Goal: Task Accomplishment & Management: Use online tool/utility

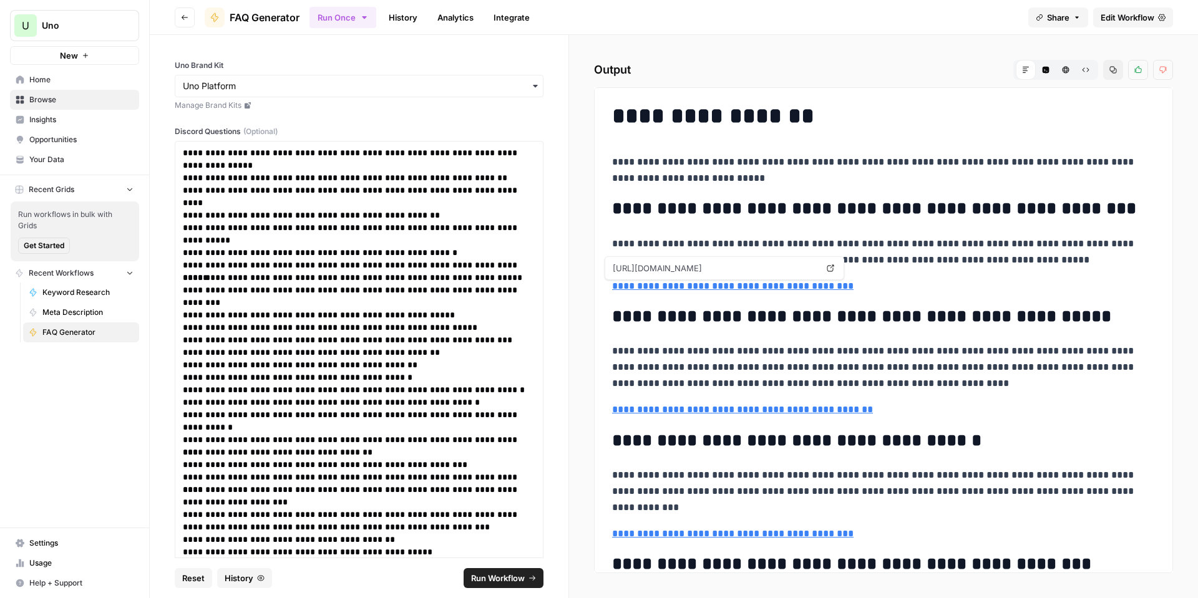
click at [726, 288] on link "**********" at bounding box center [732, 285] width 241 height 9
click at [825, 139] on div "**********" at bounding box center [884, 451] width 558 height 707
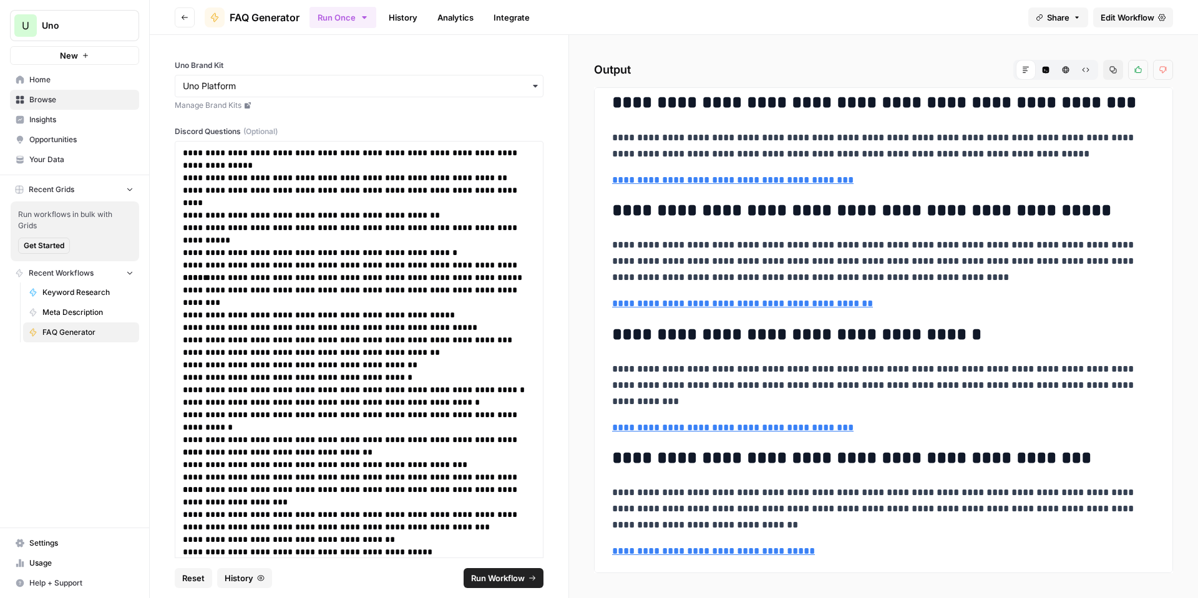
scroll to position [125, 0]
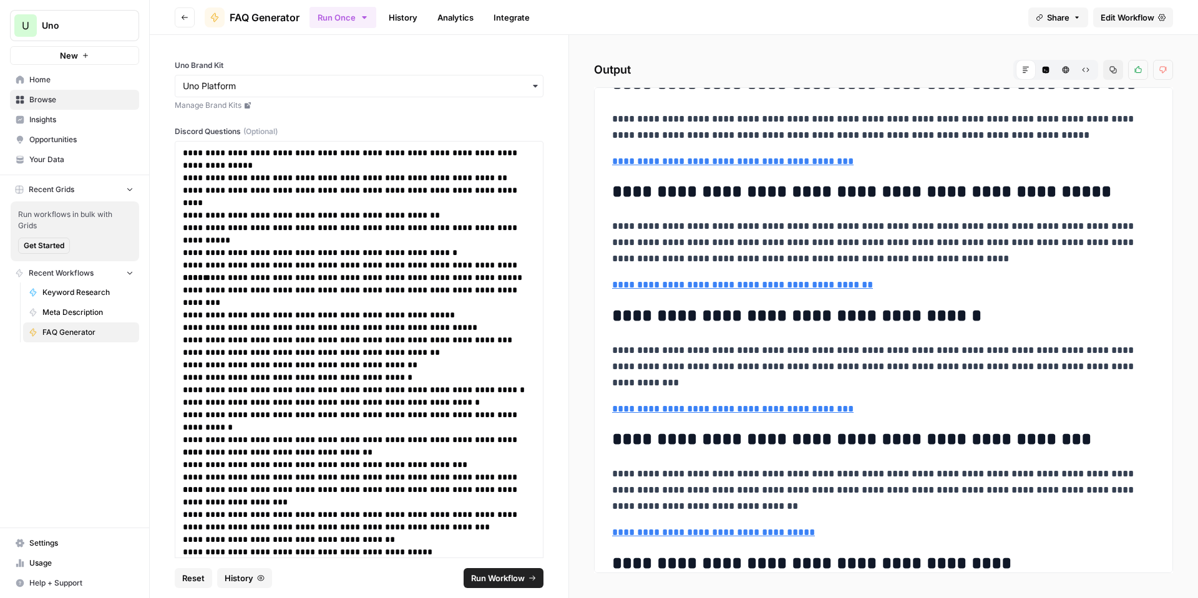
click at [1144, 19] on span "Edit Workflow" at bounding box center [1128, 17] width 54 height 12
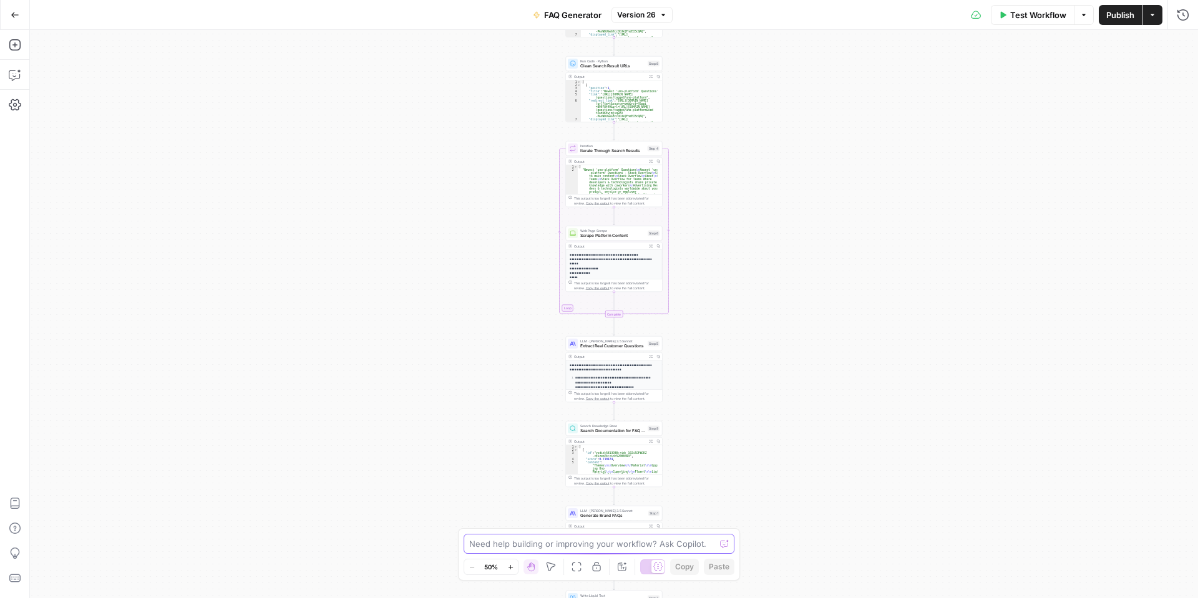
click at [603, 547] on textarea at bounding box center [592, 544] width 246 height 12
paste textarea "Analyze the FAQ workflow for inconsistent behaviors, bottlenecks, or failure po…"
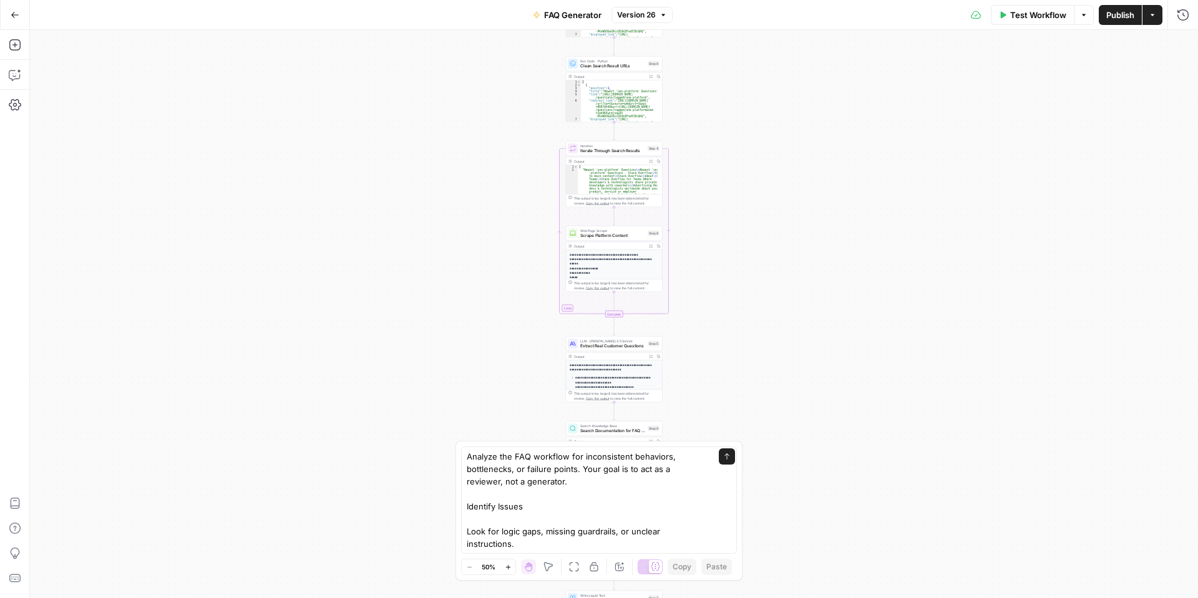
click at [566, 542] on div "Fit to View F" at bounding box center [575, 543] width 54 height 12
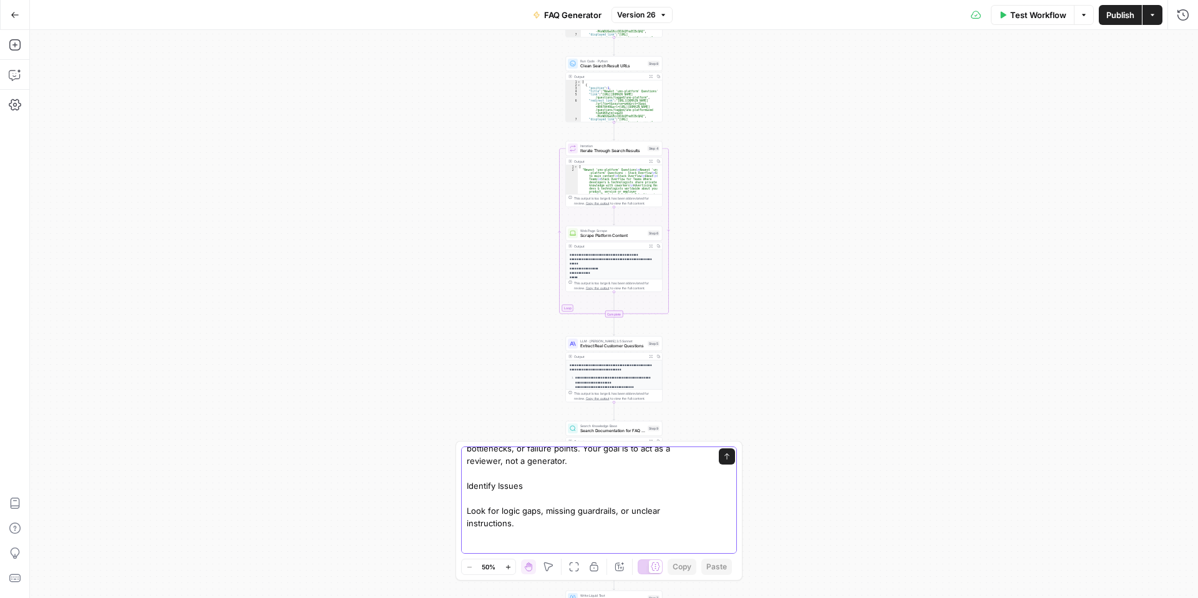
paste textarea "Always prioritize consistency, correctness, and alignment with the intended FAQ…"
type textarea "Analyze the FAQ workflow for inconsistent behaviors, bottlenecks, or failure po…"
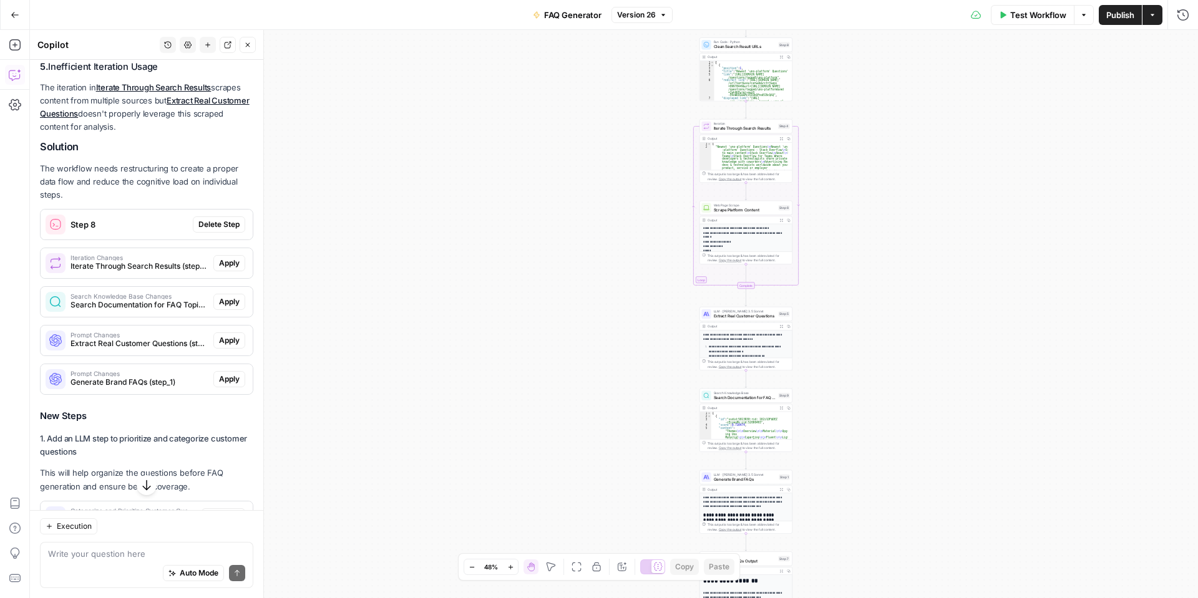
scroll to position [1421, 0]
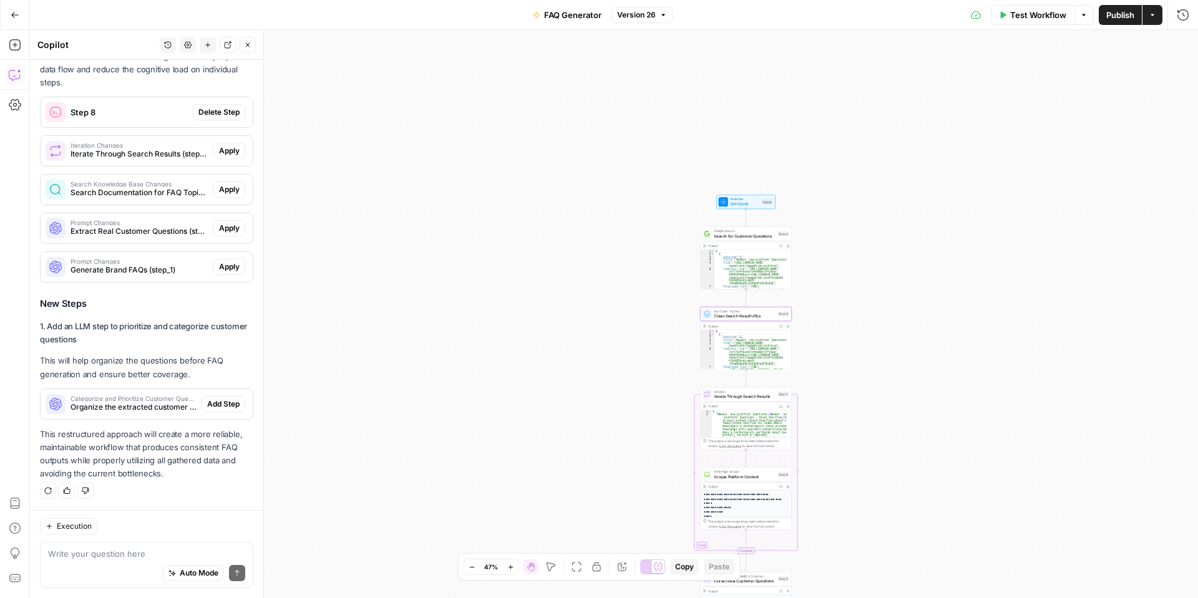
click at [193, 107] on button "Delete Step" at bounding box center [219, 112] width 52 height 16
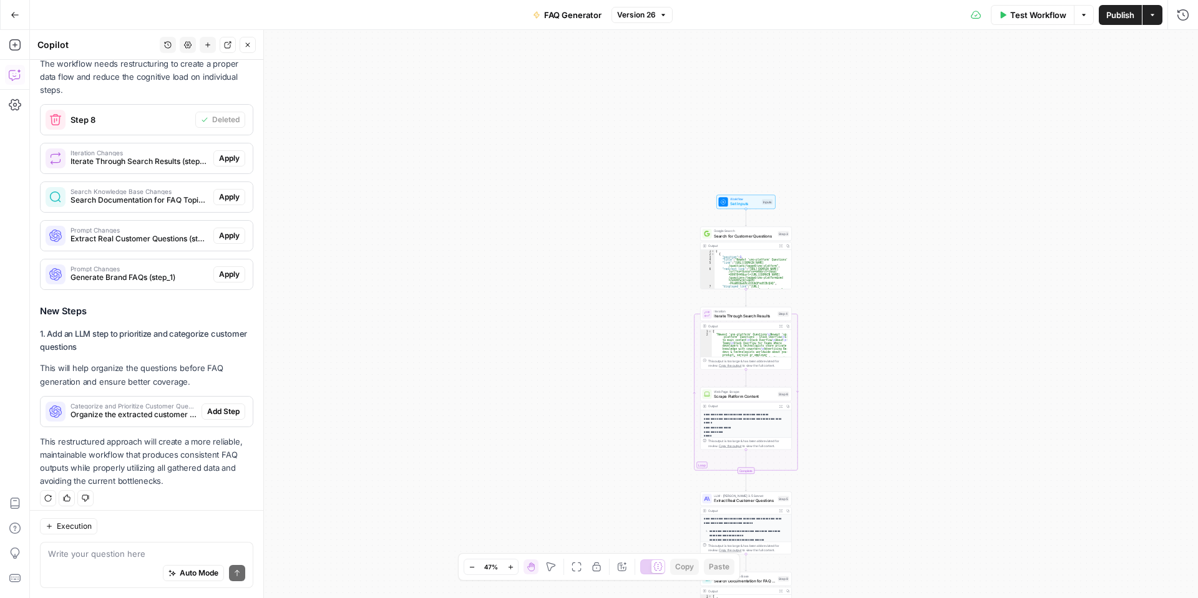
scroll to position [1441, 0]
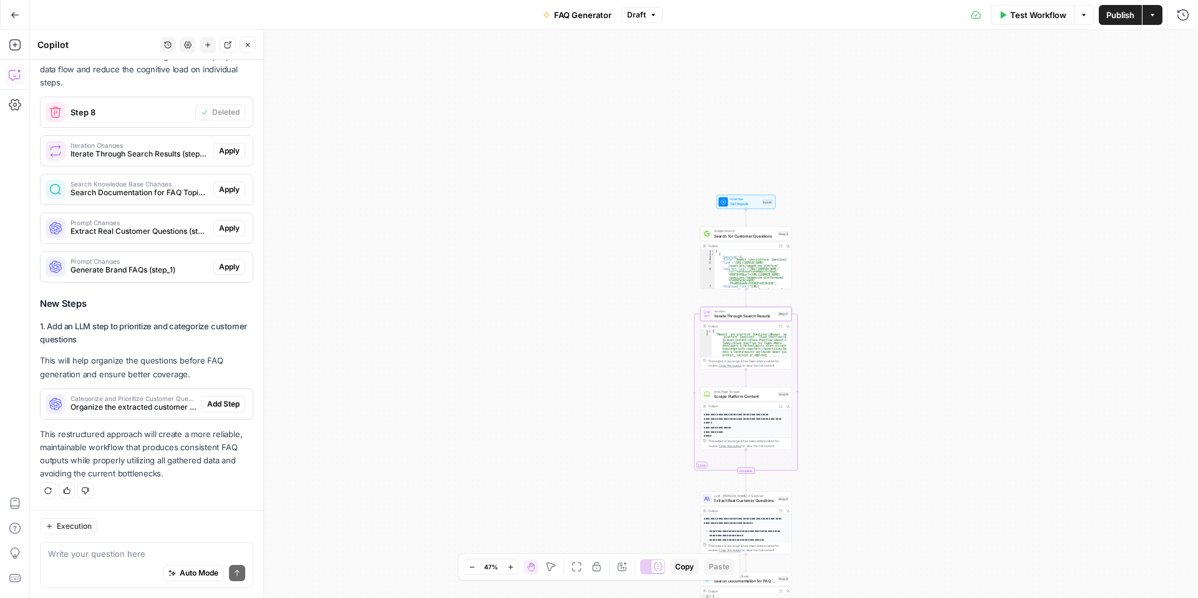
click at [222, 150] on span "Apply" at bounding box center [229, 150] width 21 height 11
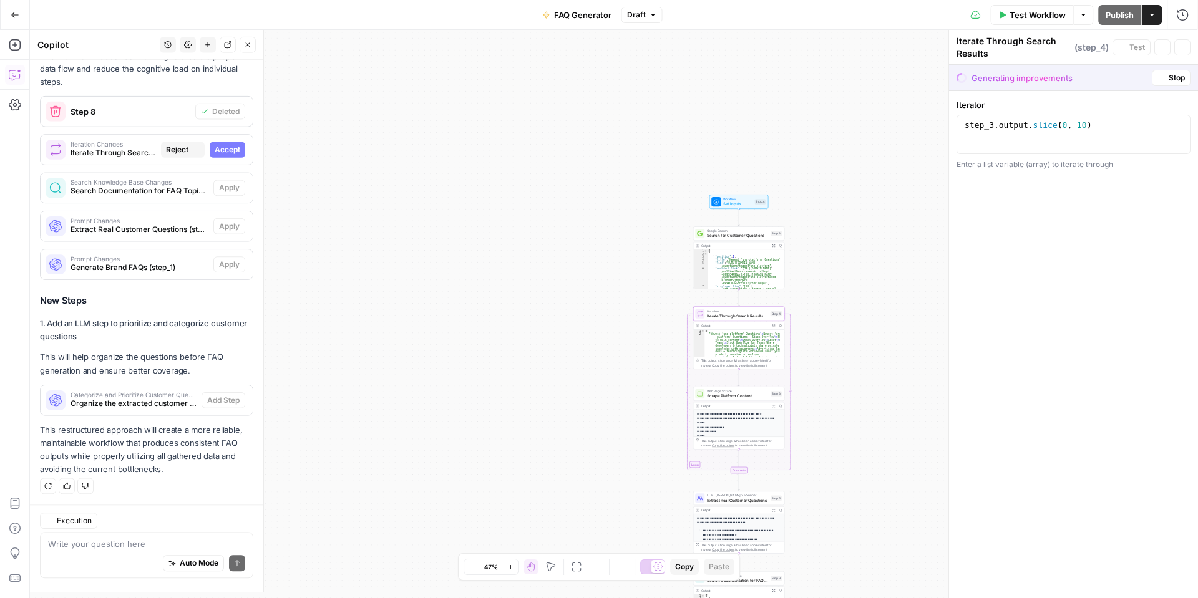
scroll to position [1421, 0]
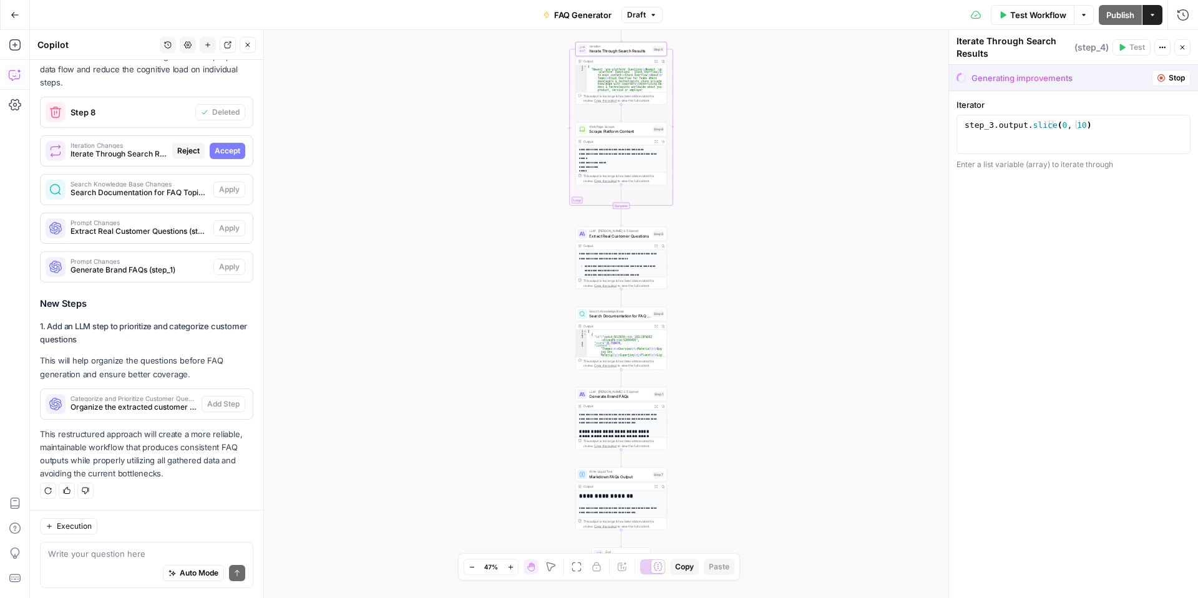
click at [220, 151] on span "Accept" at bounding box center [228, 150] width 26 height 11
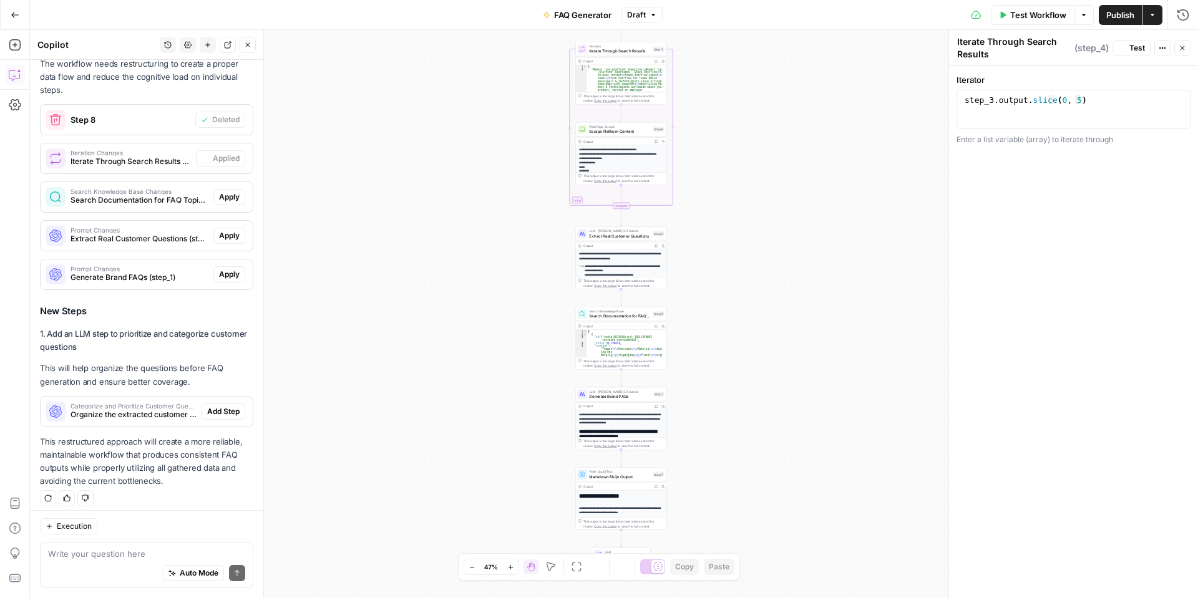
scroll to position [1441, 0]
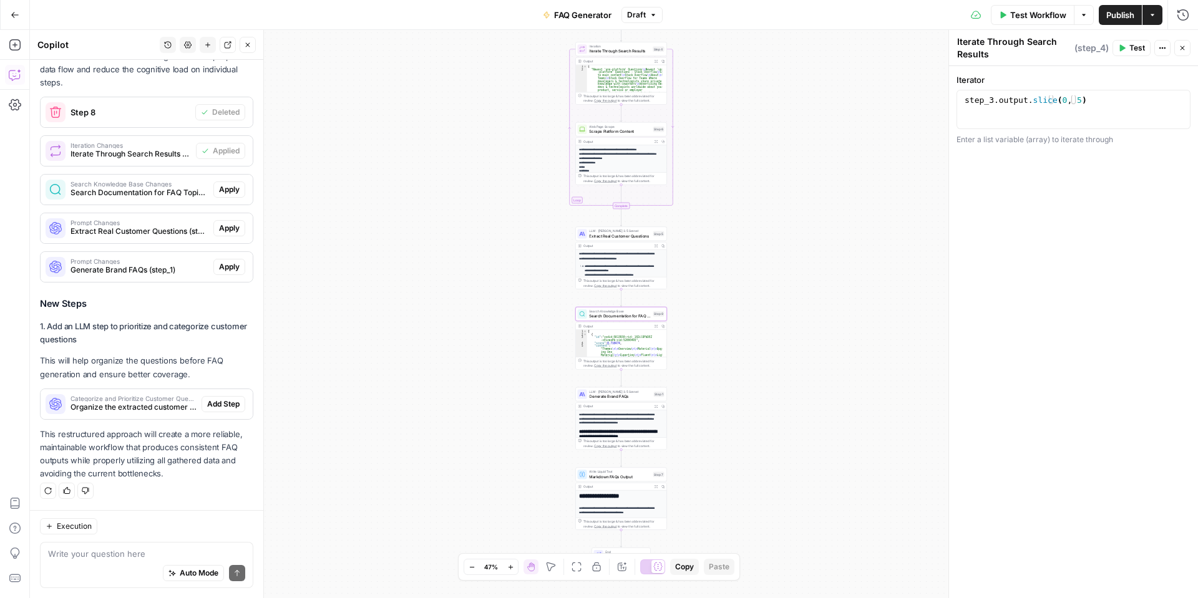
click at [220, 186] on span "Apply" at bounding box center [229, 189] width 21 height 11
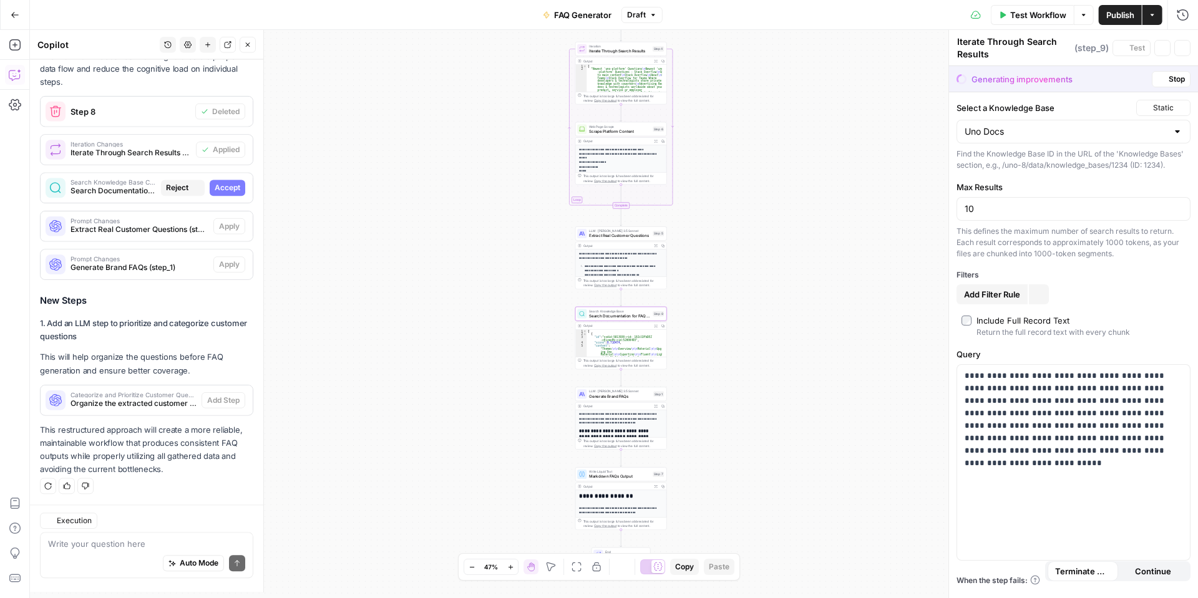
type textarea "Search Documentation for FAQ Topics"
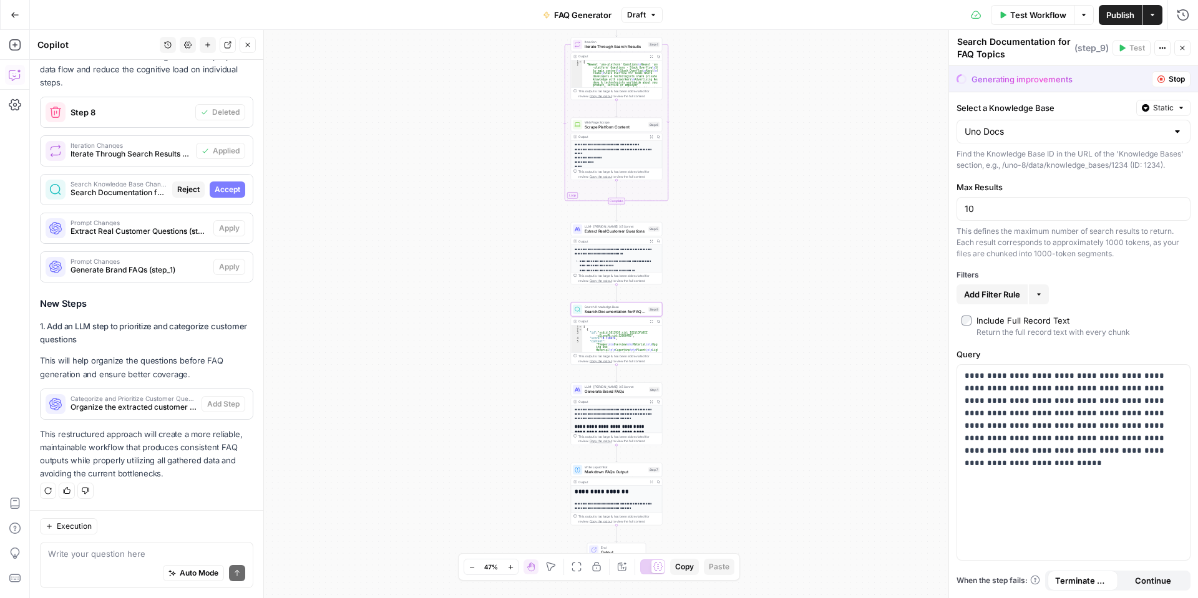
click at [221, 188] on span "Accept" at bounding box center [228, 189] width 26 height 11
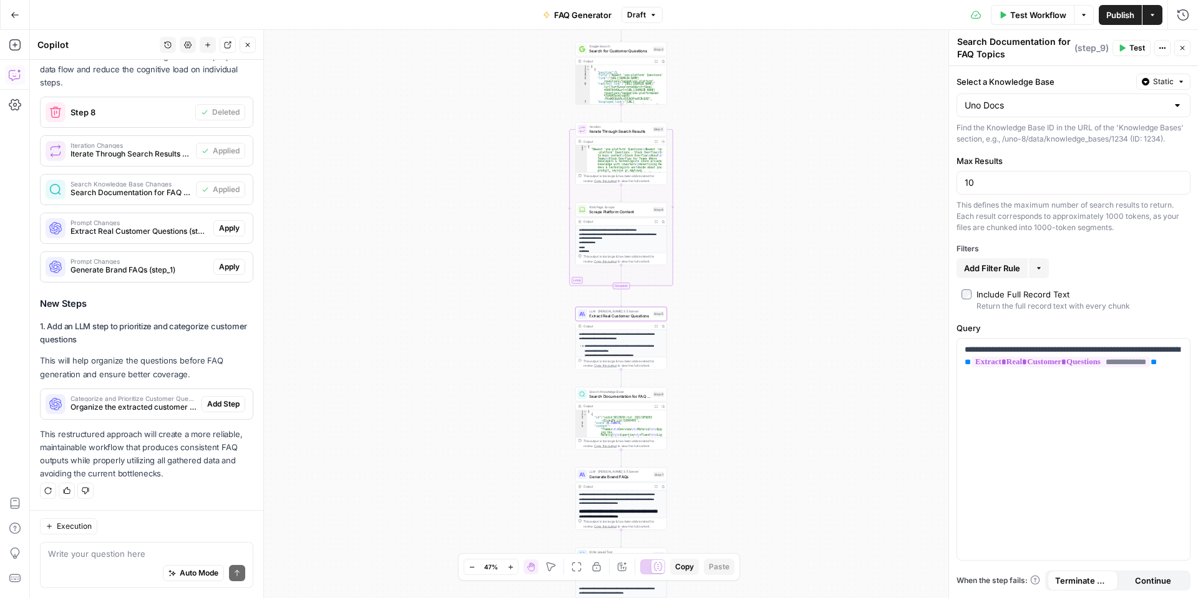
click at [226, 229] on span "Apply" at bounding box center [229, 228] width 21 height 11
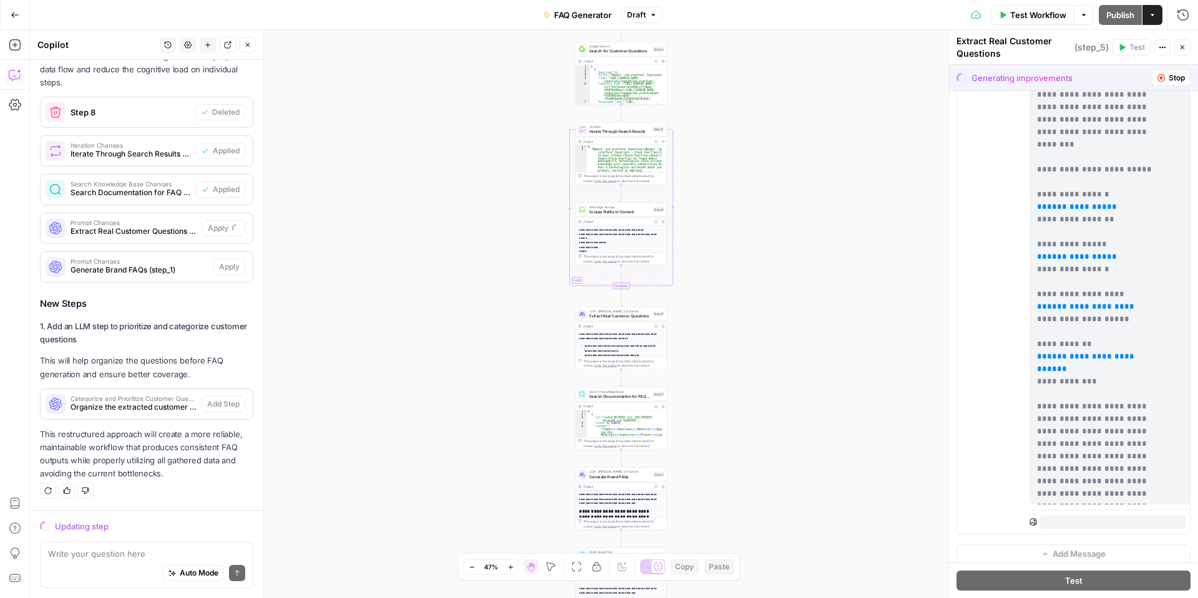
scroll to position [273, 0]
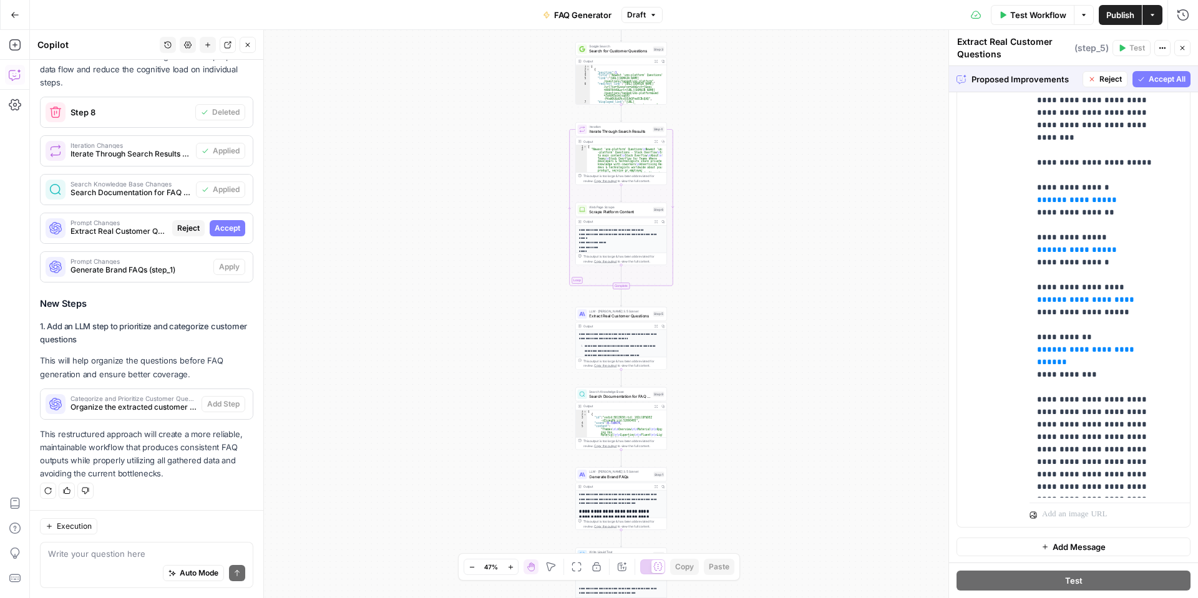
click at [1167, 79] on span "Accept All" at bounding box center [1167, 79] width 37 height 11
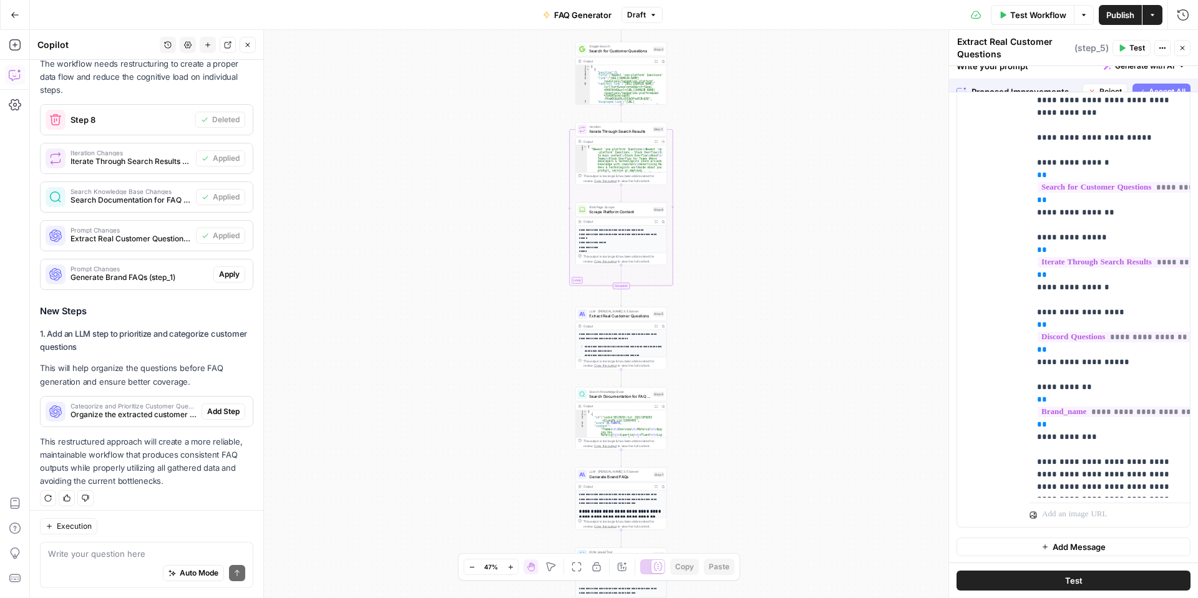
scroll to position [0, 0]
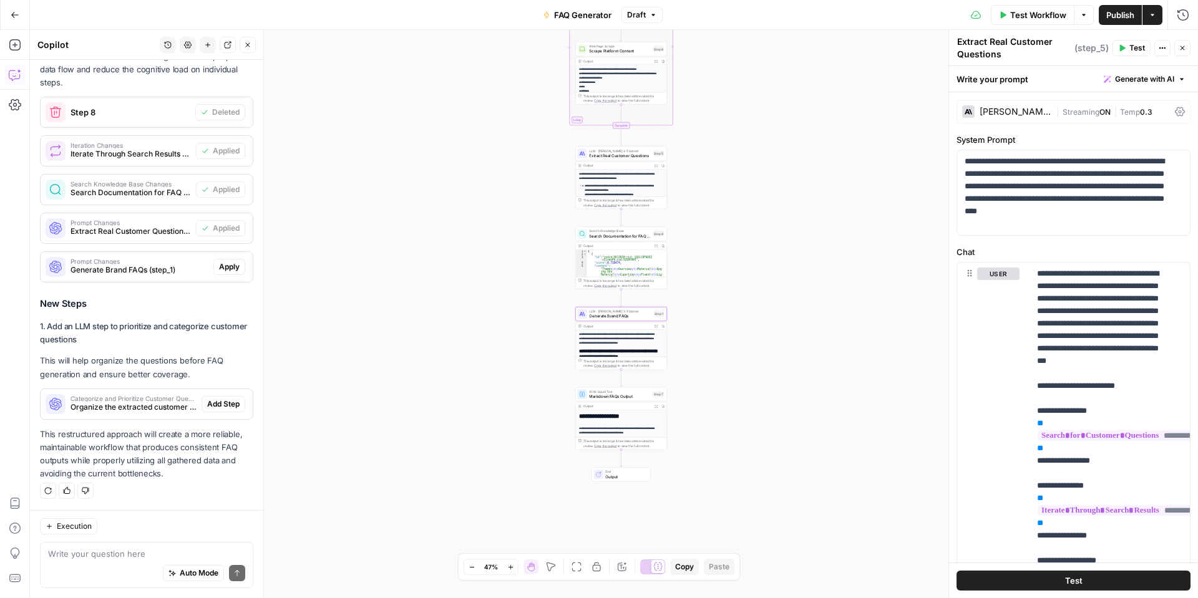
click at [188, 266] on span "Generate Brand FAQs (step_1)" at bounding box center [140, 270] width 138 height 11
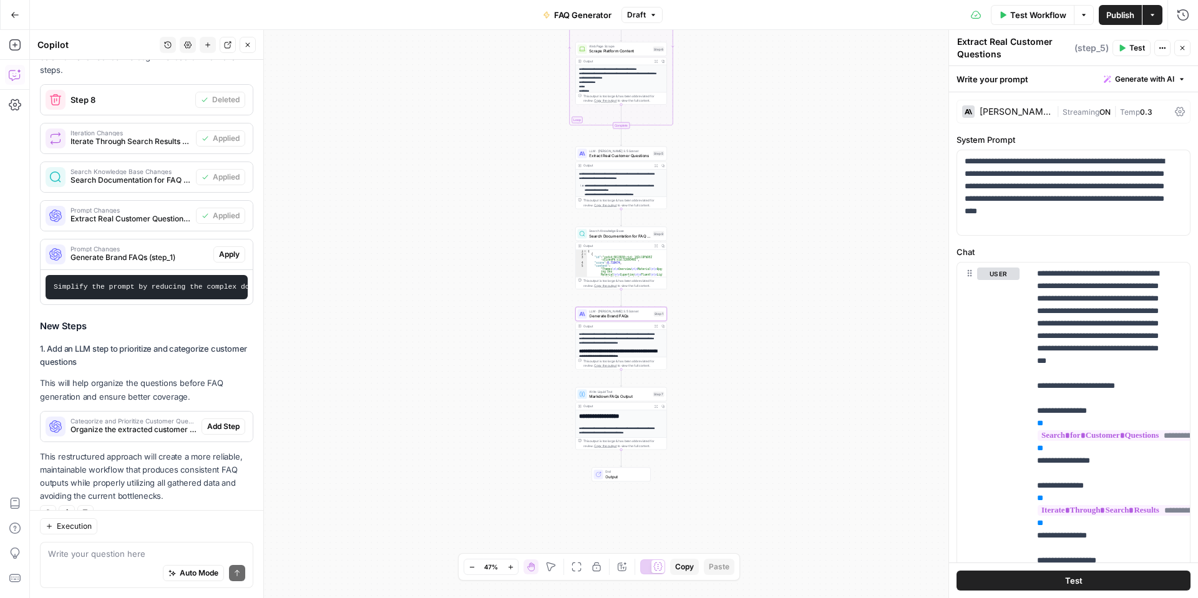
scroll to position [1451, 0]
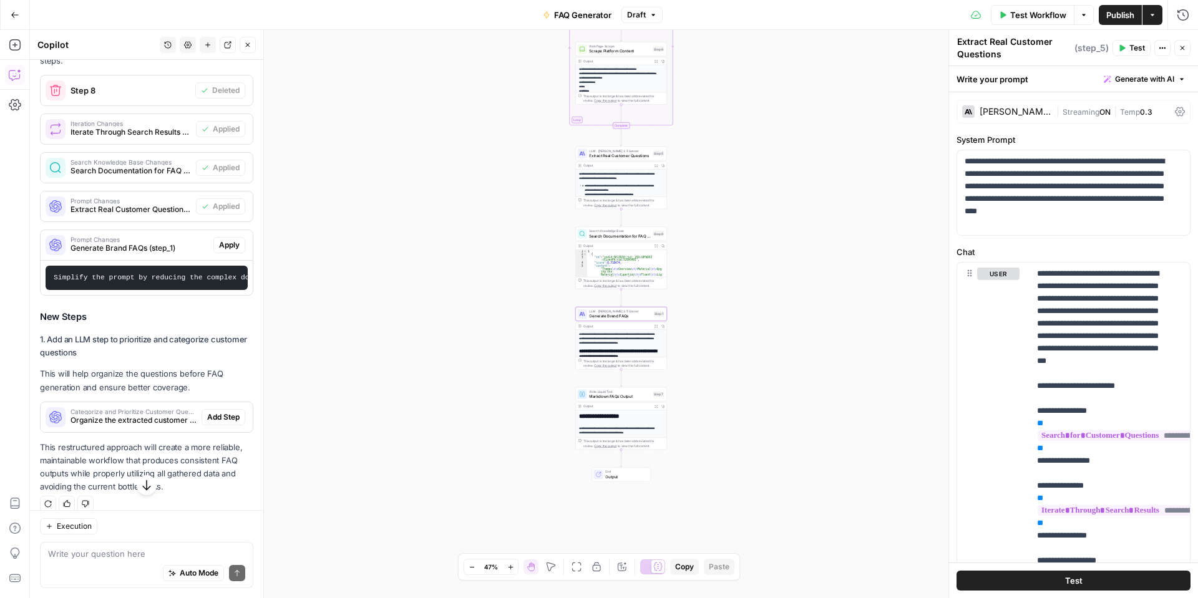
click at [219, 251] on span "Apply" at bounding box center [229, 245] width 21 height 11
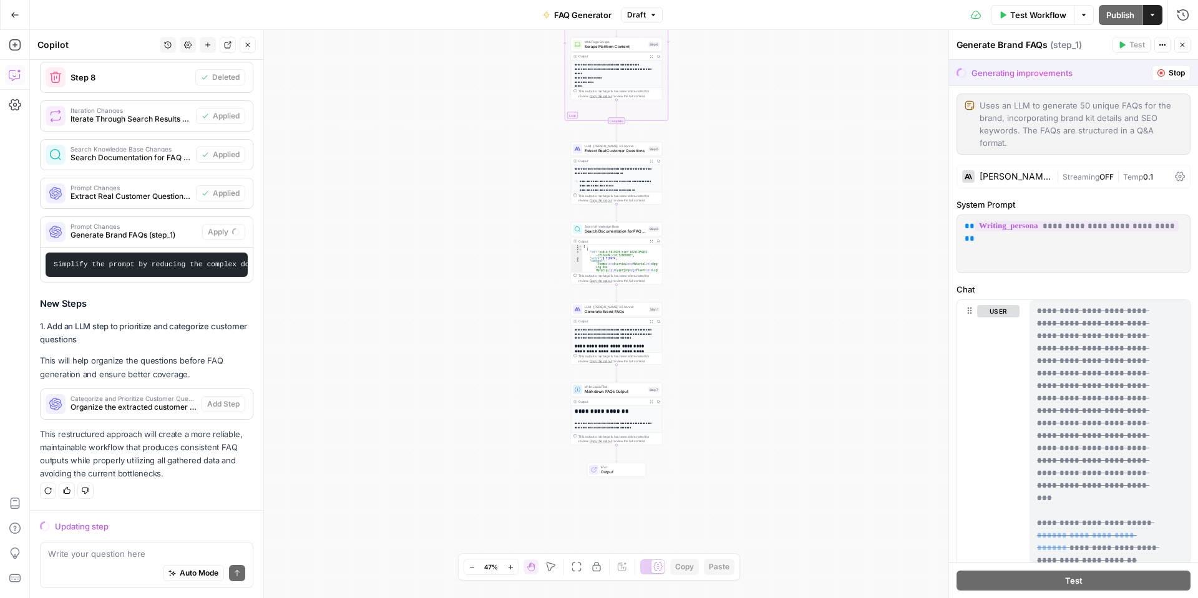
scroll to position [1466, 0]
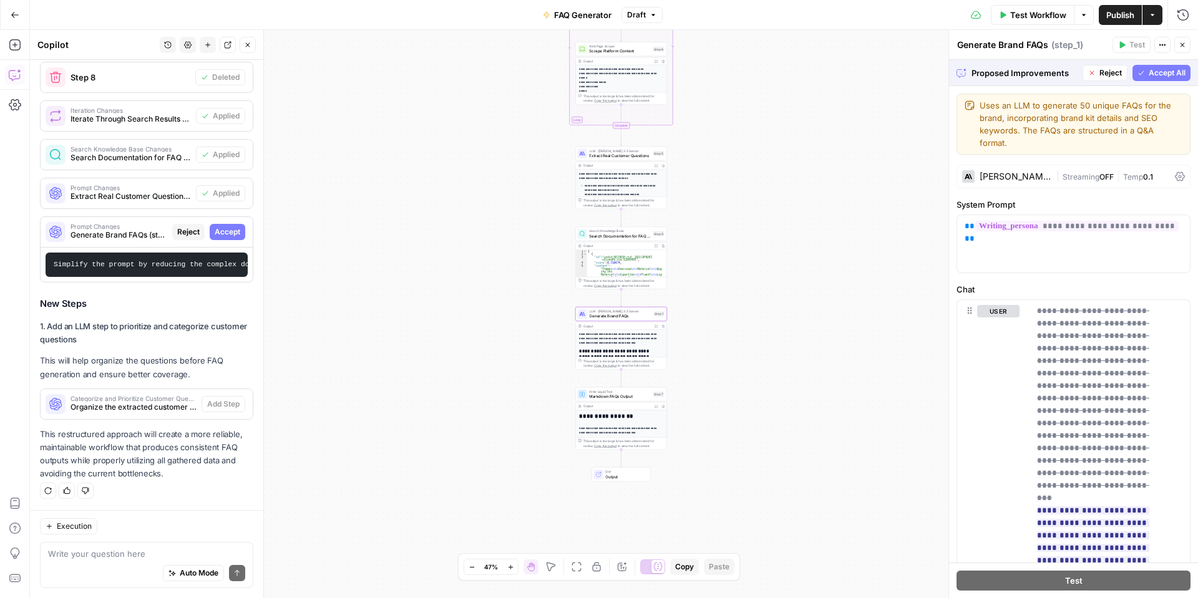
click at [226, 226] on span "Accept" at bounding box center [228, 231] width 26 height 11
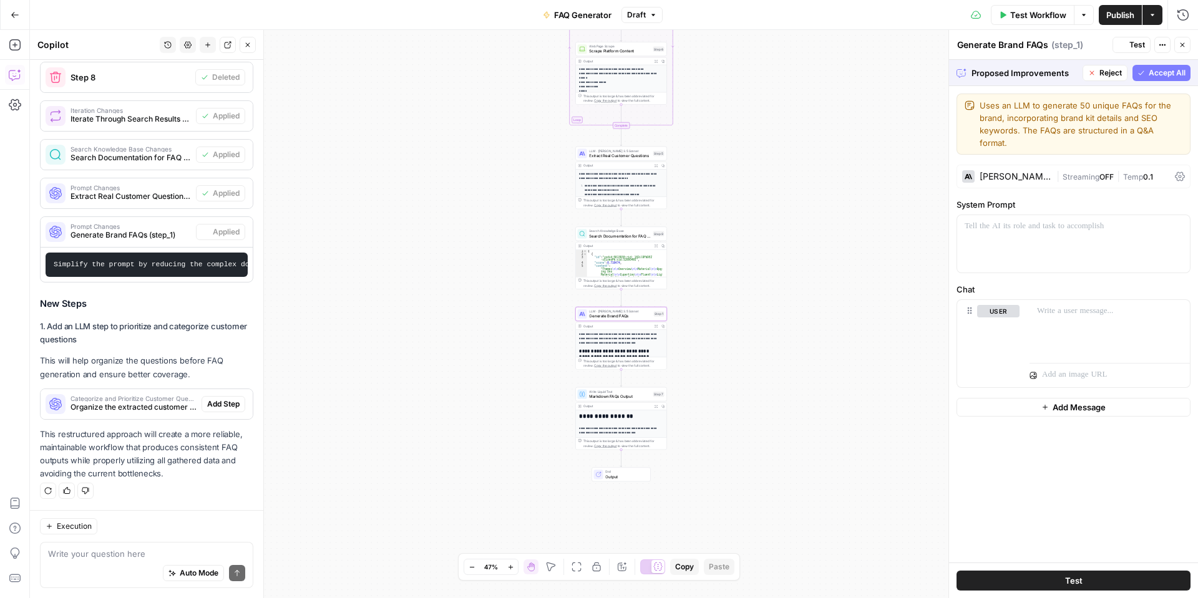
scroll to position [1486, 0]
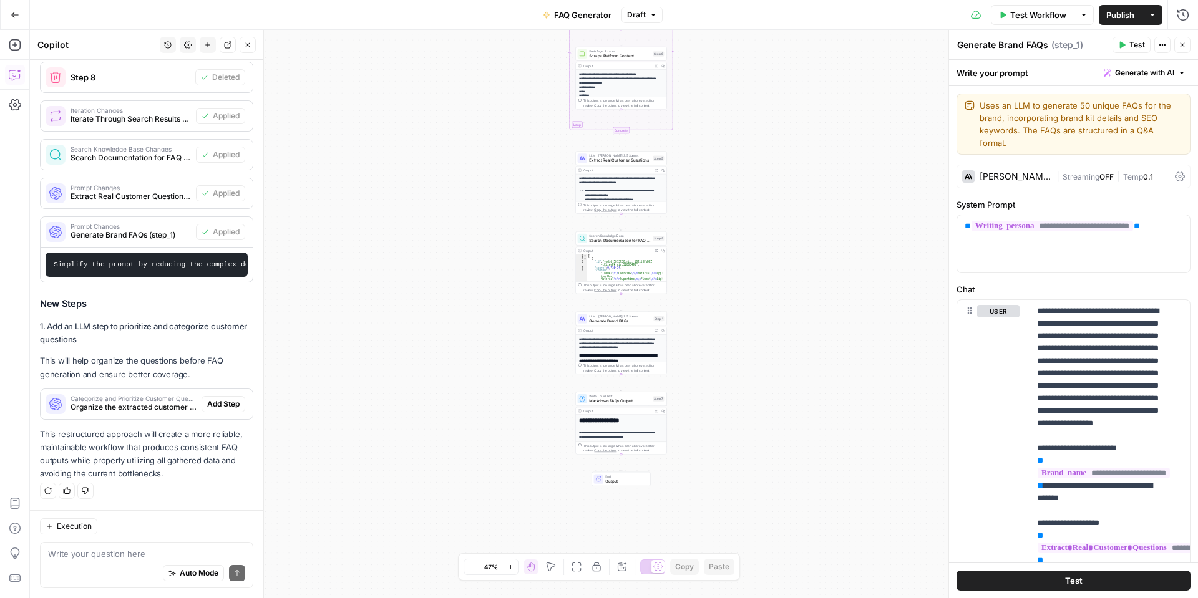
click at [139, 407] on span "Organize the extracted customer questions into logical categories and prioritiz…" at bounding box center [134, 407] width 126 height 11
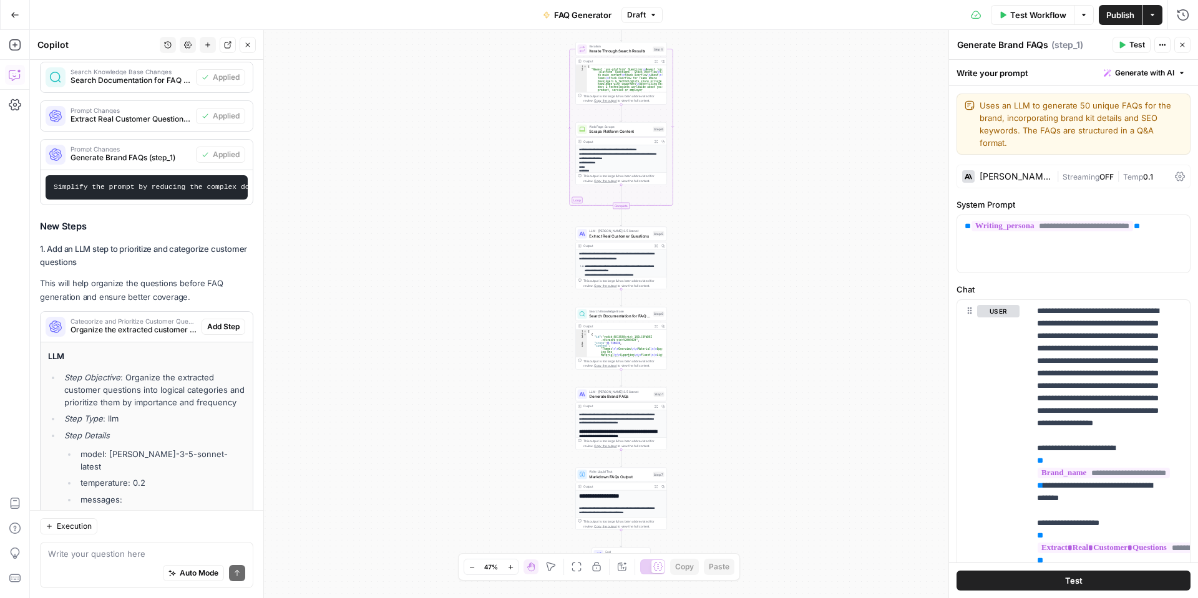
scroll to position [1610, 0]
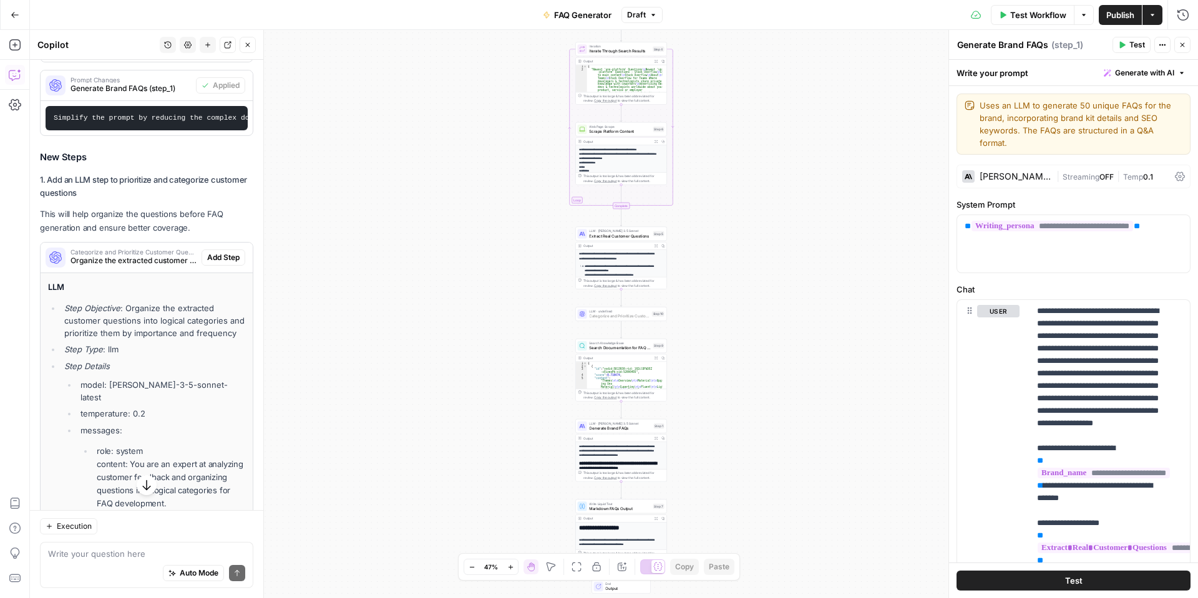
click at [214, 266] on button "Add Step" at bounding box center [224, 258] width 44 height 16
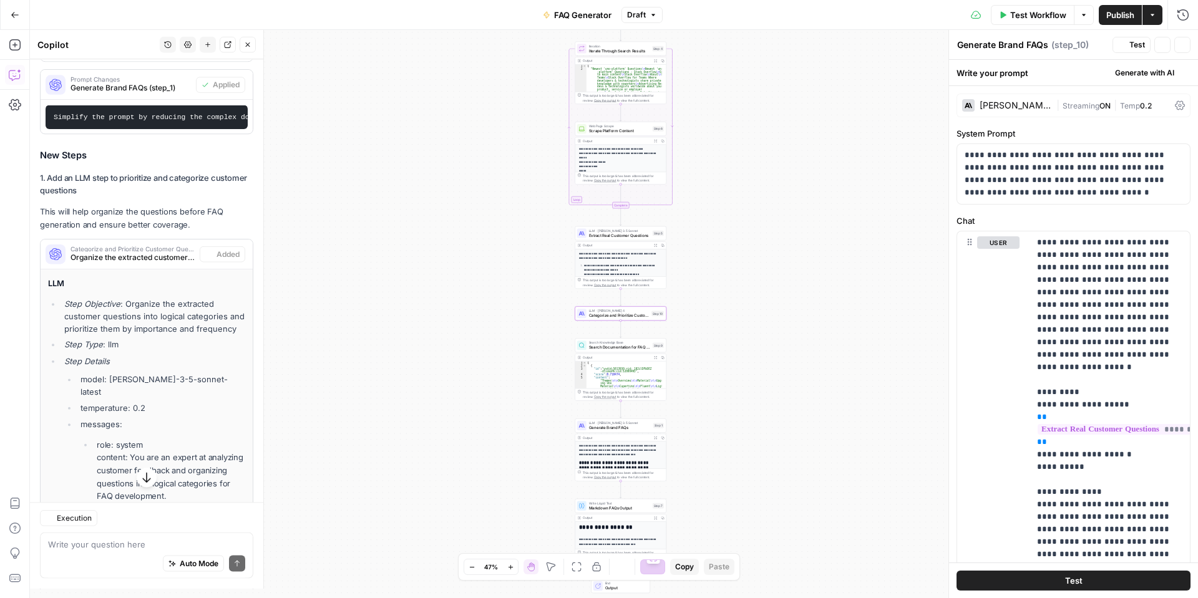
type textarea "Categorize and Prioritize Customer Questions"
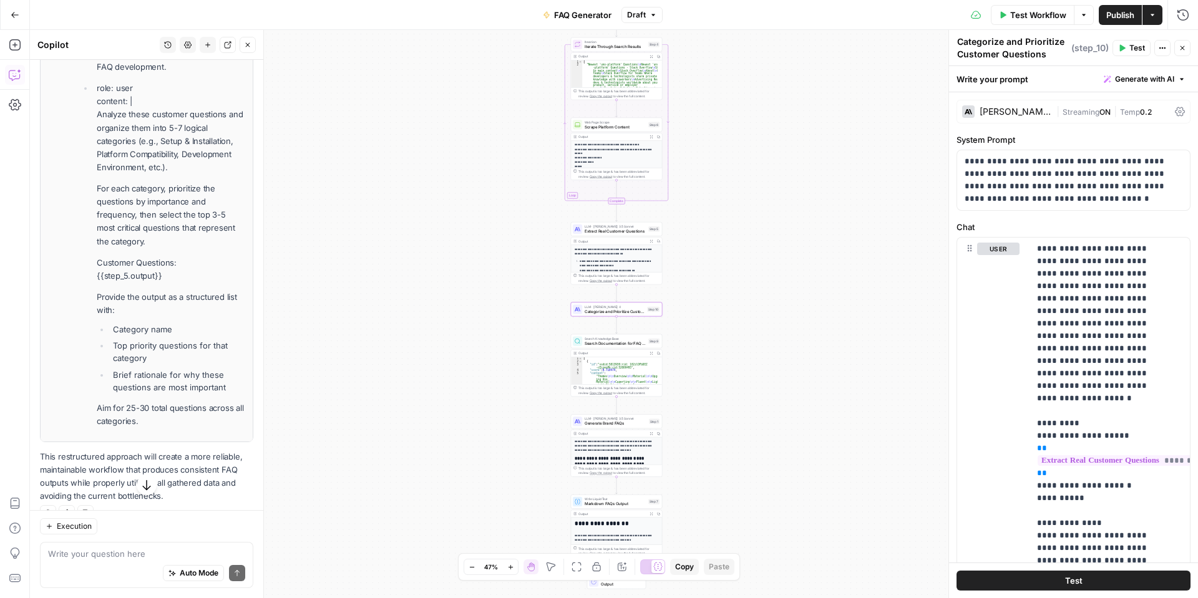
scroll to position [2091, 0]
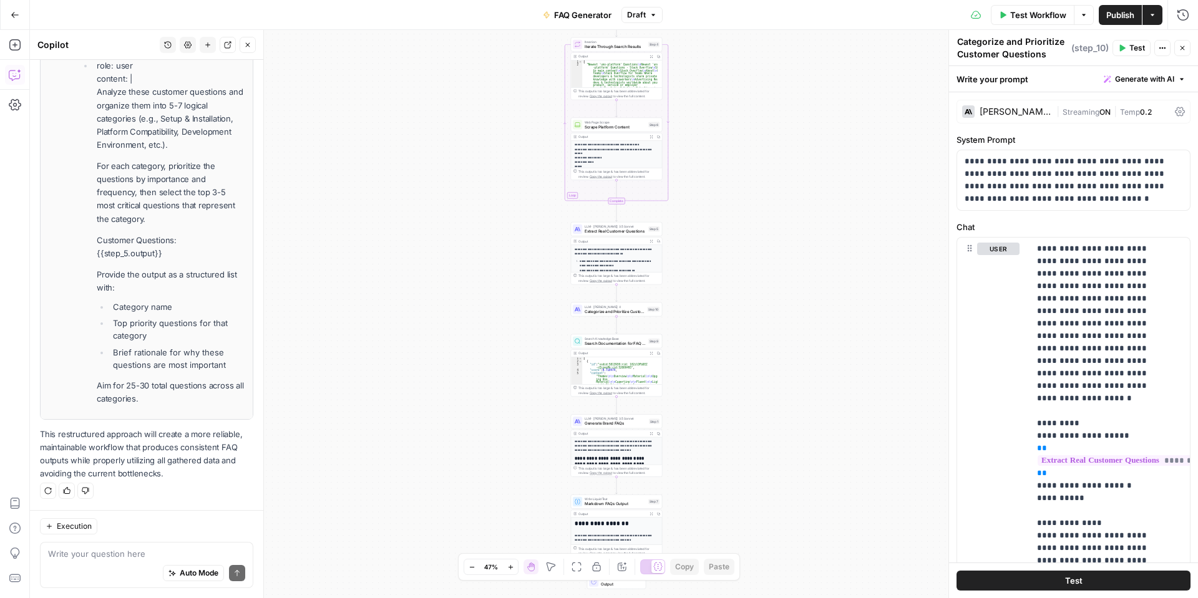
drag, startPoint x: 157, startPoint y: 511, endPoint x: 160, endPoint y: 523, distance: 12.4
click at [157, 513] on div "Execution Write your question here Auto Mode Send" at bounding box center [146, 554] width 233 height 88
click at [167, 542] on div "Execution Write your question here Auto Mode Send" at bounding box center [146, 554] width 233 height 88
click at [121, 549] on textarea at bounding box center [146, 554] width 197 height 12
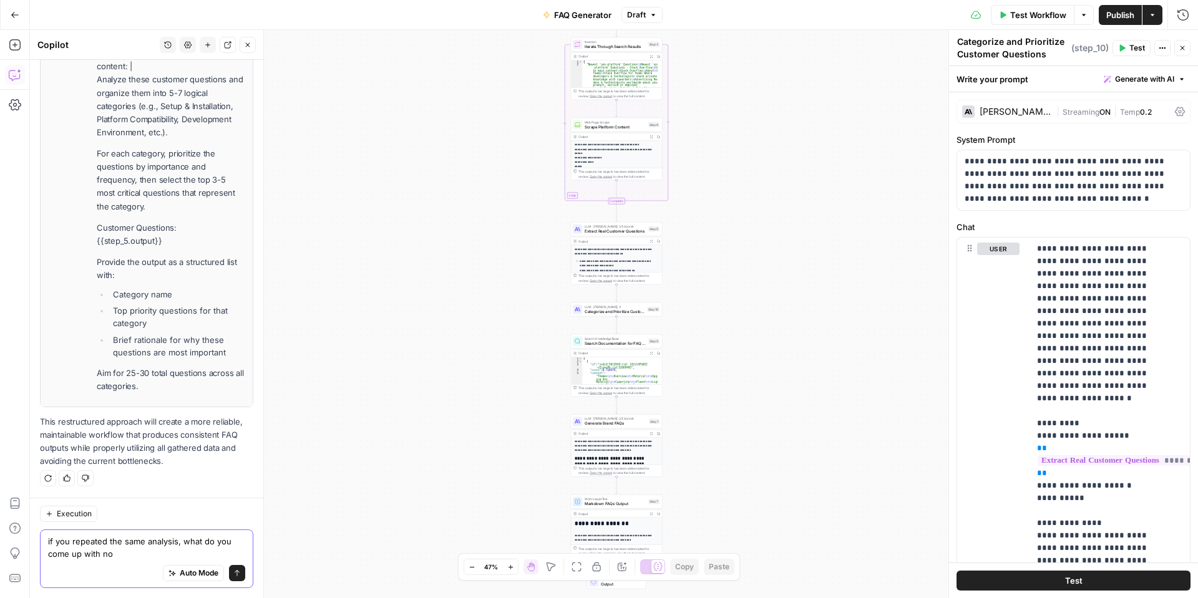
type textarea "if you repeated the same analysis, what do you come up with now"
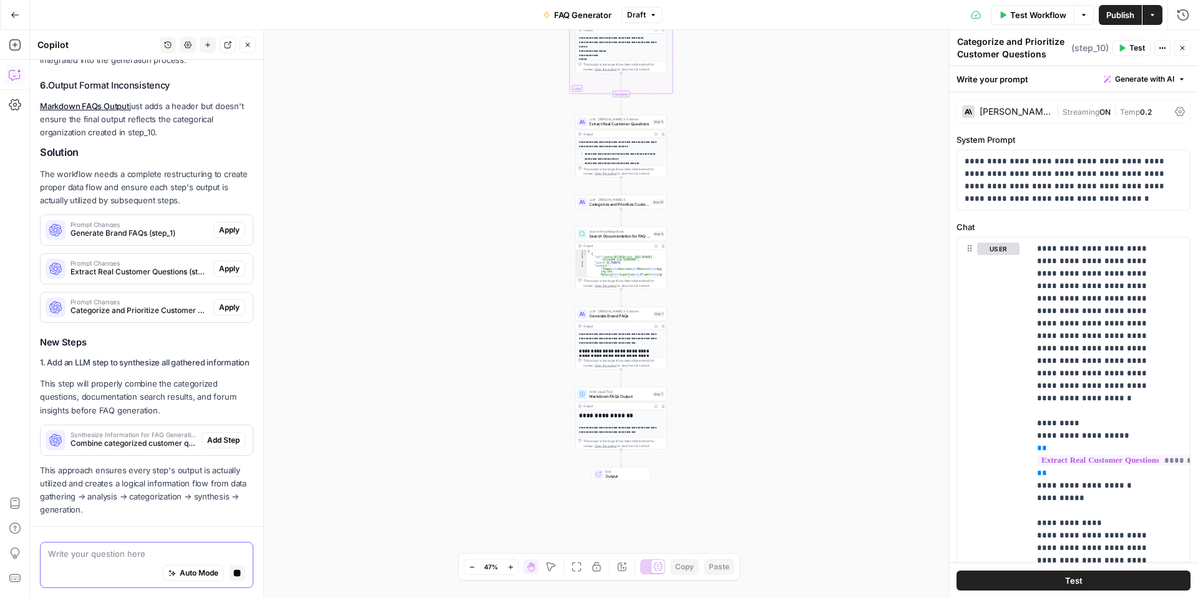
scroll to position [3126, 0]
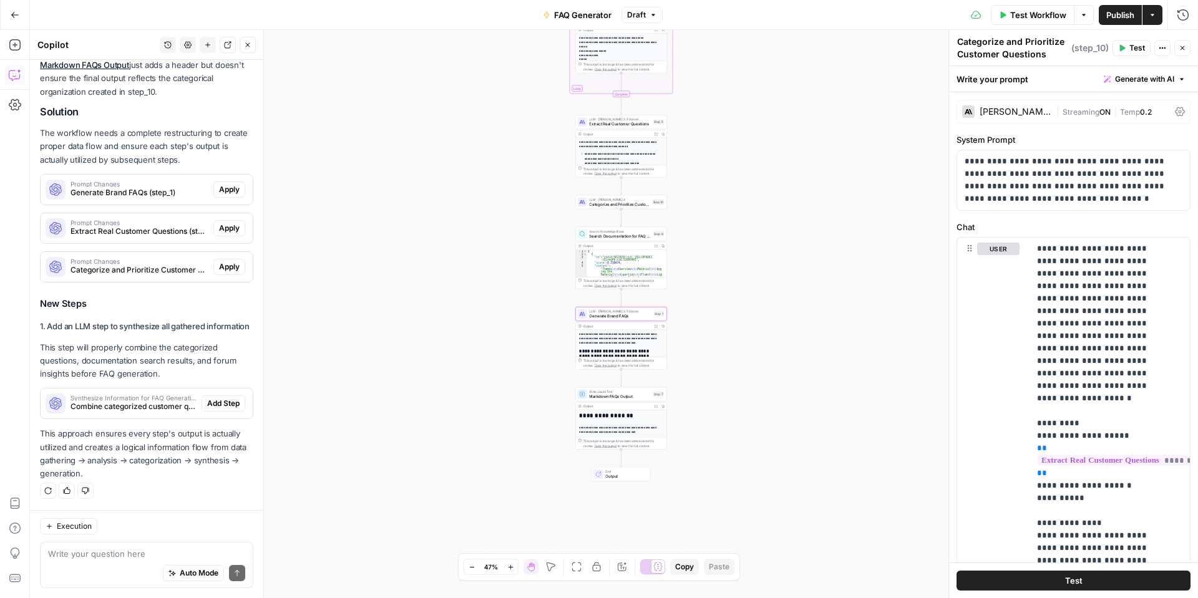
click at [219, 184] on span "Apply" at bounding box center [229, 189] width 21 height 11
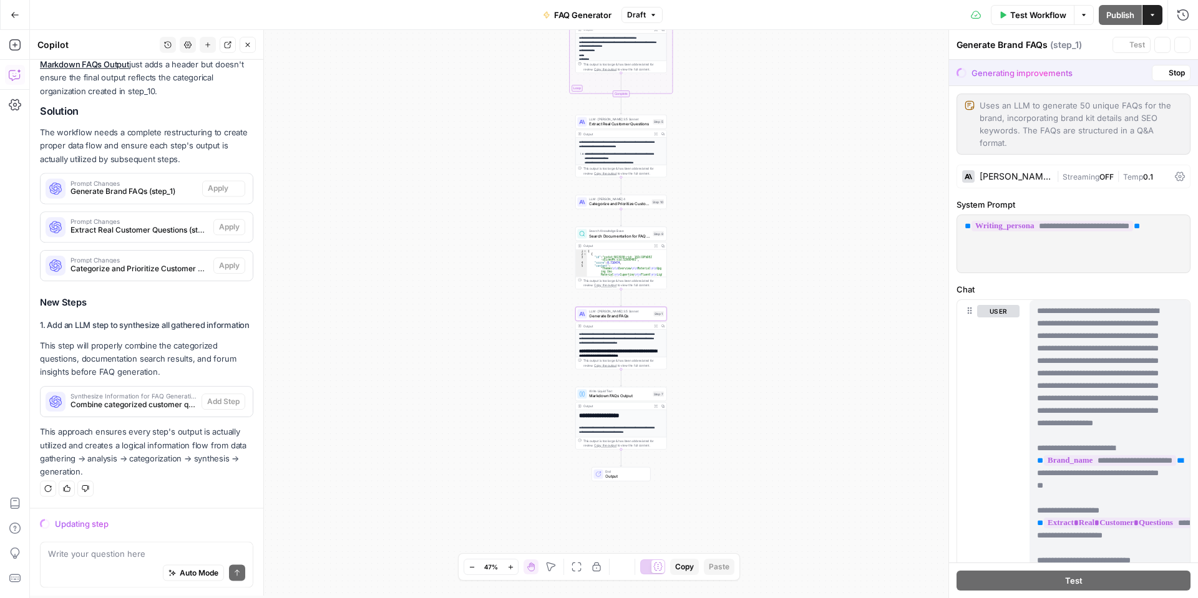
scroll to position [3106, 0]
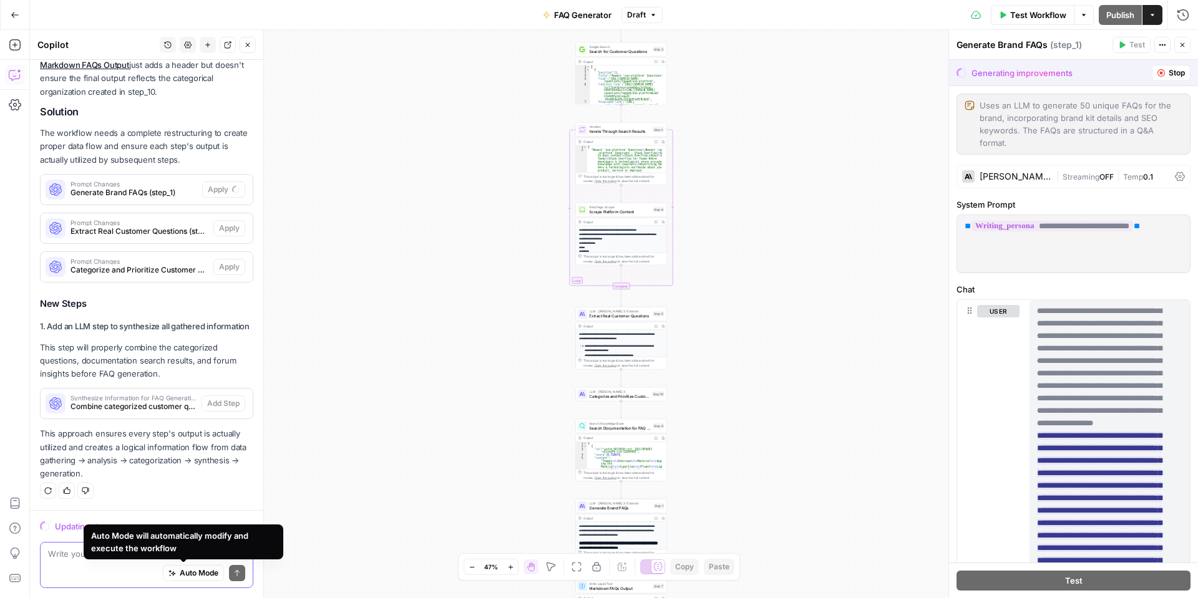
click at [195, 570] on span "Auto Mode" at bounding box center [199, 573] width 39 height 11
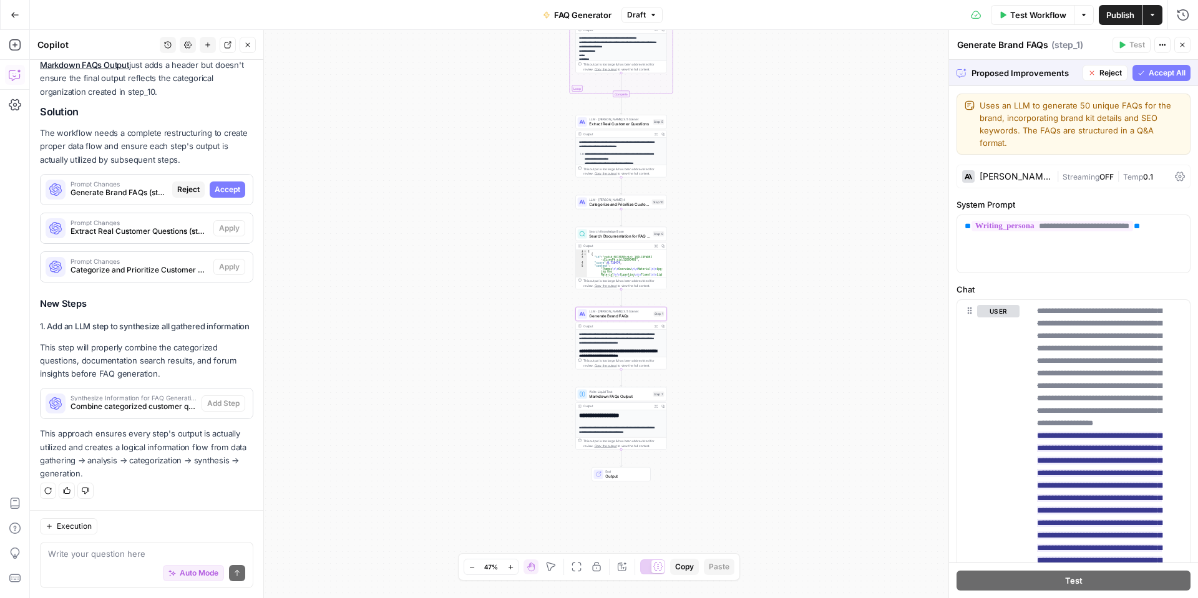
click at [215, 184] on span "Accept" at bounding box center [228, 189] width 26 height 11
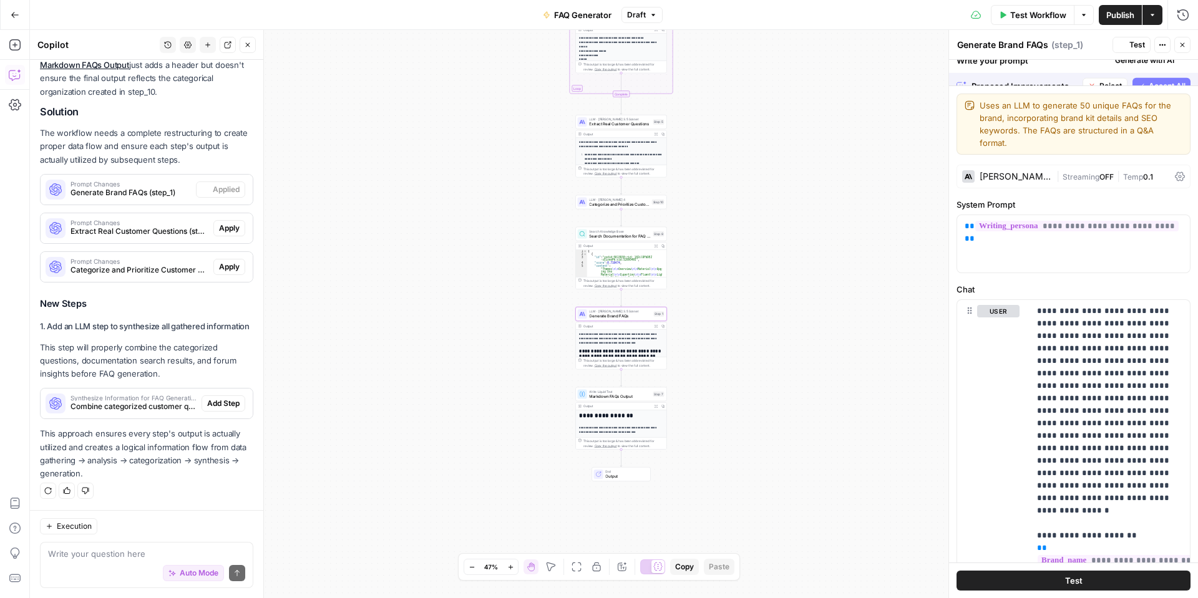
scroll to position [3146, 0]
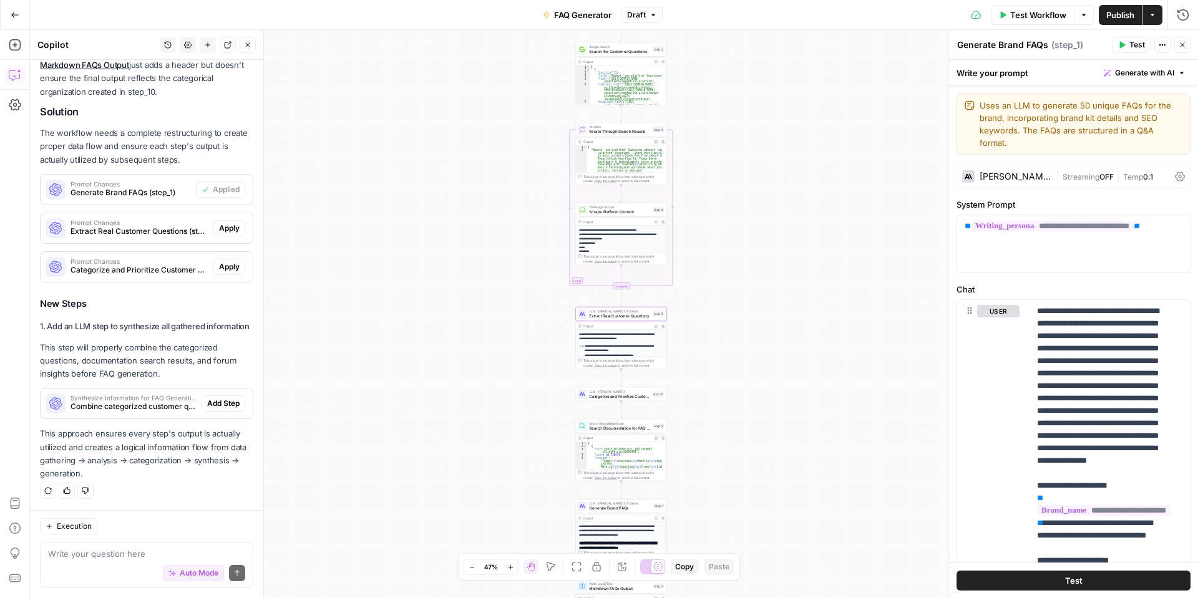
click at [224, 223] on span "Apply" at bounding box center [229, 228] width 21 height 11
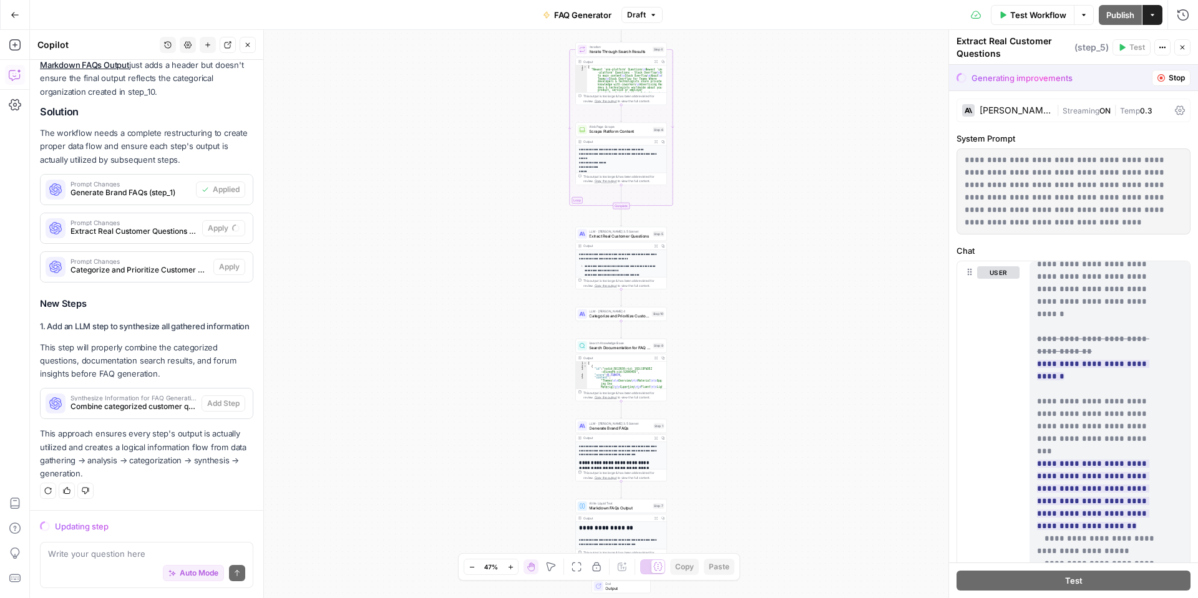
scroll to position [686, 0]
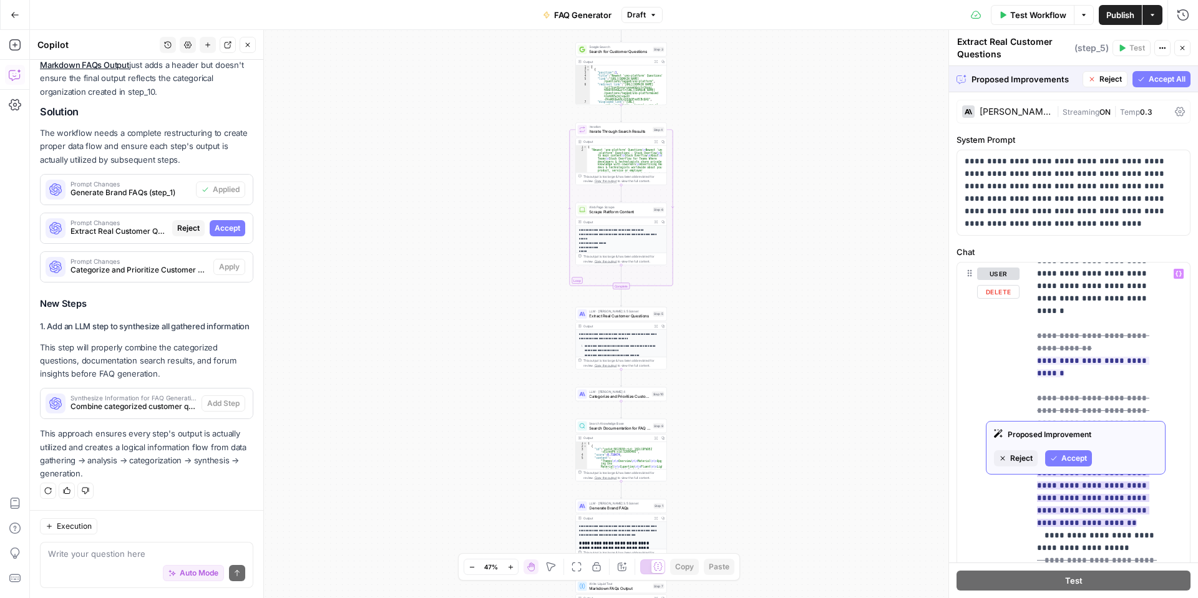
click at [1081, 459] on span "Accept" at bounding box center [1074, 458] width 26 height 11
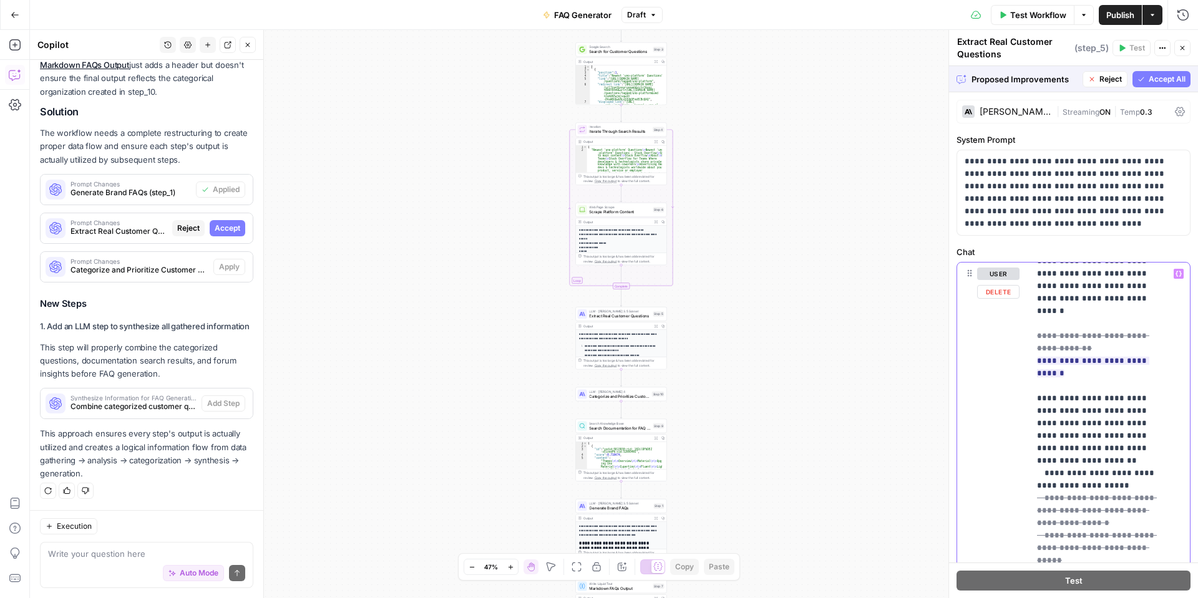
scroll to position [574, 0]
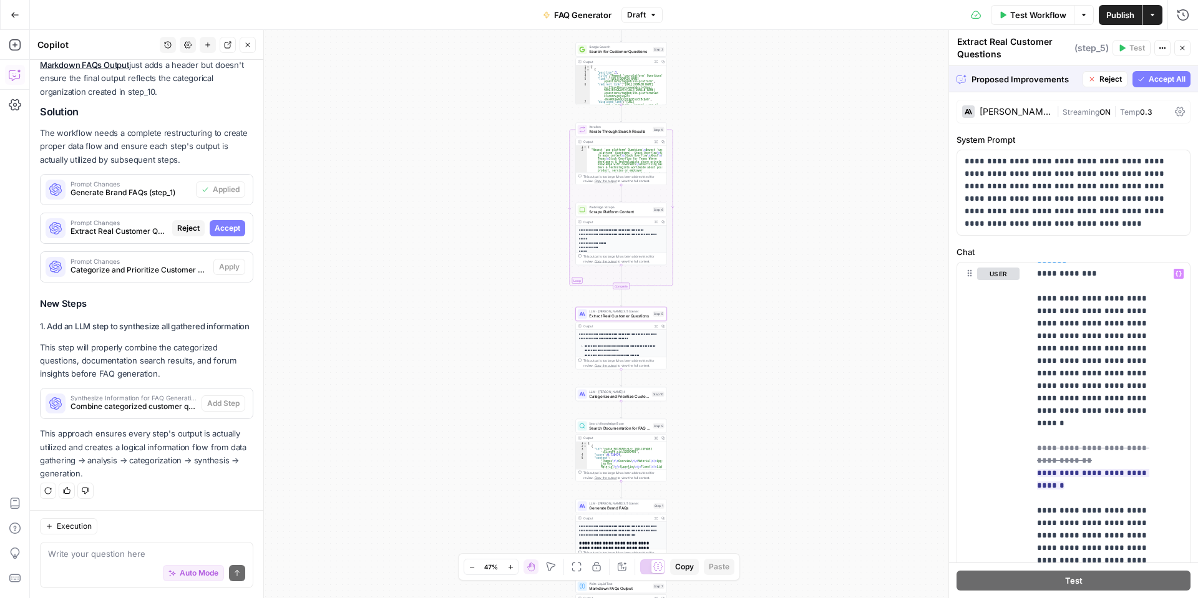
click at [225, 223] on span "Accept" at bounding box center [228, 228] width 26 height 11
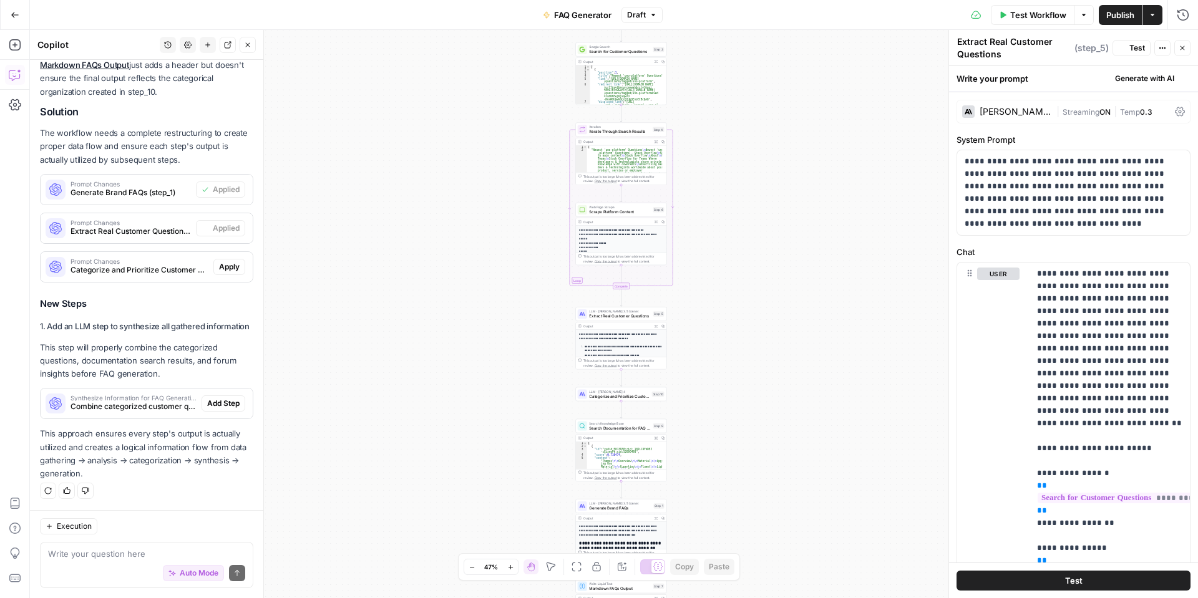
scroll to position [3146, 0]
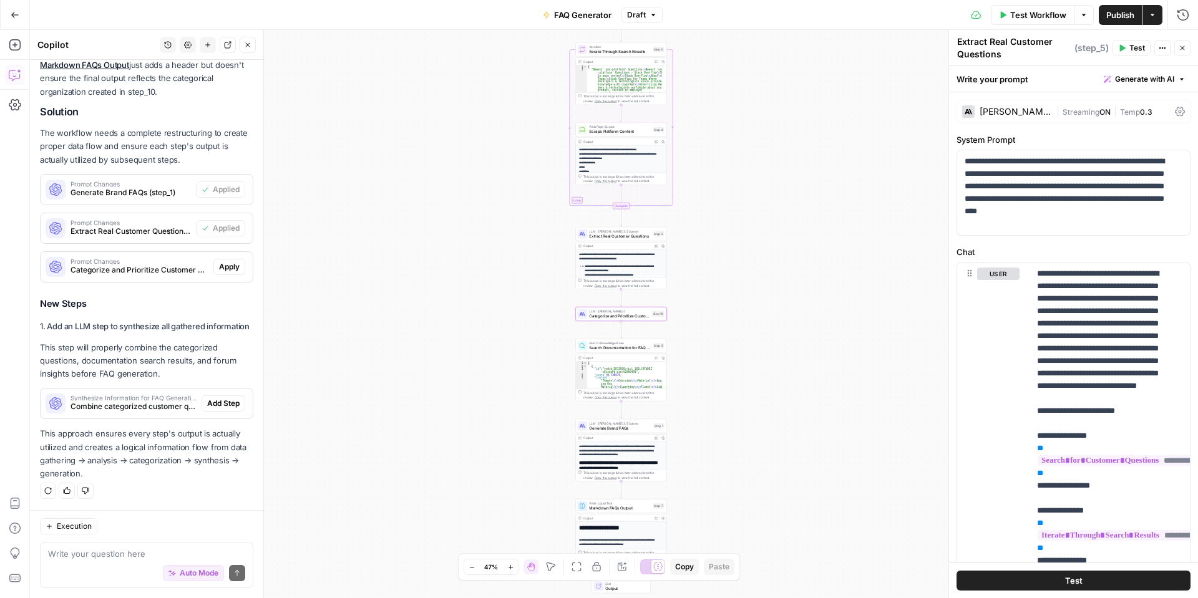
click at [226, 261] on span "Apply" at bounding box center [229, 266] width 21 height 11
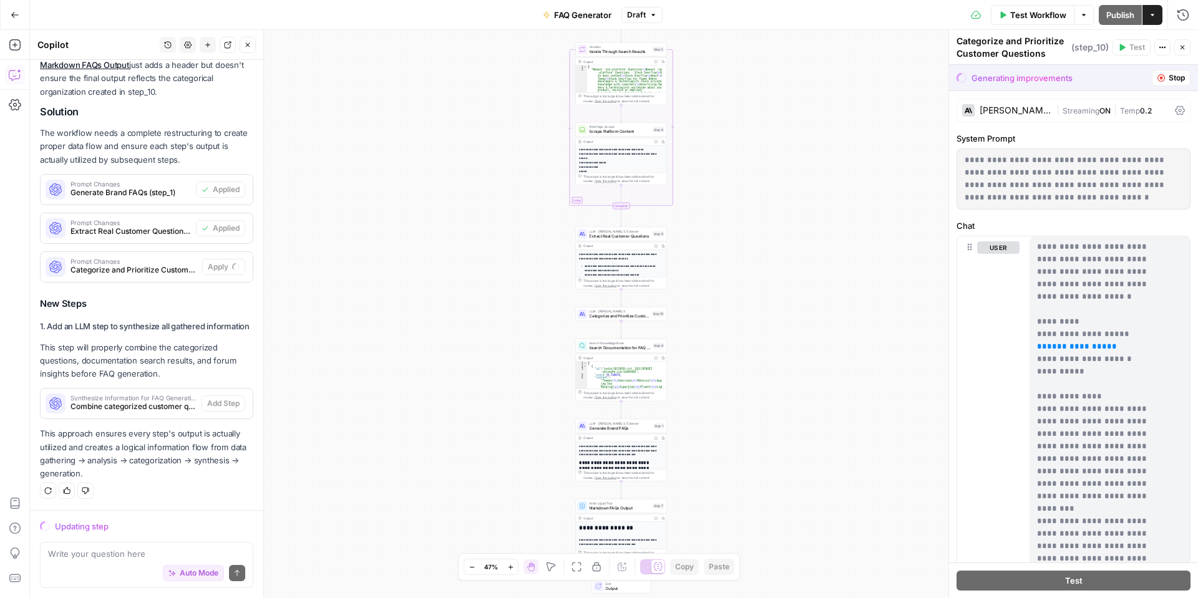
scroll to position [187, 0]
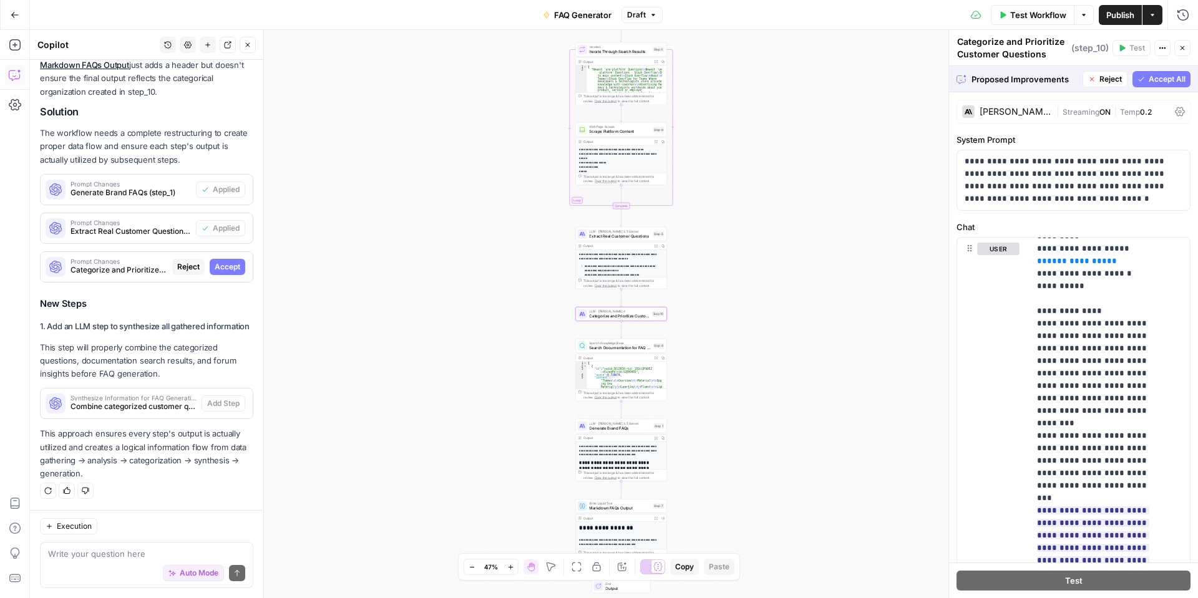
click at [217, 261] on span "Accept" at bounding box center [228, 266] width 26 height 11
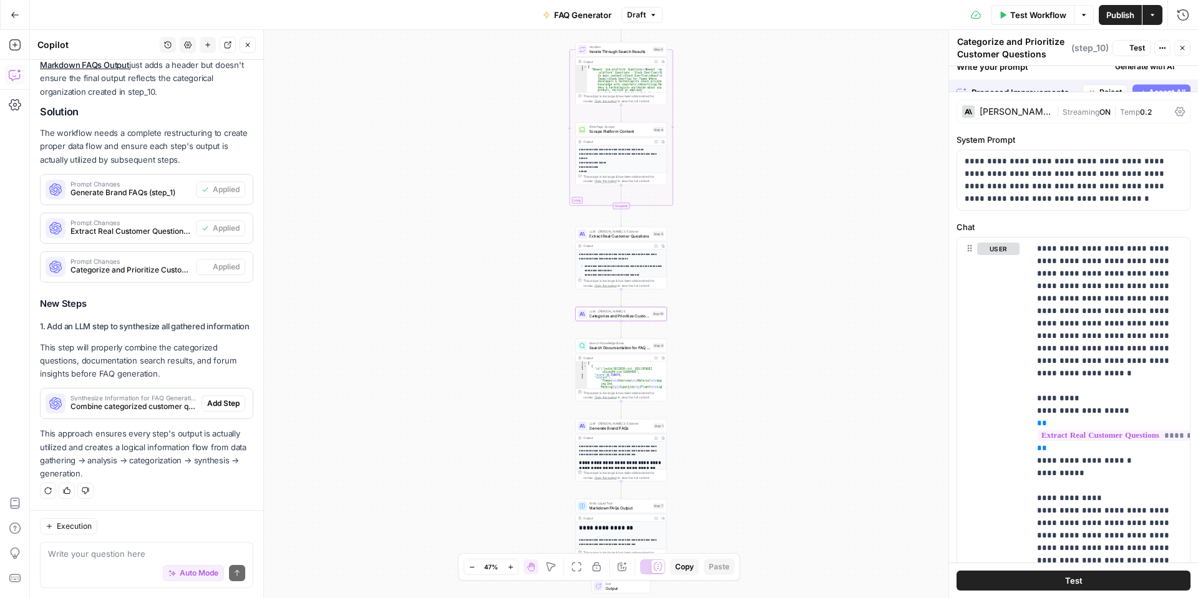
scroll to position [3146, 0]
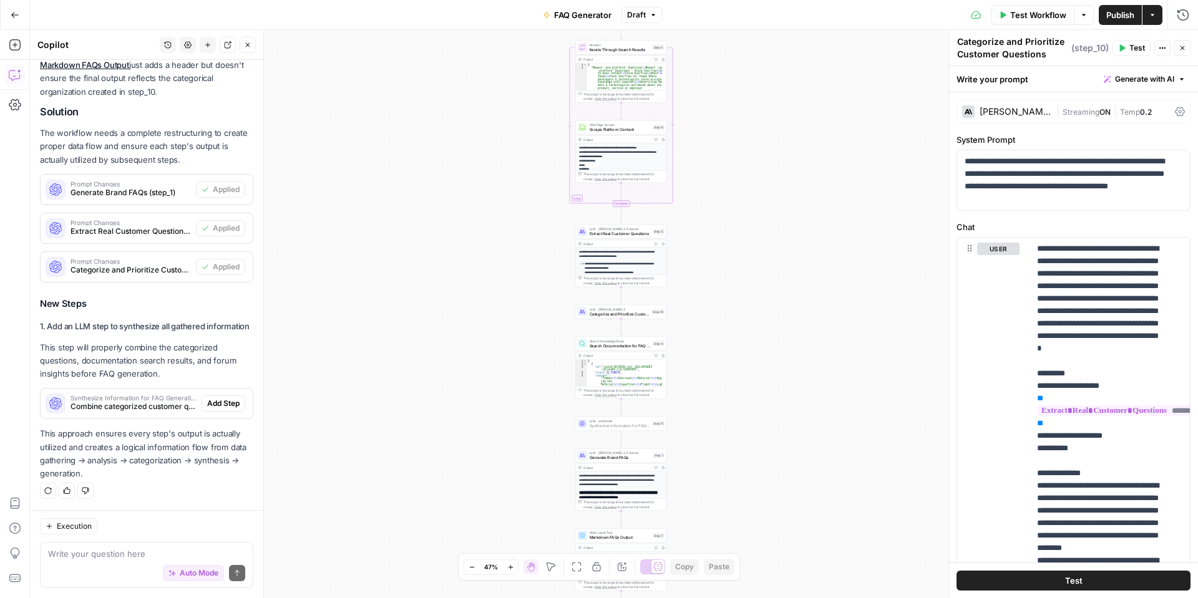
click at [226, 403] on span "Add Step" at bounding box center [223, 403] width 32 height 11
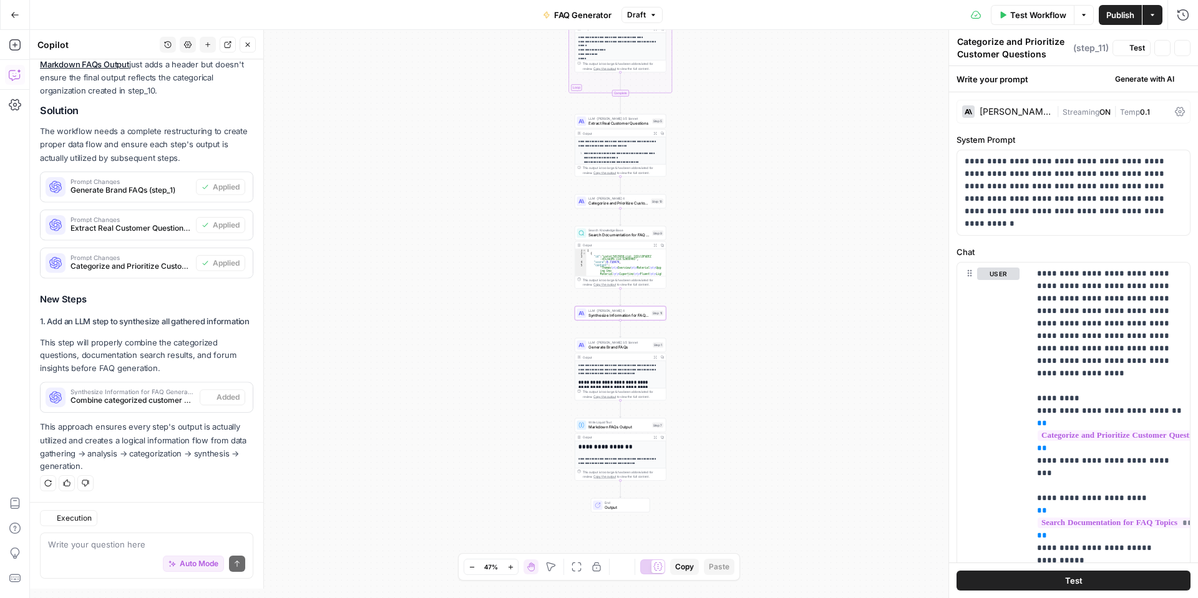
type textarea "Synthesize Information for FAQ Generation"
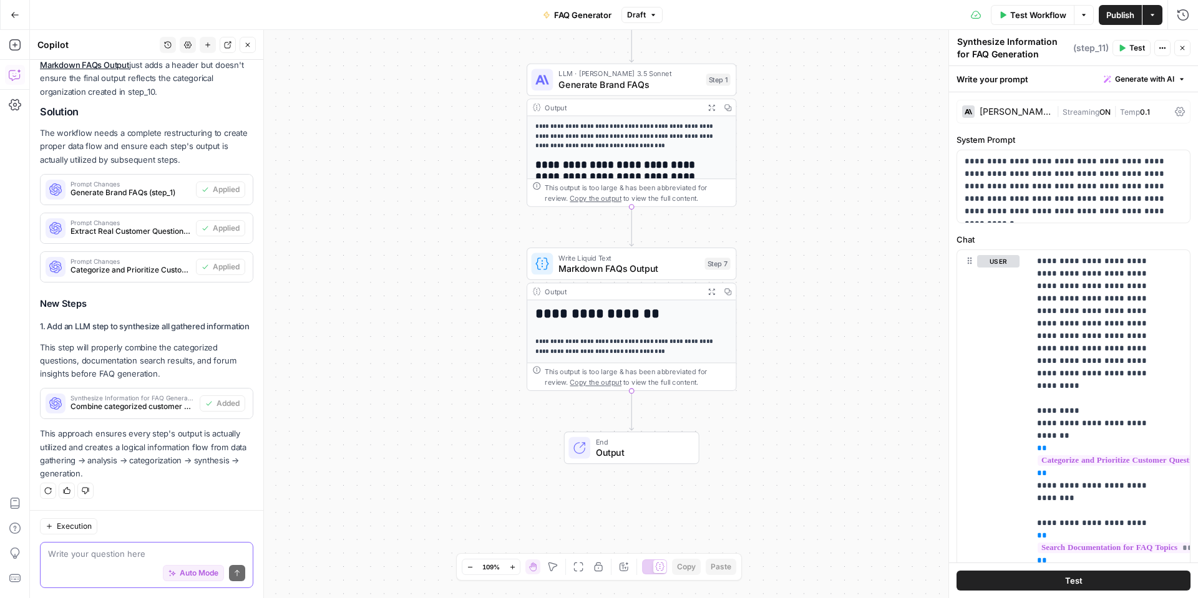
click at [156, 548] on textarea at bounding box center [146, 554] width 197 height 12
type textarea "perform a final review of our workflow structure"
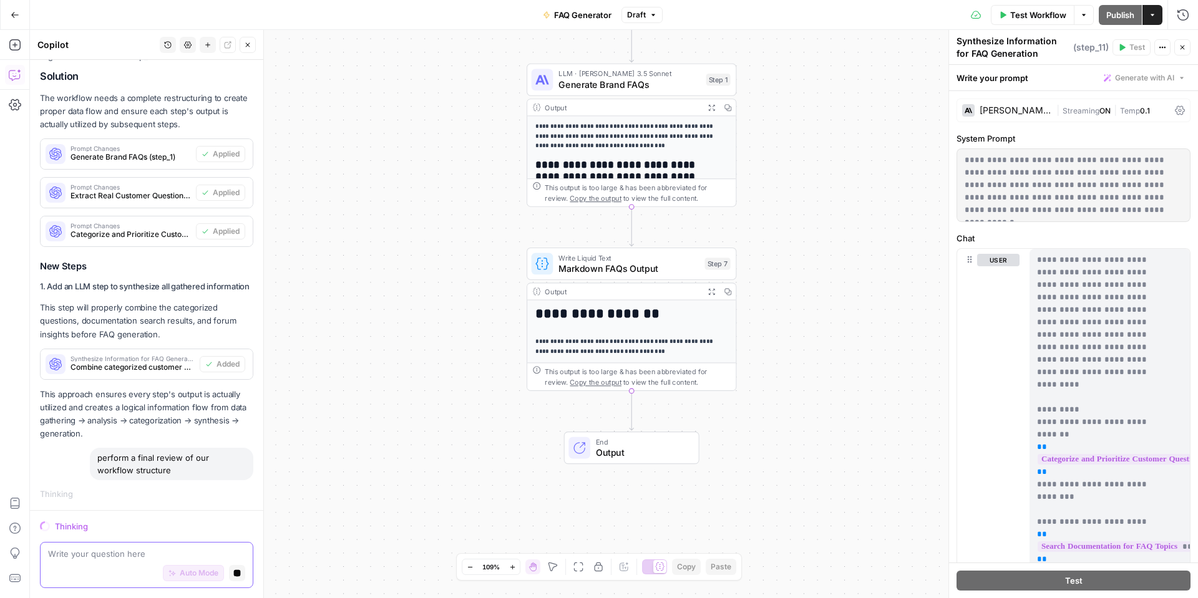
scroll to position [3136, 0]
click at [658, 565] on icon at bounding box center [659, 566] width 9 height 9
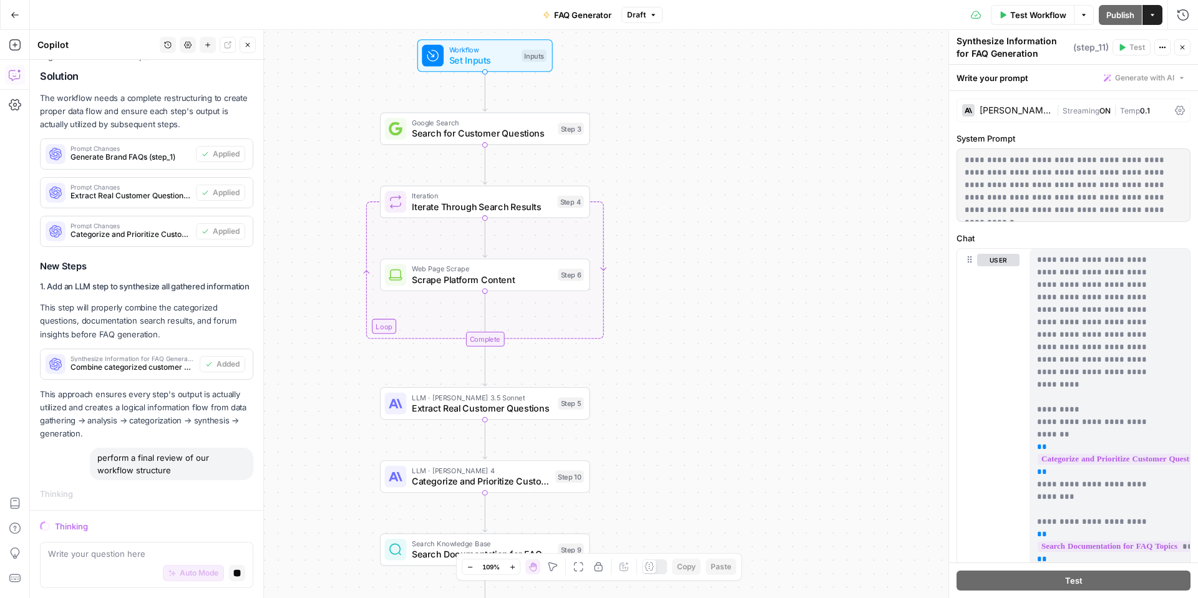
drag, startPoint x: 779, startPoint y: 497, endPoint x: 633, endPoint y: 458, distance: 151.6
click at [654, 570] on icon at bounding box center [649, 566] width 9 height 9
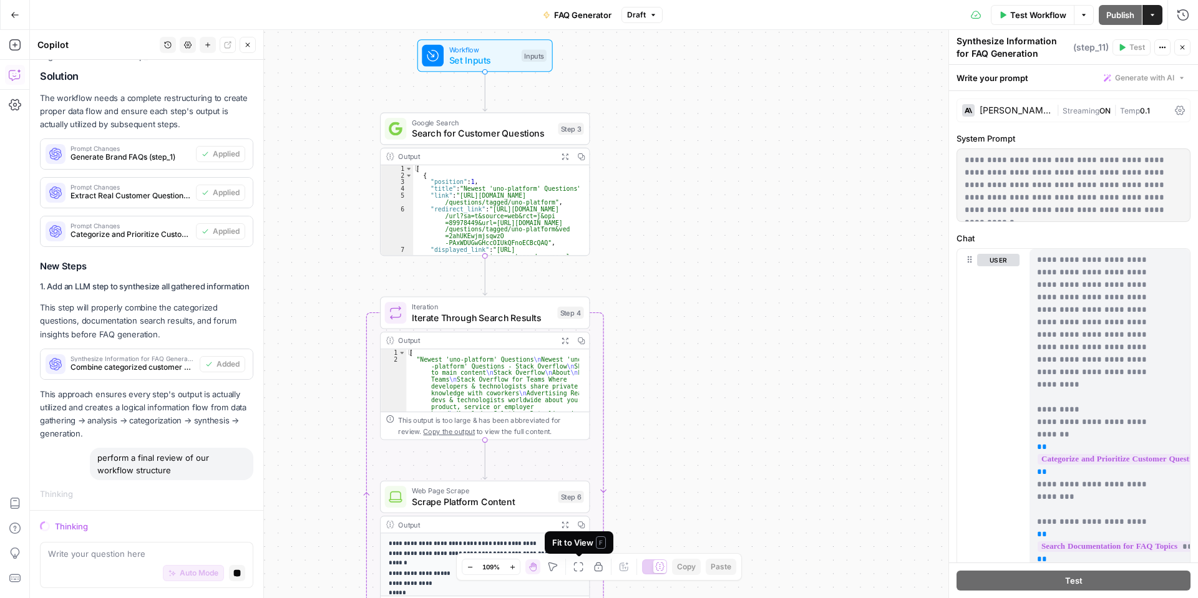
click at [578, 568] on icon "button" at bounding box center [578, 567] width 10 height 10
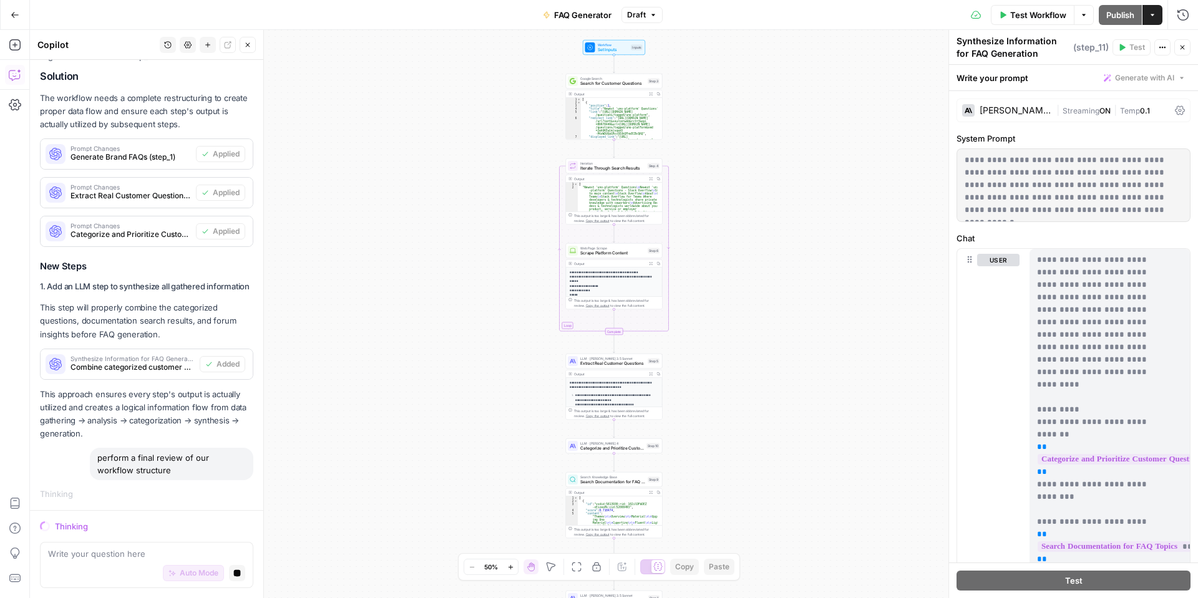
click at [601, 51] on span "Set Inputs" at bounding box center [613, 50] width 31 height 6
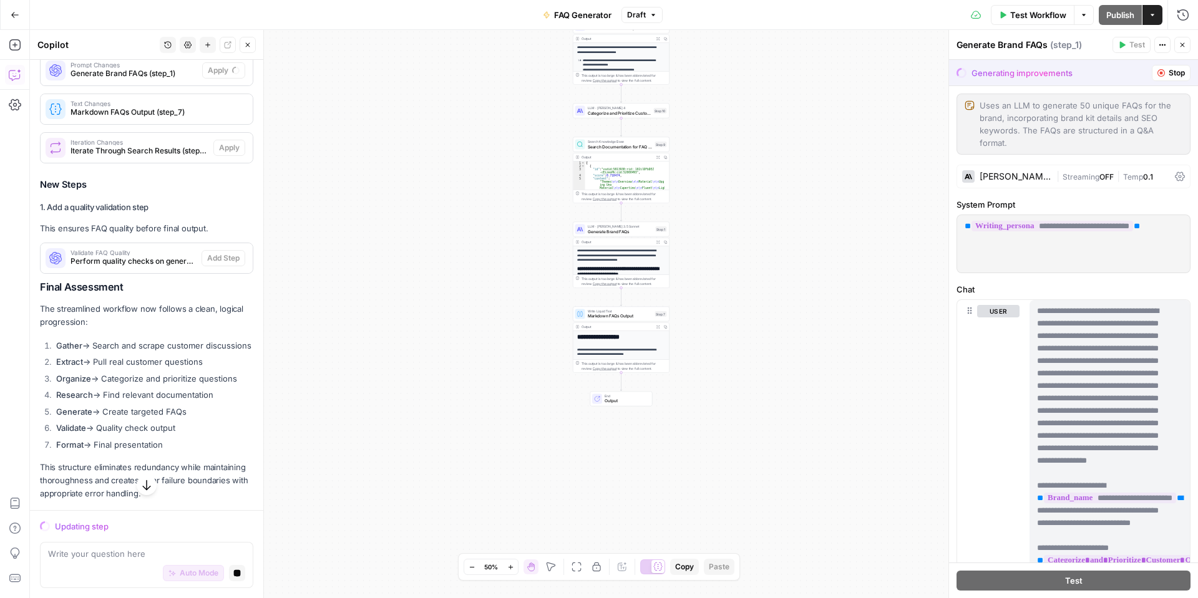
scroll to position [4369, 0]
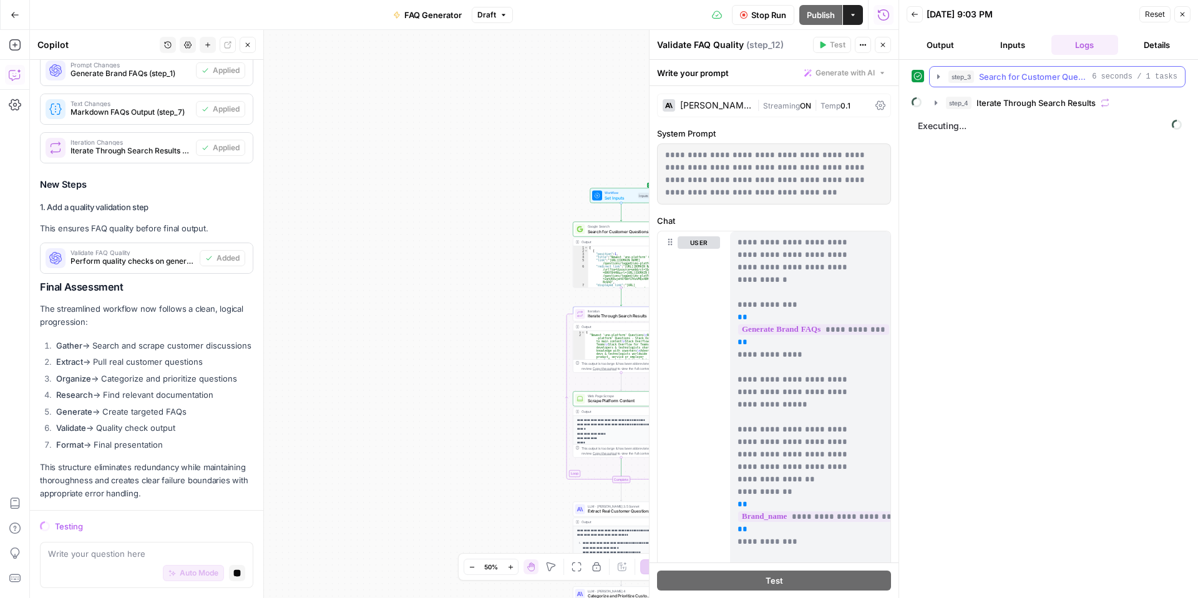
click at [939, 77] on icon "button" at bounding box center [938, 76] width 2 height 4
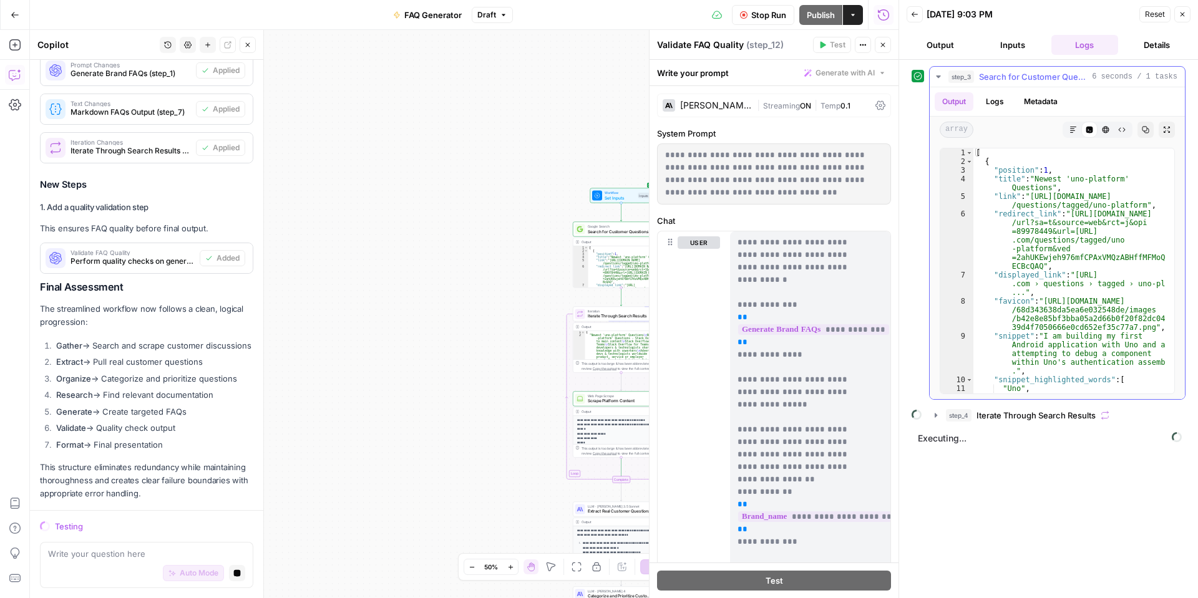
click at [938, 77] on icon "button" at bounding box center [938, 76] width 4 height 2
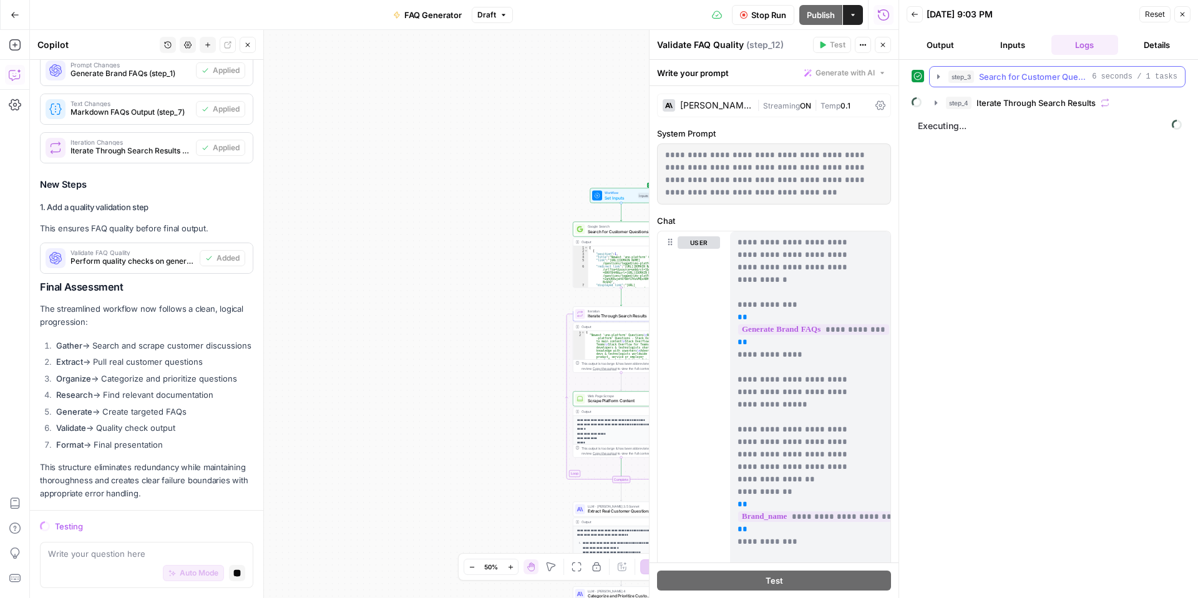
click at [938, 77] on icon "button" at bounding box center [938, 76] width 2 height 4
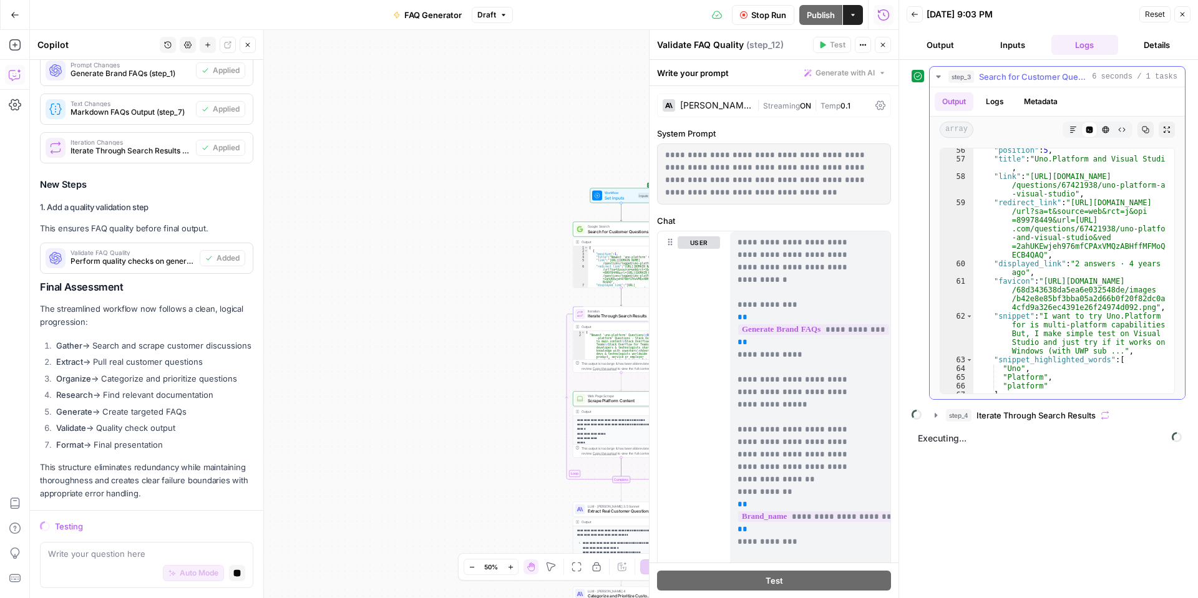
scroll to position [1123, 0]
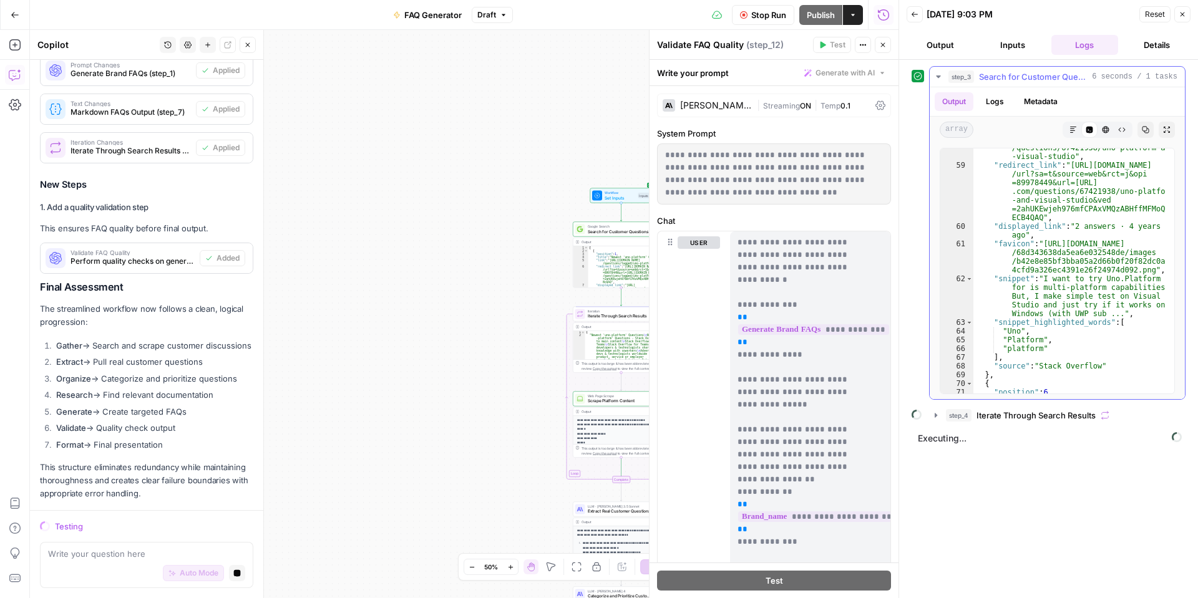
click at [937, 72] on icon "button" at bounding box center [938, 77] width 10 height 10
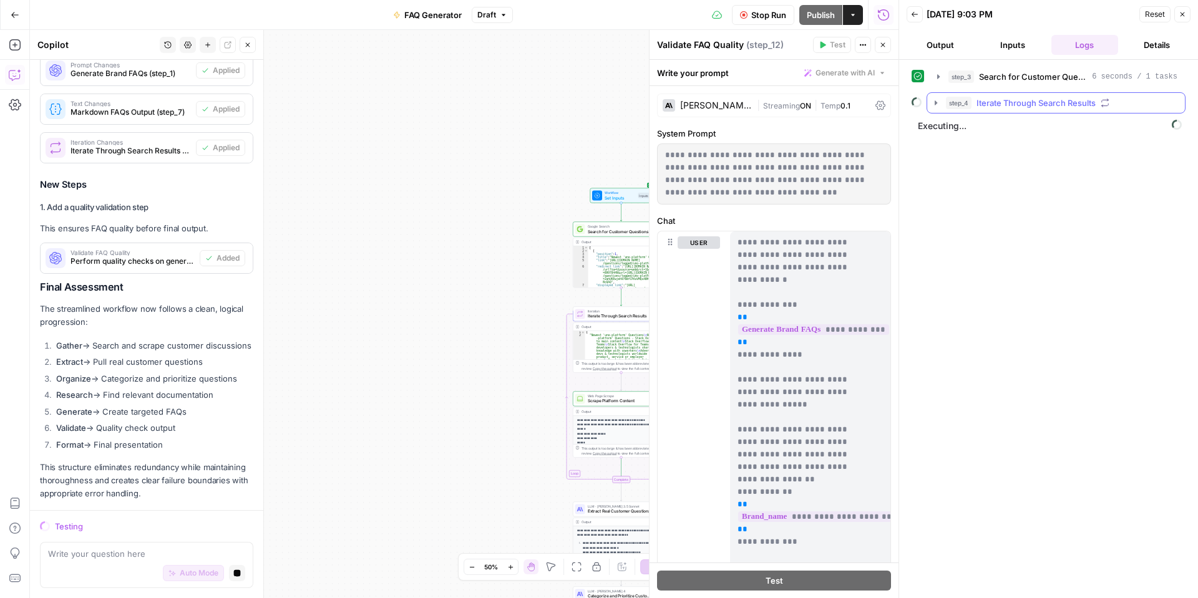
click at [937, 104] on icon "button" at bounding box center [936, 103] width 10 height 10
click at [961, 129] on icon "button" at bounding box center [964, 129] width 10 height 10
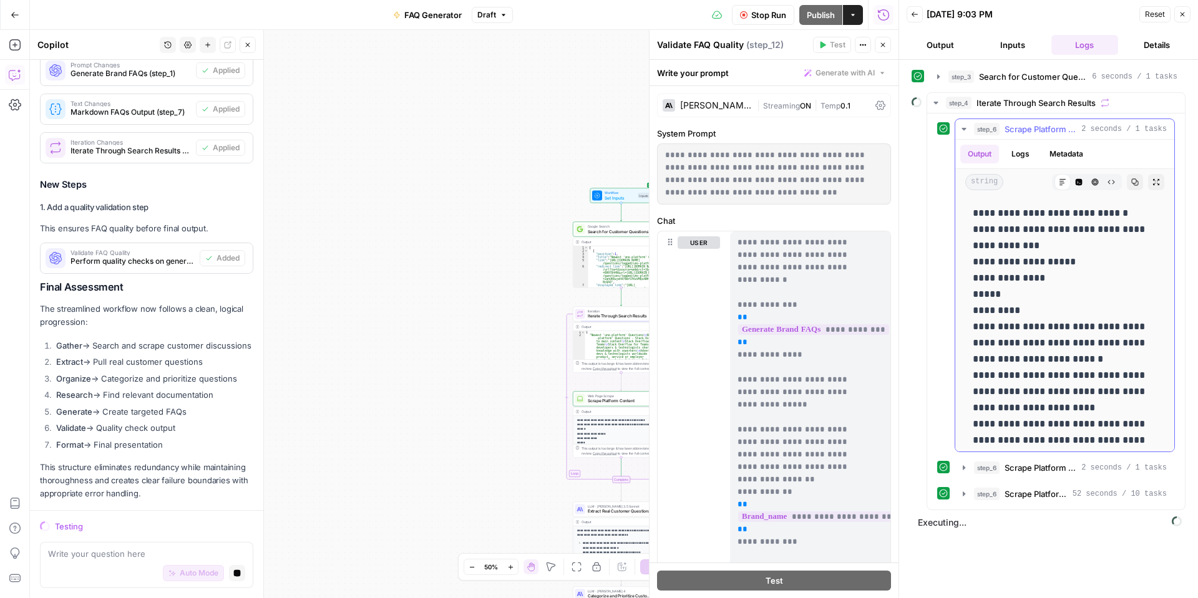
click at [961, 129] on icon "button" at bounding box center [964, 129] width 10 height 10
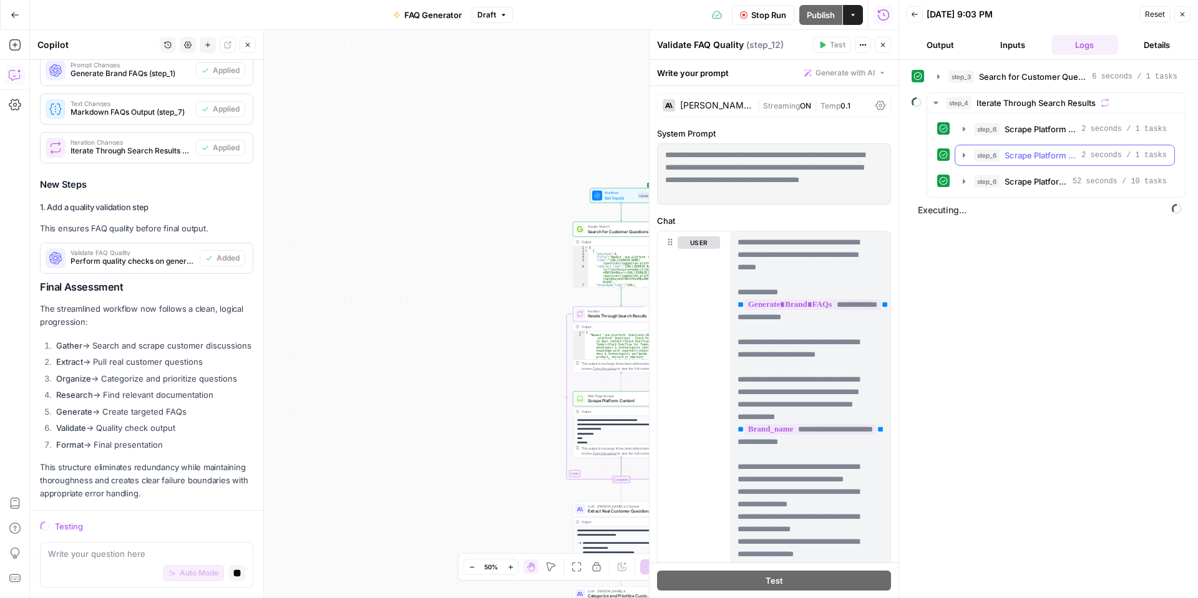
click at [965, 149] on button "step_6 Scrape Platform Content 2 seconds / 1 tasks" at bounding box center [1064, 155] width 219 height 20
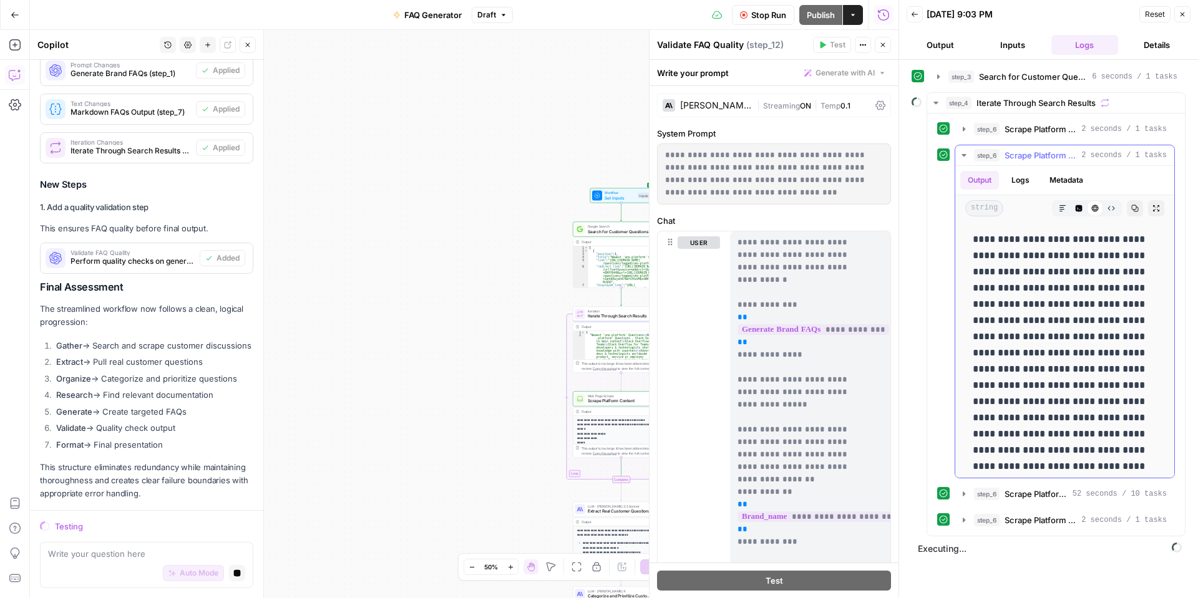
click at [965, 148] on div "step_6 Scrape Platform Content 2 seconds / 1 tasks step_6 Scrape Platform Conte…" at bounding box center [1056, 325] width 258 height 422
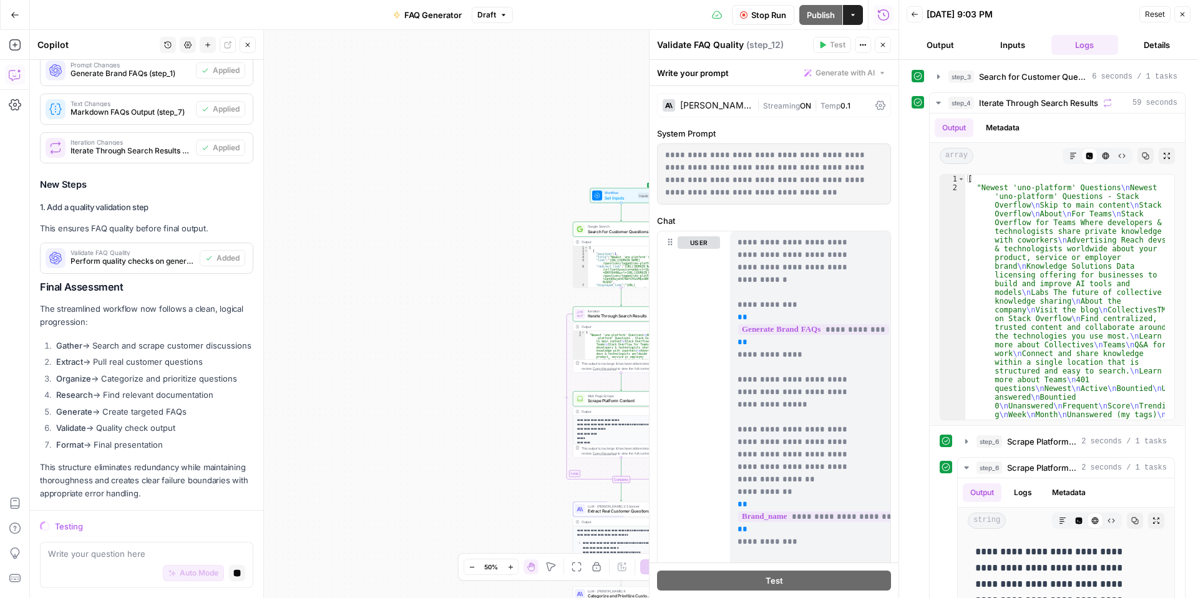
click at [950, 56] on header "Back 09/23/25 at 9:03 PM Reset Close Output Inputs Logs Details" at bounding box center [1048, 30] width 299 height 60
click at [940, 103] on icon "button" at bounding box center [938, 103] width 4 height 2
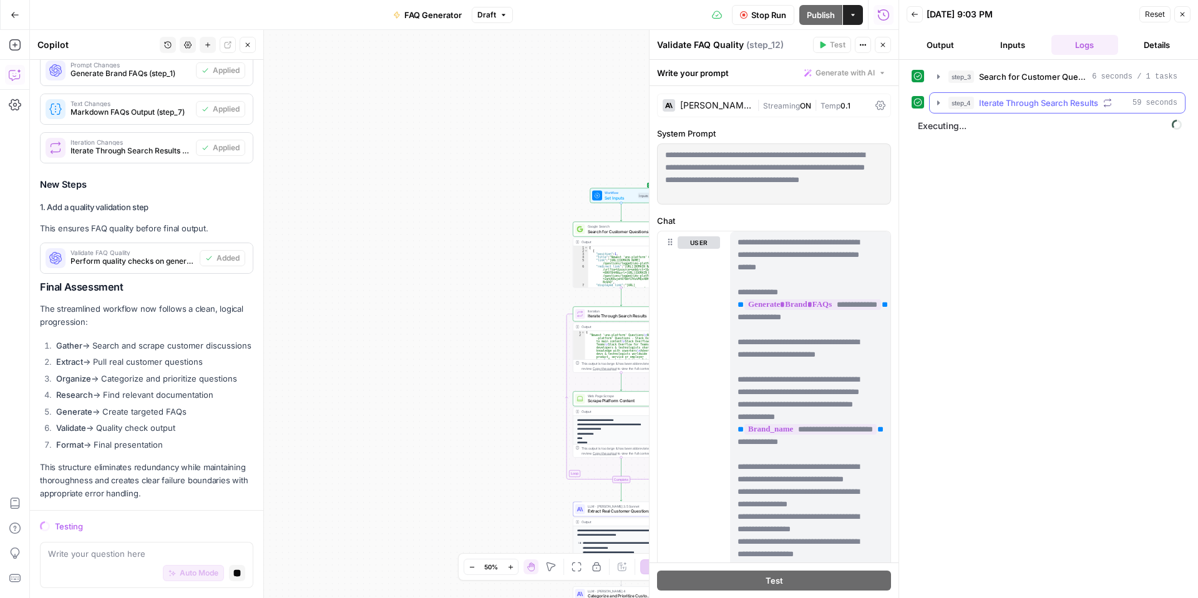
click at [940, 105] on icon "button" at bounding box center [938, 103] width 10 height 10
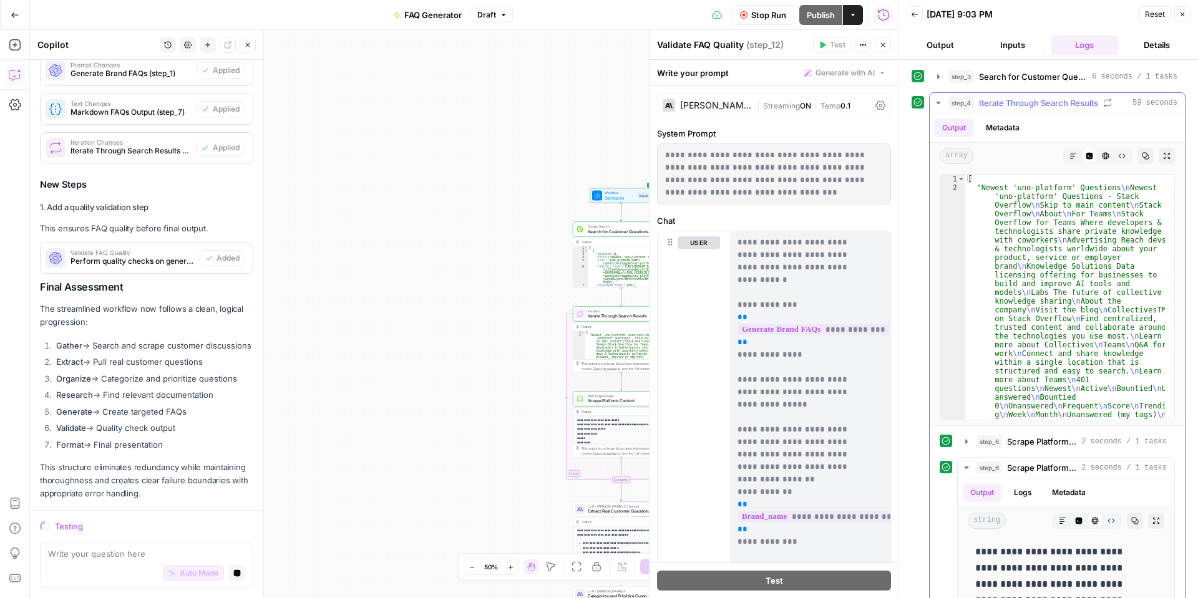
click at [940, 108] on button "step_4 Iterate Through Search Results 59 seconds" at bounding box center [1057, 103] width 255 height 20
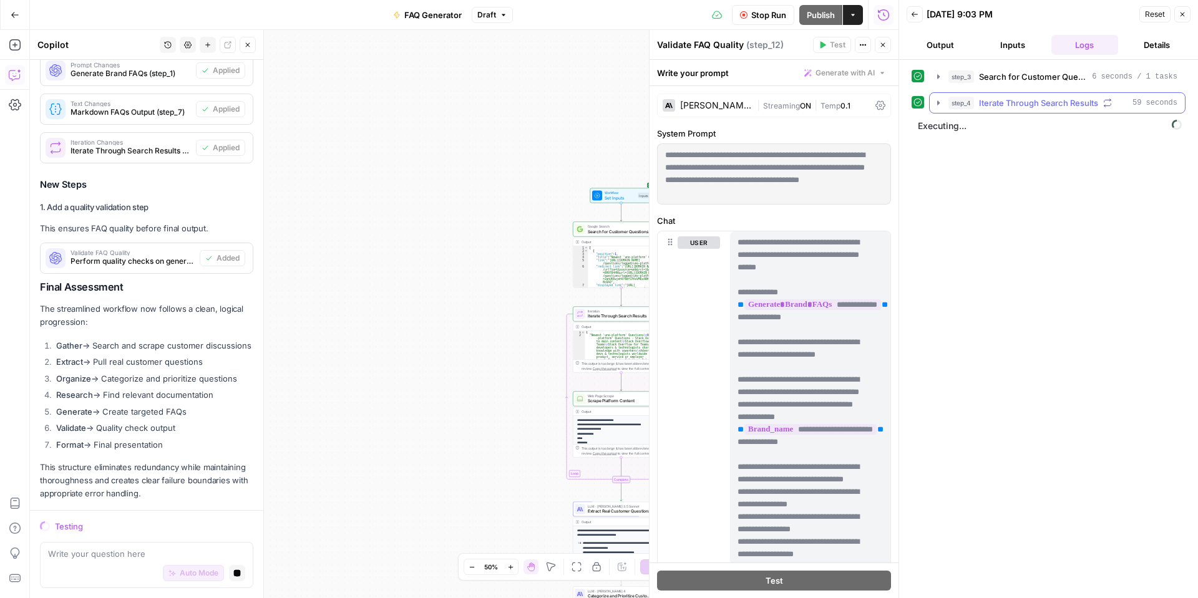
click at [936, 104] on icon "button" at bounding box center [938, 103] width 10 height 10
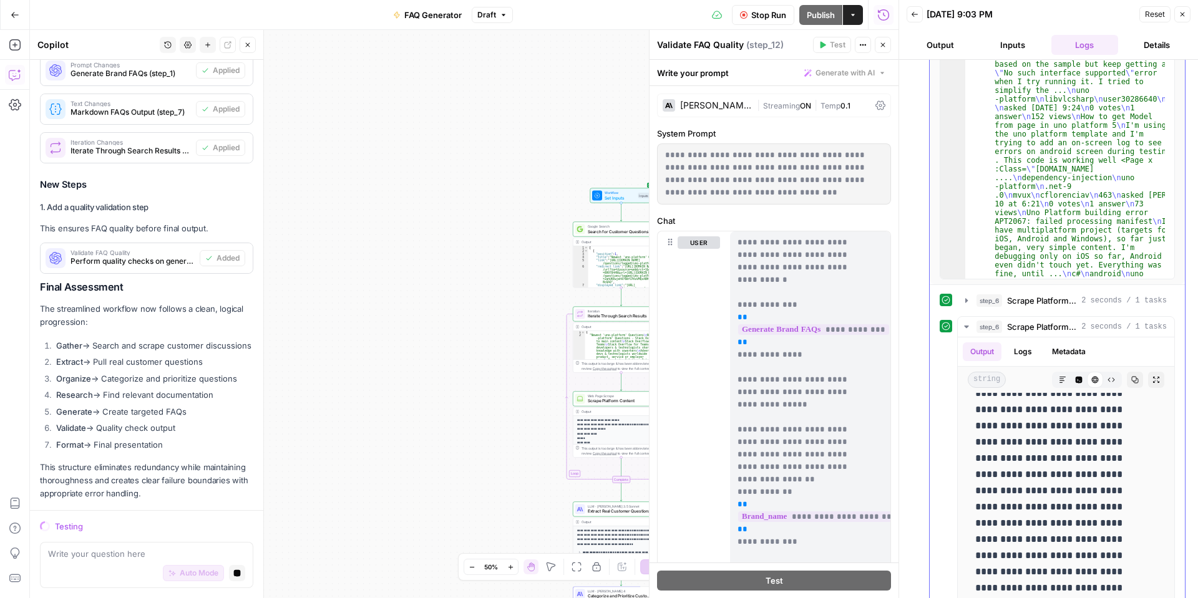
scroll to position [0, 0]
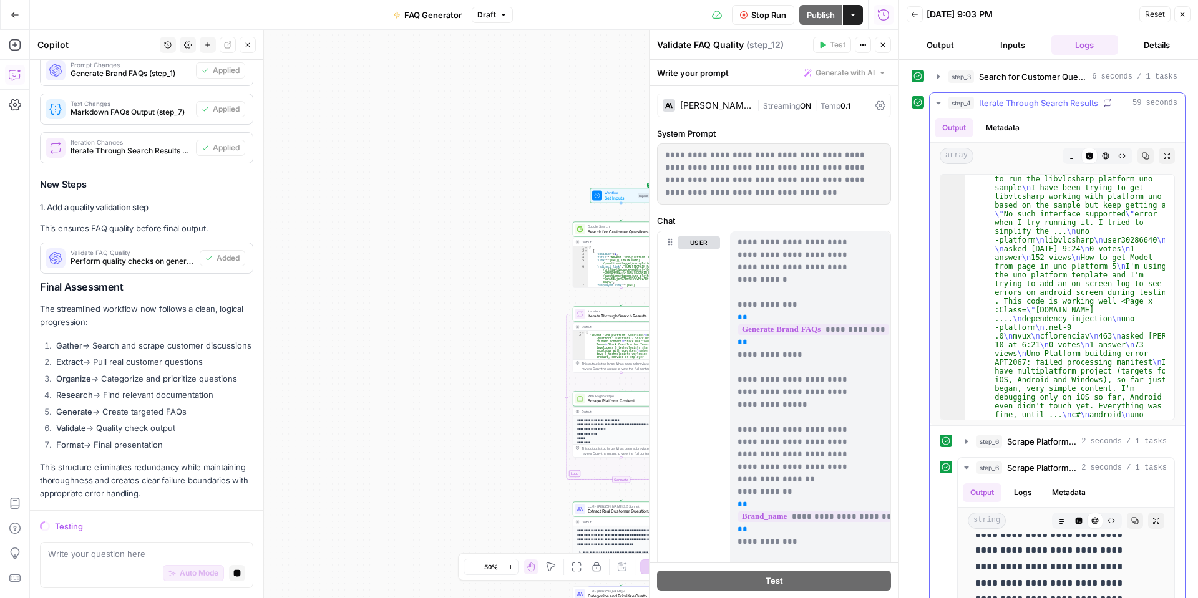
drag, startPoint x: 961, startPoint y: 131, endPoint x: 973, endPoint y: 133, distance: 12.0
click at [968, 130] on div "Output Metadata" at bounding box center [1057, 128] width 255 height 29
click at [928, 107] on div "step_4 Iterate Through Search Results 59 seconds Output Metadata array Markdown…" at bounding box center [1049, 483] width 274 height 783
click at [939, 101] on icon "button" at bounding box center [938, 103] width 10 height 10
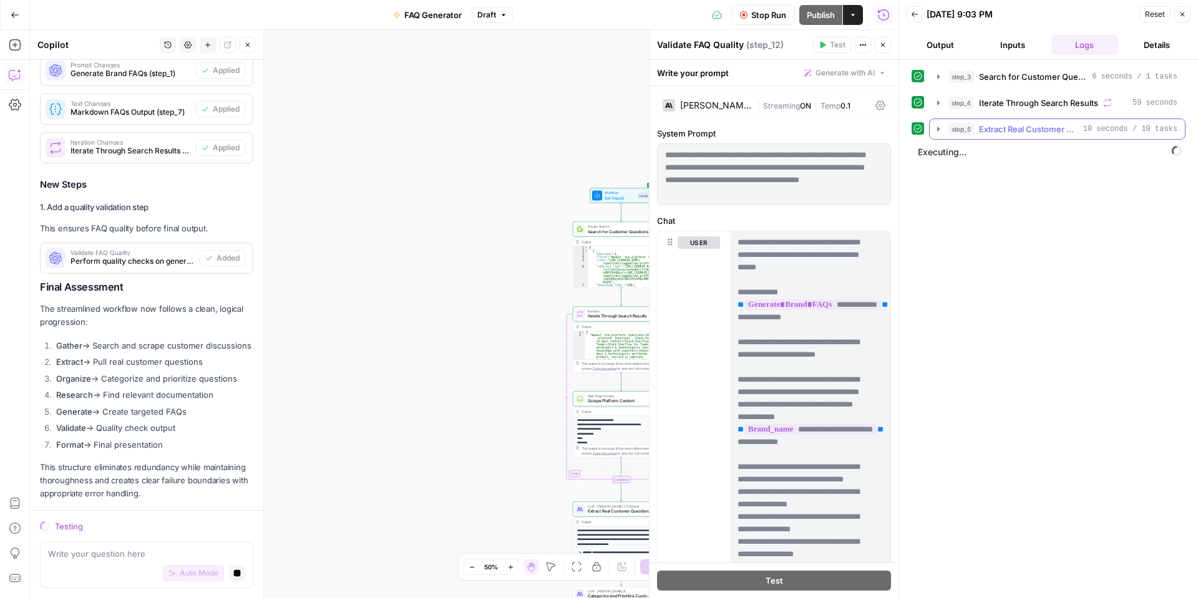
click at [935, 128] on icon "button" at bounding box center [938, 129] width 10 height 10
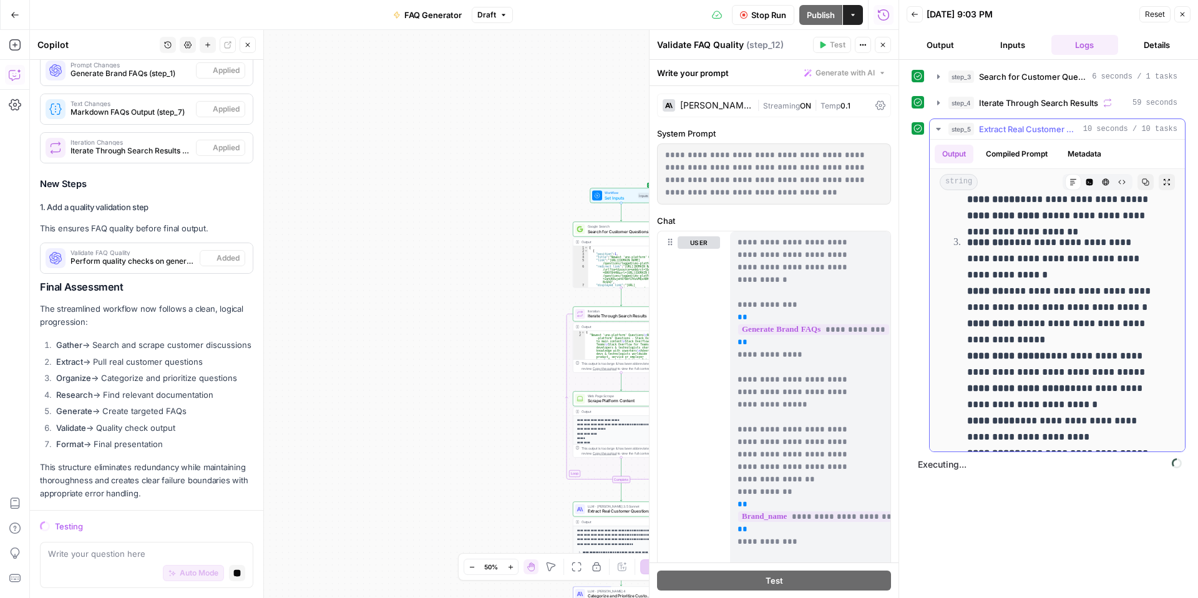
scroll to position [849, 0]
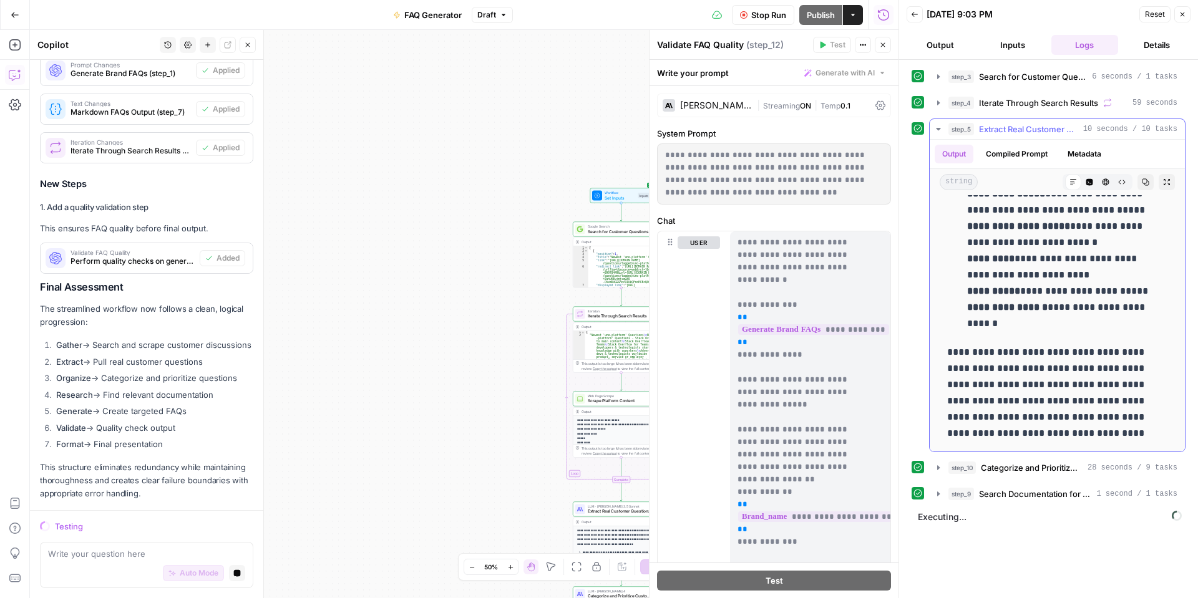
click at [940, 127] on icon "button" at bounding box center [938, 129] width 10 height 10
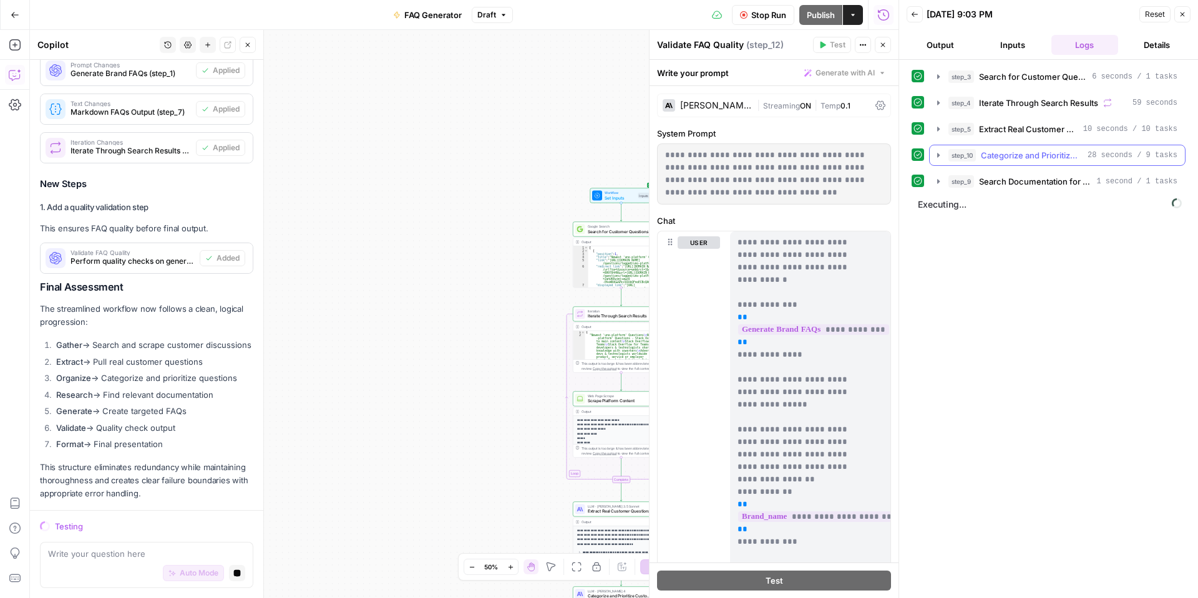
click at [938, 152] on icon "button" at bounding box center [938, 155] width 10 height 10
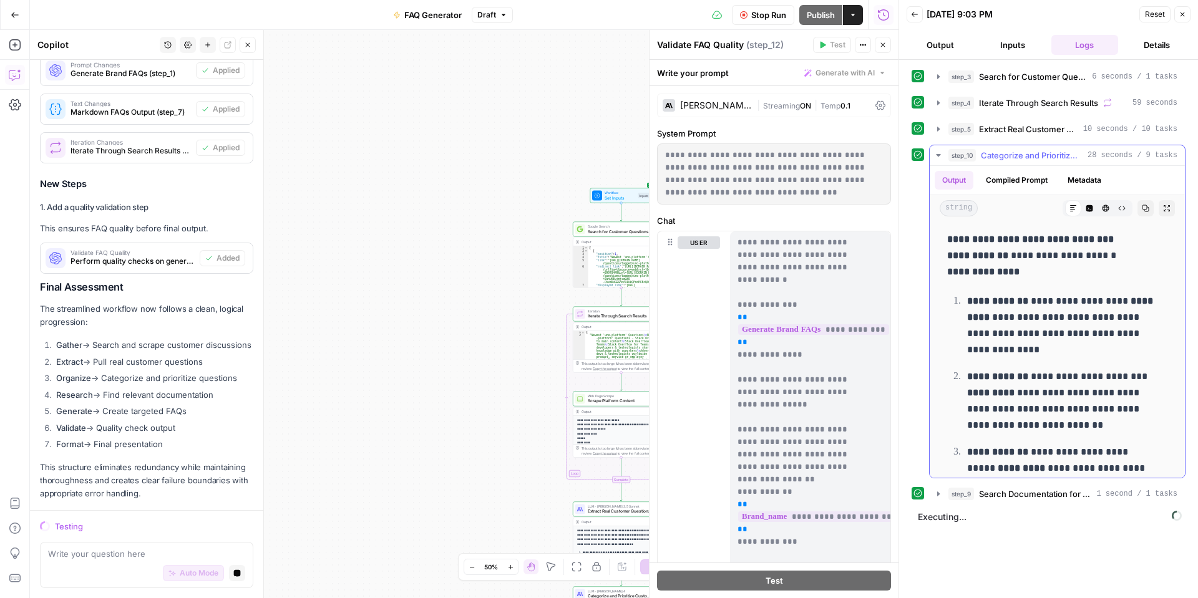
click at [937, 150] on icon "button" at bounding box center [938, 155] width 10 height 10
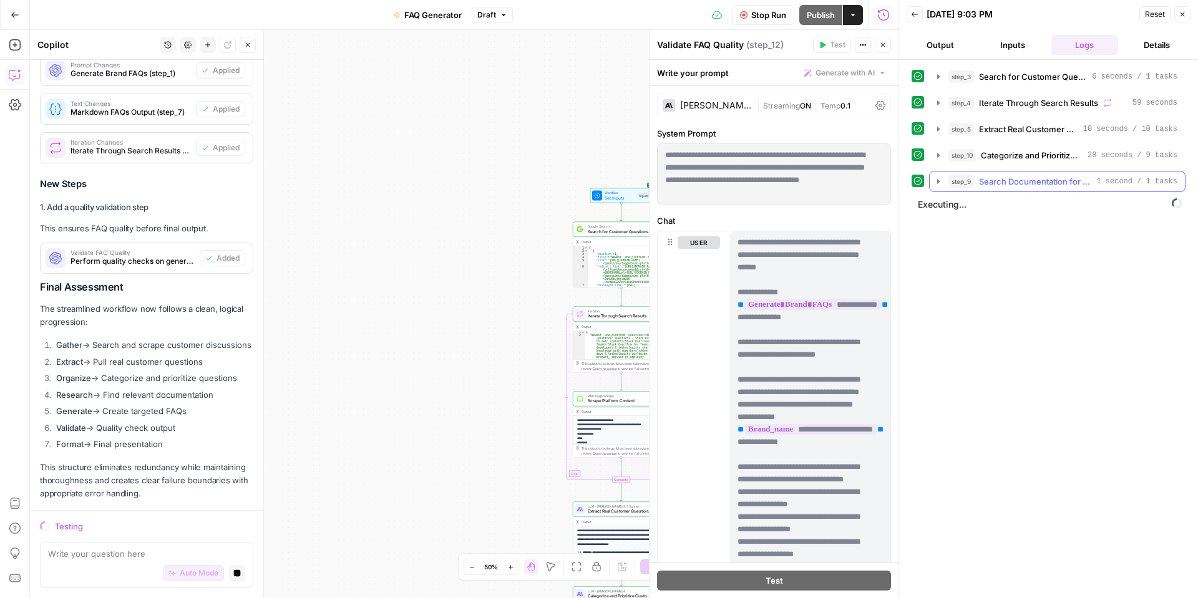
click at [934, 183] on icon "button" at bounding box center [938, 182] width 10 height 10
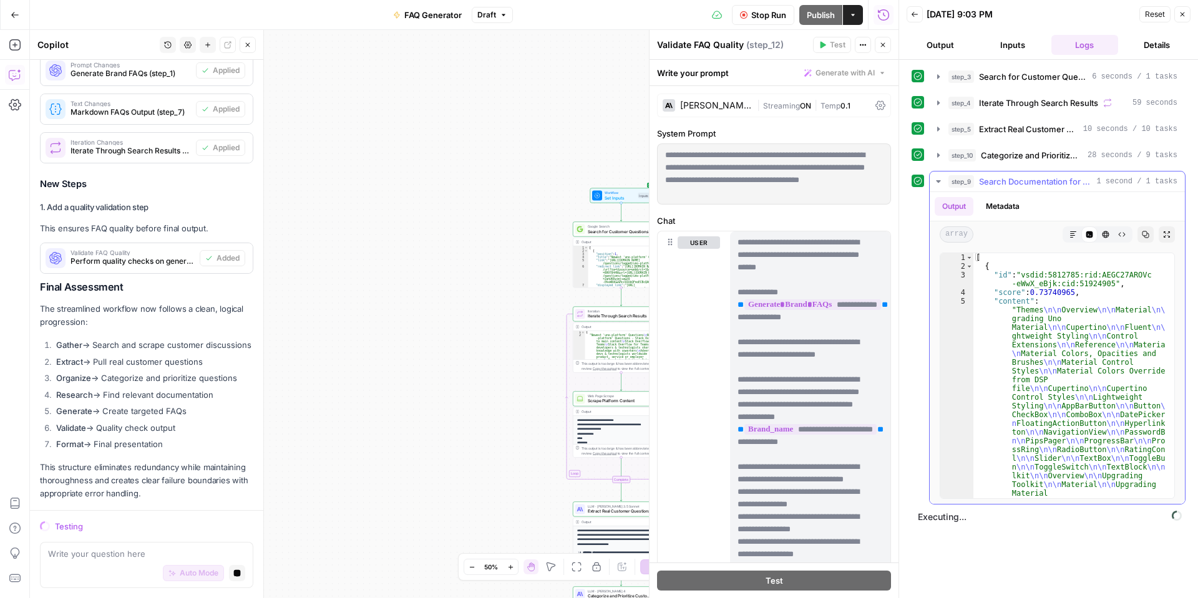
click at [934, 183] on icon "button" at bounding box center [938, 182] width 10 height 10
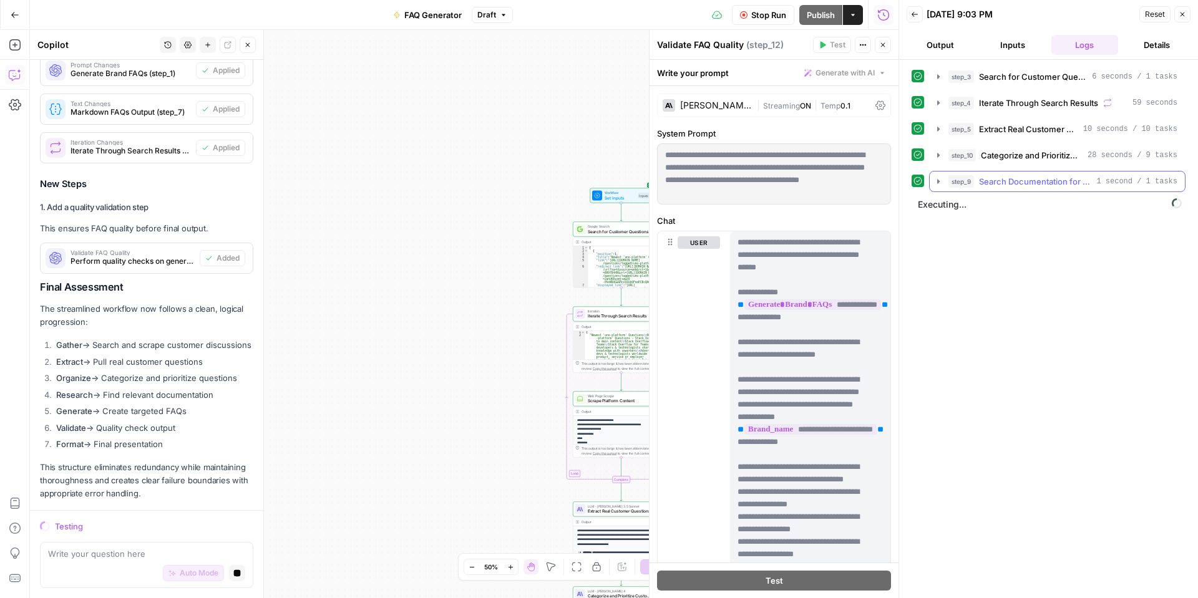
click at [934, 182] on icon "button" at bounding box center [938, 182] width 10 height 10
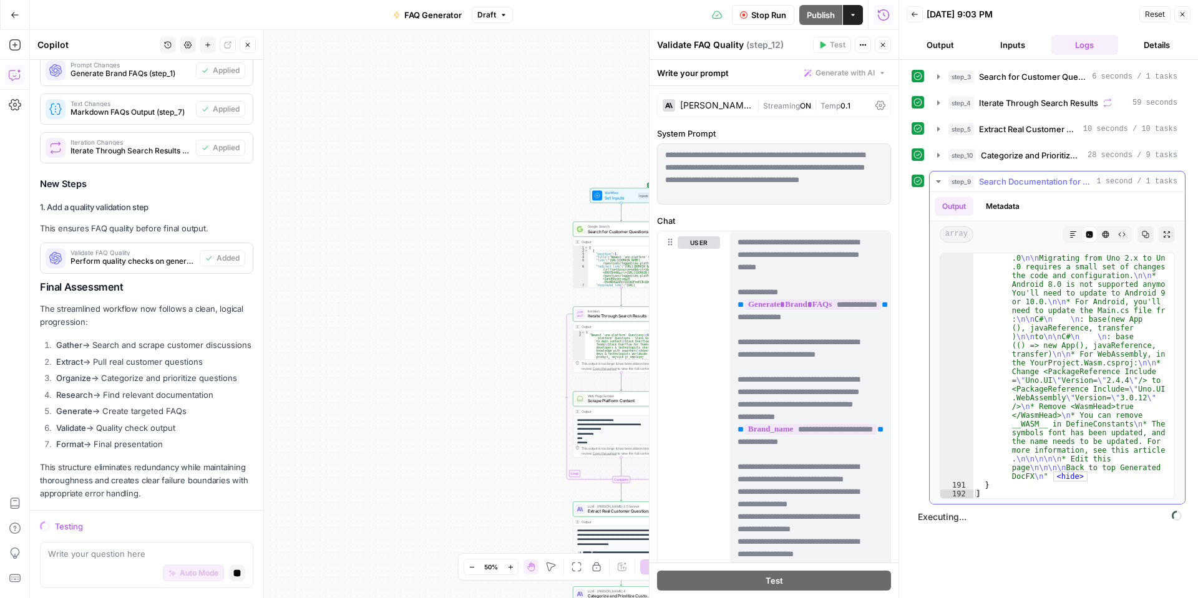
scroll to position [20199, 0]
click at [940, 180] on icon "button" at bounding box center [938, 182] width 10 height 10
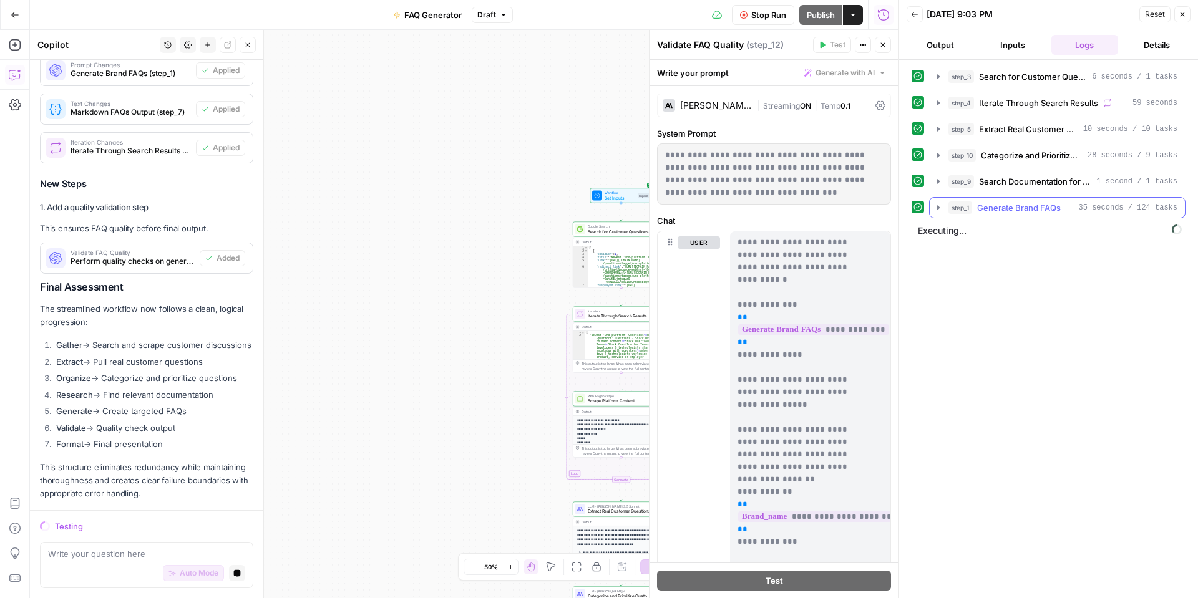
click at [936, 205] on icon "button" at bounding box center [938, 208] width 10 height 10
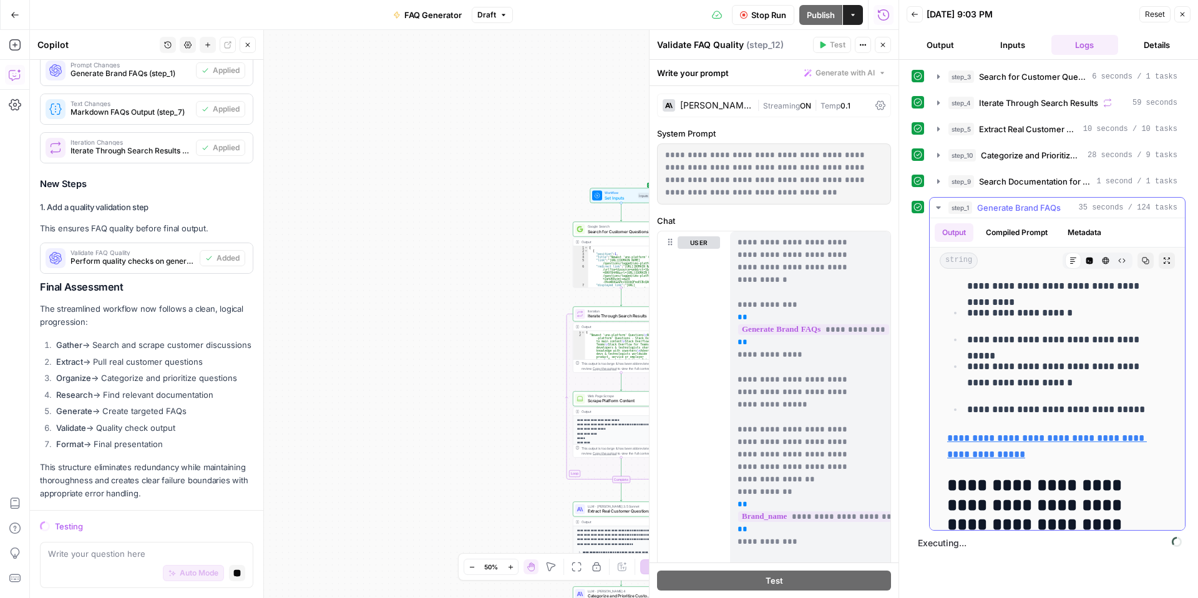
scroll to position [562, 0]
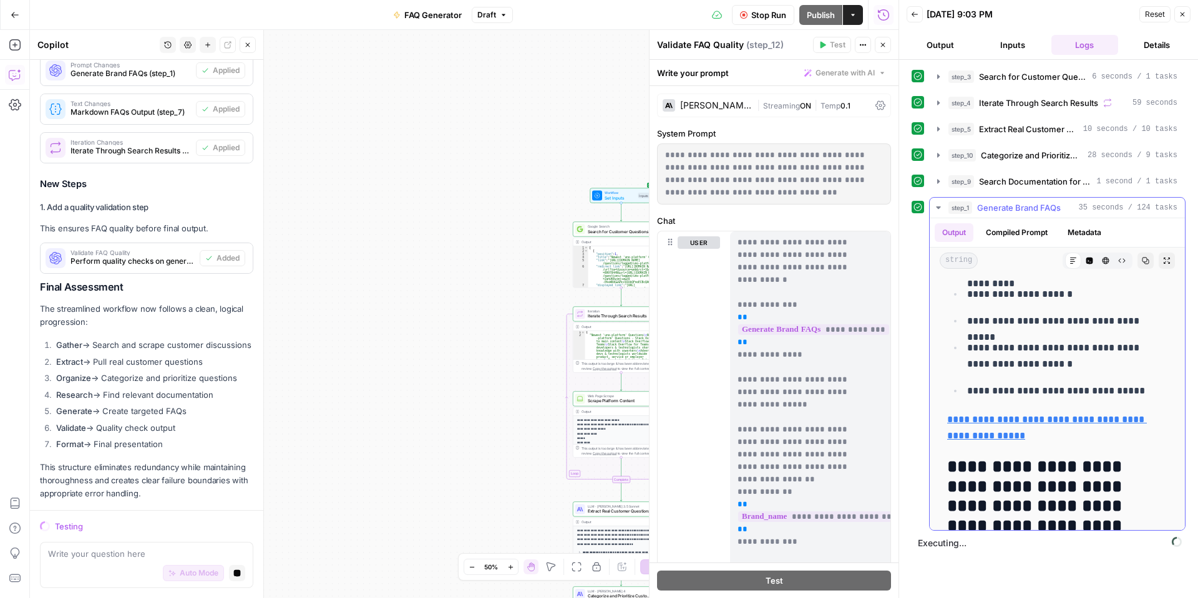
drag, startPoint x: 1091, startPoint y: 418, endPoint x: 1099, endPoint y: 427, distance: 12.4
drag, startPoint x: 1099, startPoint y: 427, endPoint x: 1142, endPoint y: 449, distance: 47.7
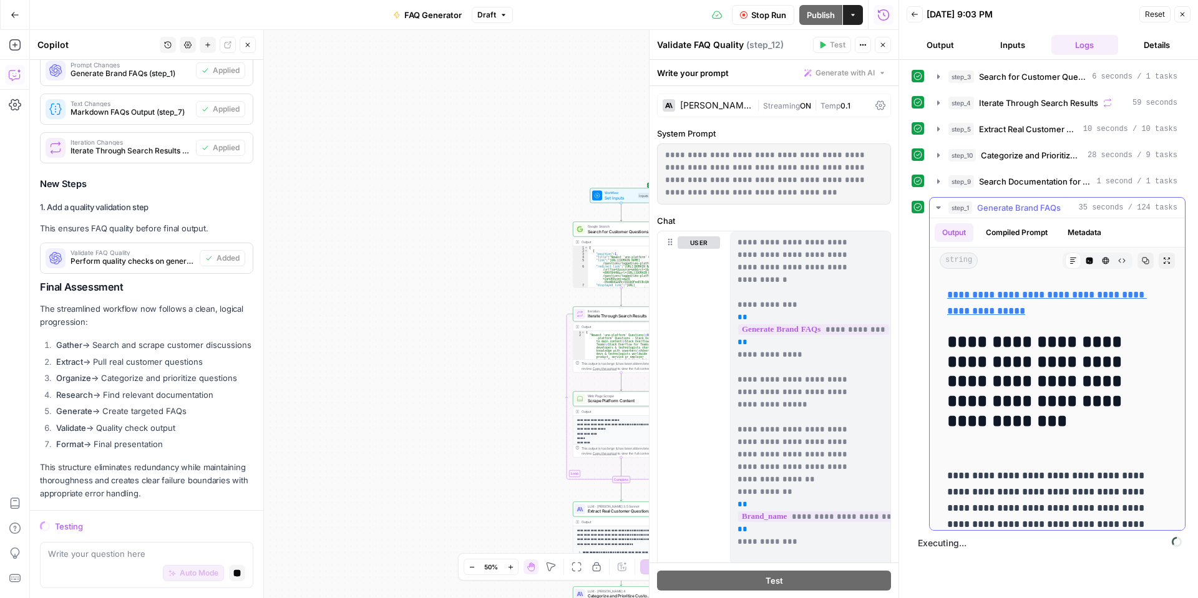
scroll to position [811, 0]
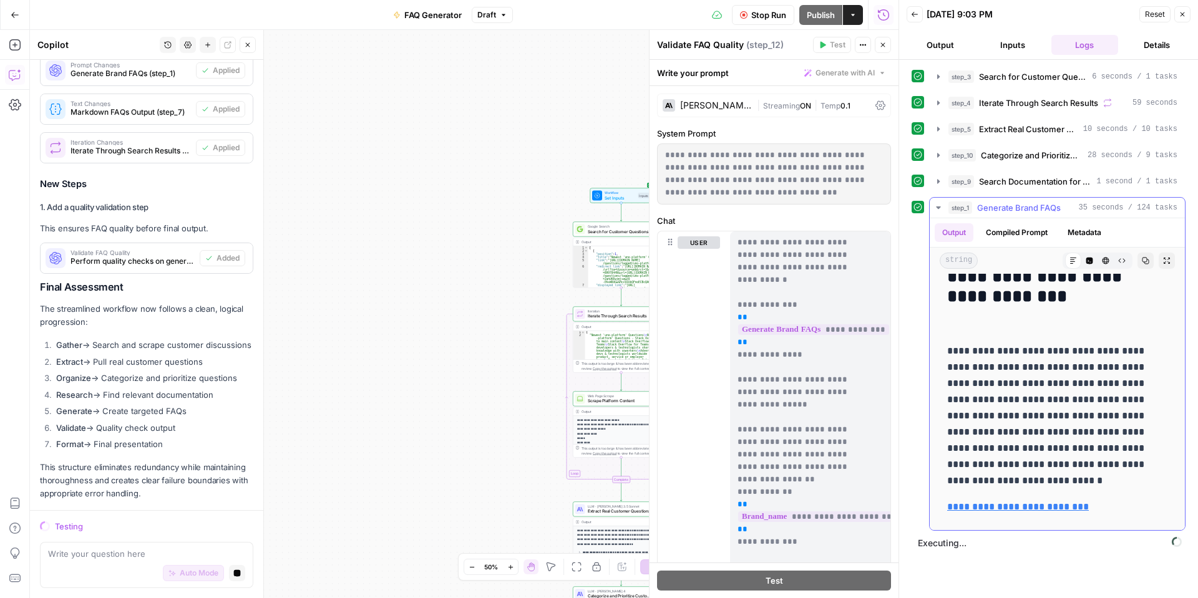
click at [1042, 508] on link "**********" at bounding box center [1018, 506] width 142 height 9
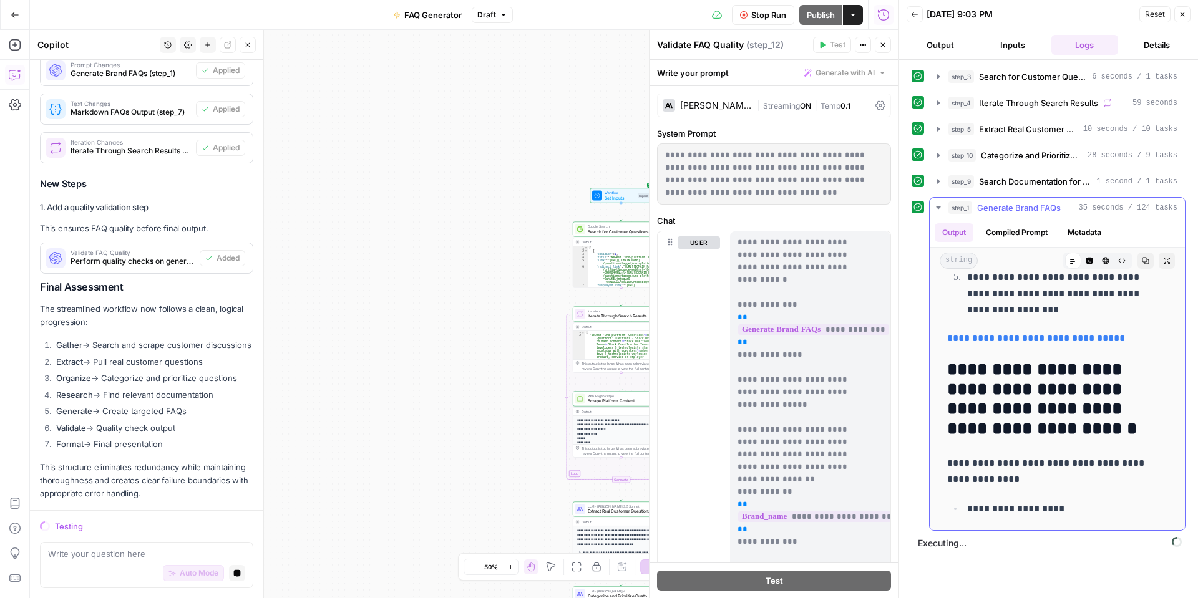
scroll to position [2121, 0]
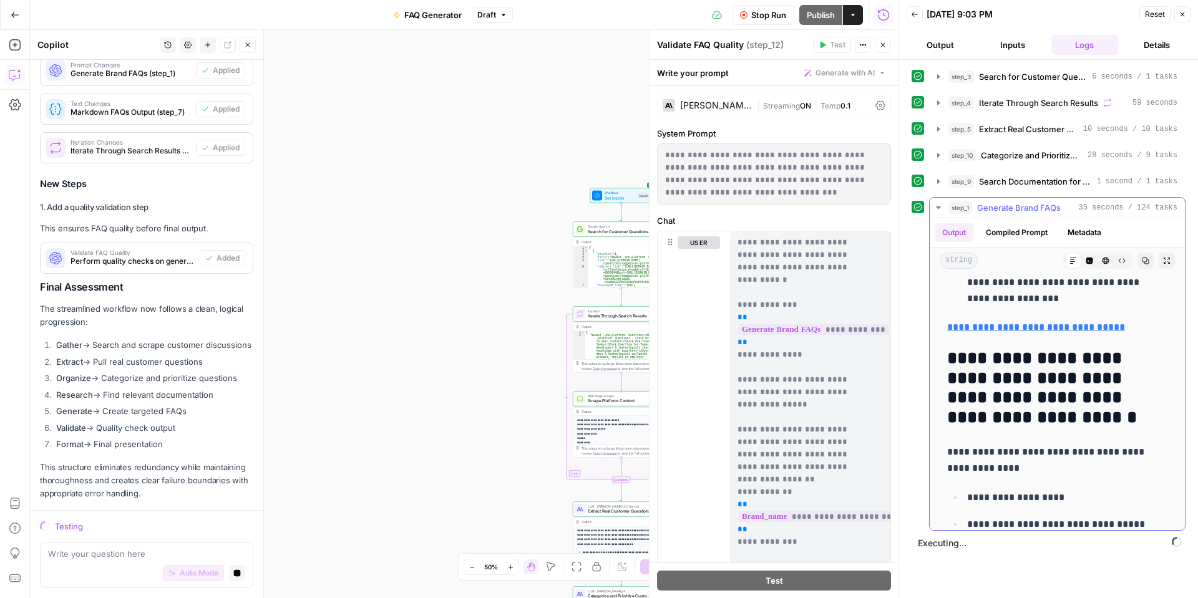
click at [985, 331] on link "**********" at bounding box center [1036, 327] width 178 height 9
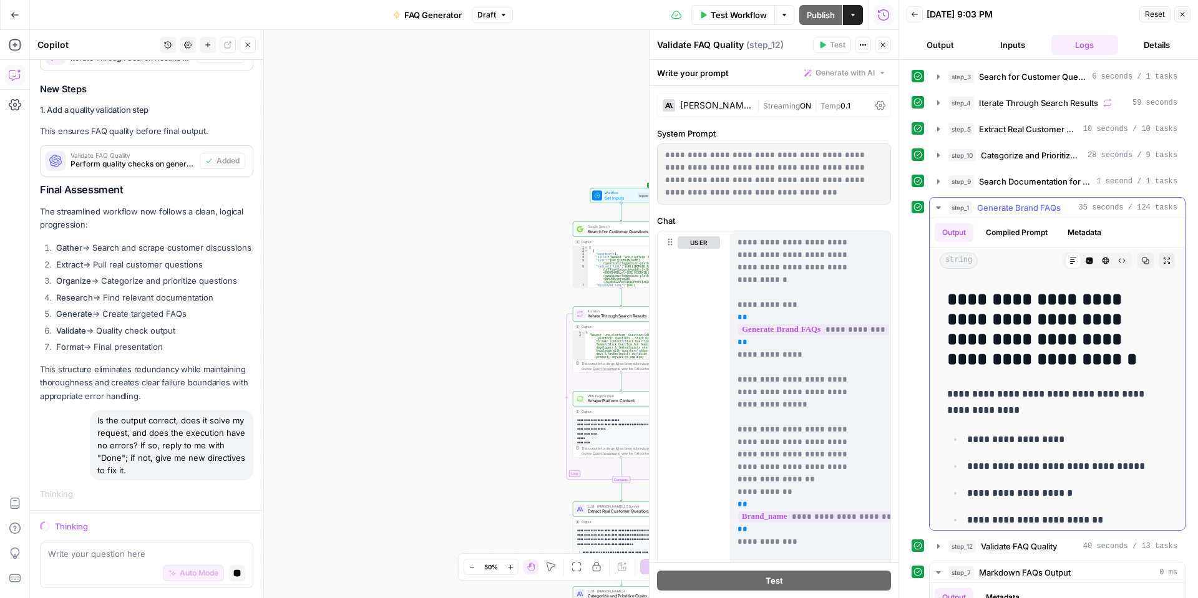
scroll to position [2344, 0]
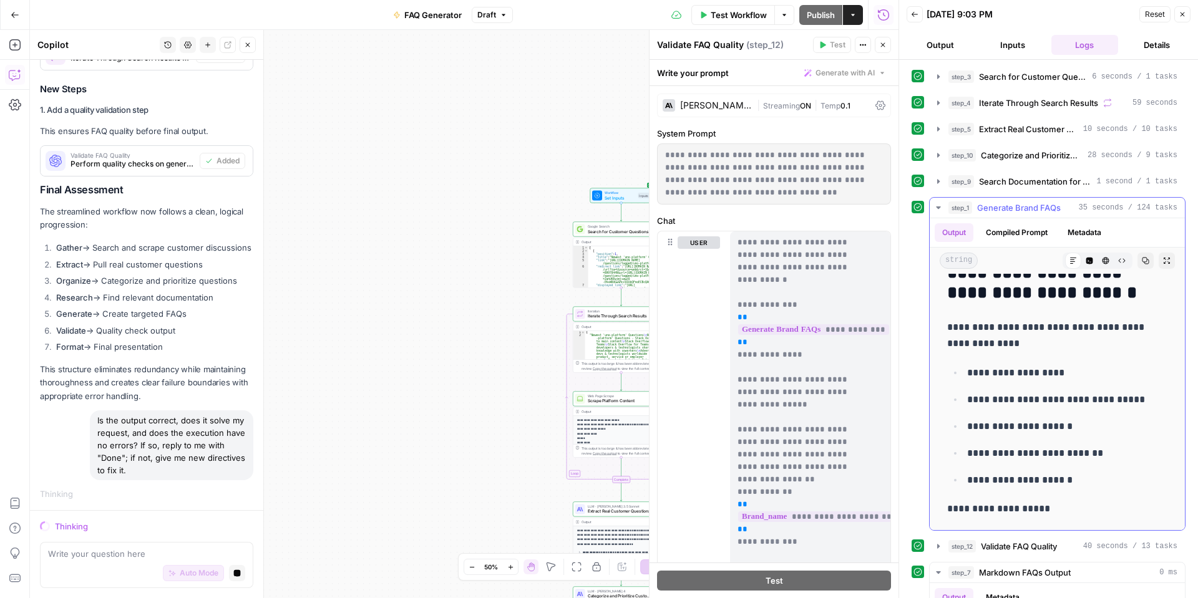
click at [938, 201] on button "step_1 Generate Brand FAQs 35 seconds / 124 tasks" at bounding box center [1057, 208] width 255 height 20
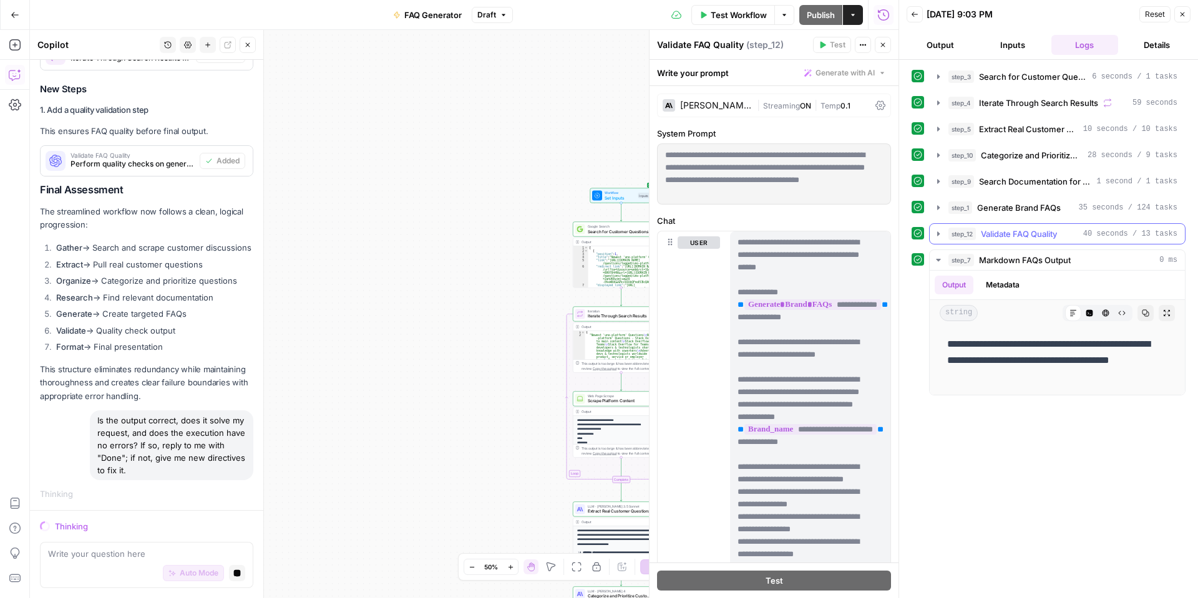
click at [938, 232] on icon "button" at bounding box center [938, 234] width 10 height 10
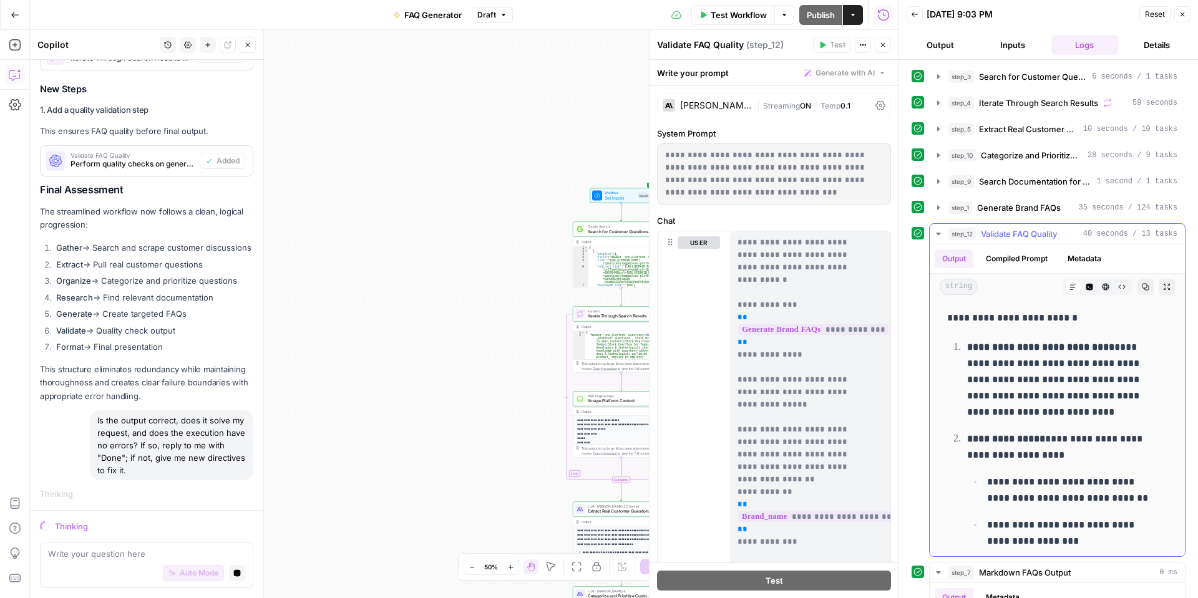
click at [938, 232] on icon "button" at bounding box center [938, 234] width 10 height 10
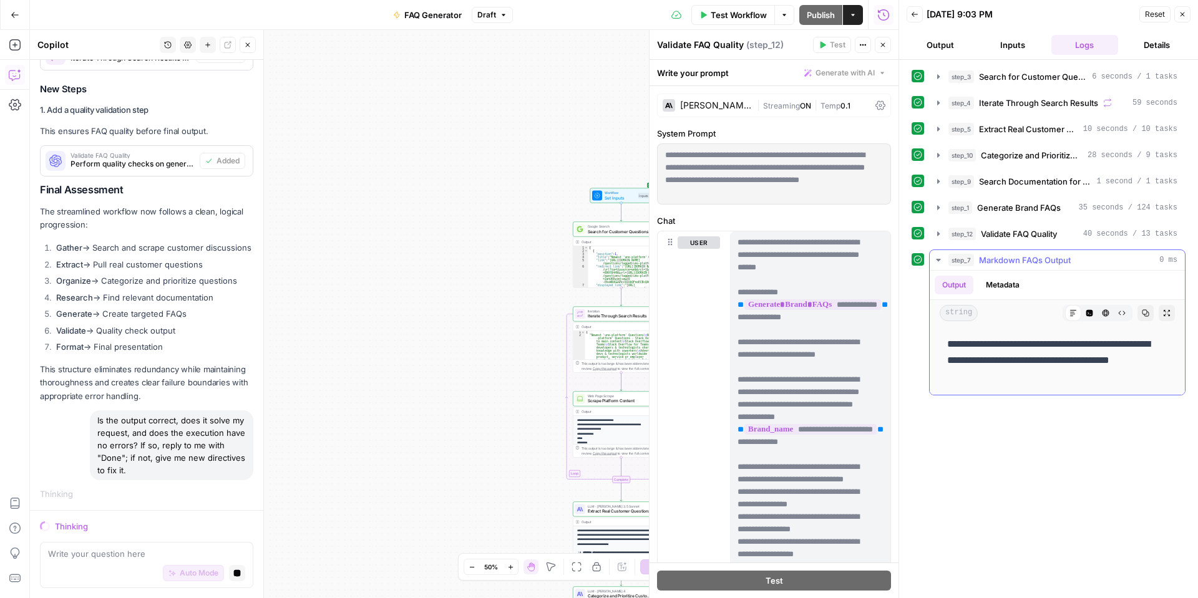
click at [936, 257] on icon "button" at bounding box center [938, 260] width 10 height 10
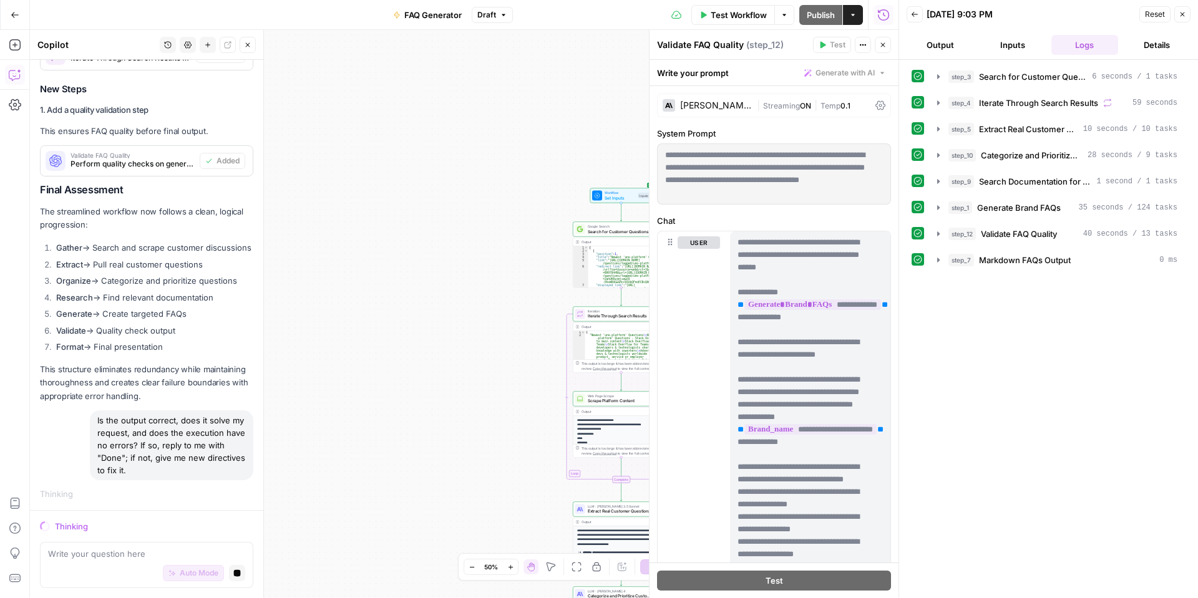
click at [1183, 11] on icon "button" at bounding box center [1182, 14] width 7 height 7
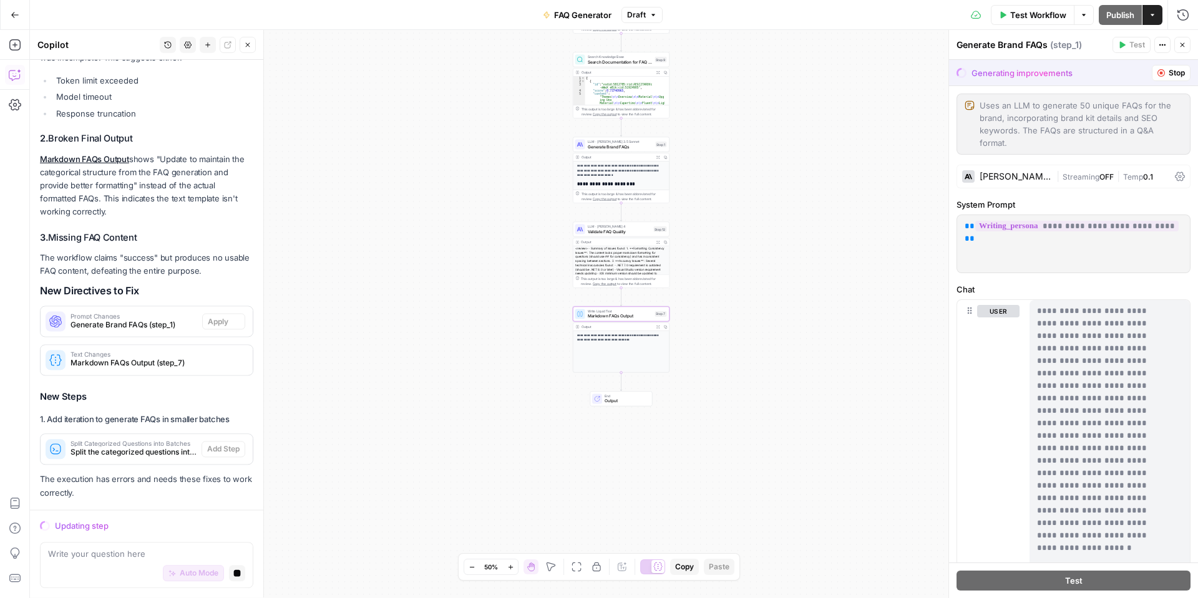
scroll to position [4353, 0]
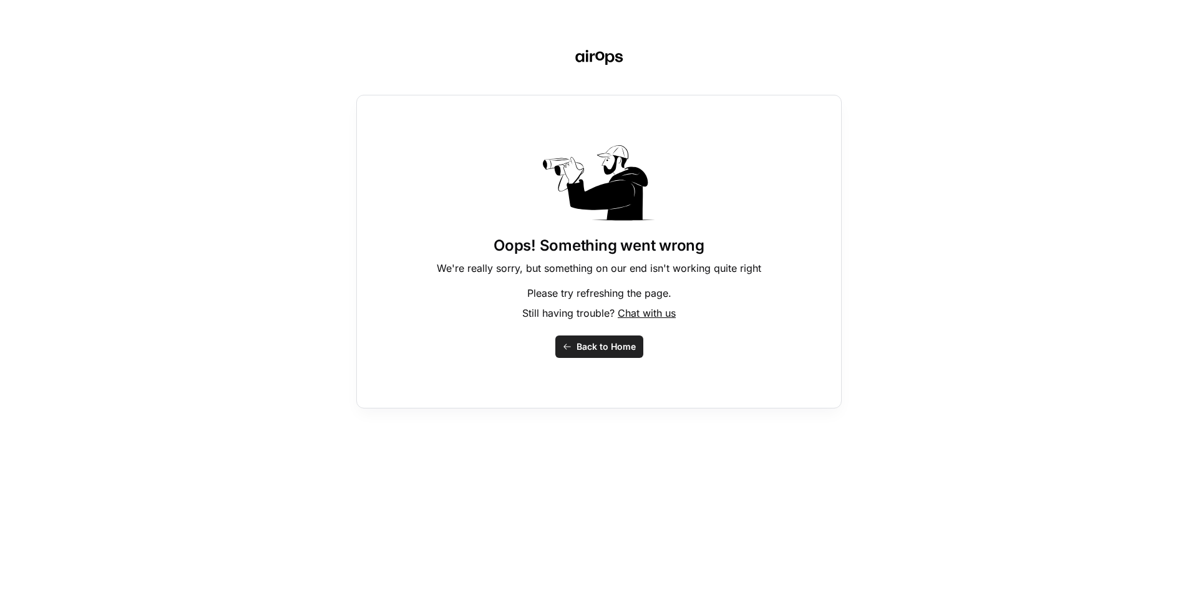
drag, startPoint x: 623, startPoint y: 339, endPoint x: 630, endPoint y: 333, distance: 8.9
click at [630, 333] on div "Oops! Something went wrong We're really sorry, but something on our end isn't w…" at bounding box center [598, 252] width 485 height 314
click at [624, 346] on span "Back to Home" at bounding box center [605, 347] width 59 height 12
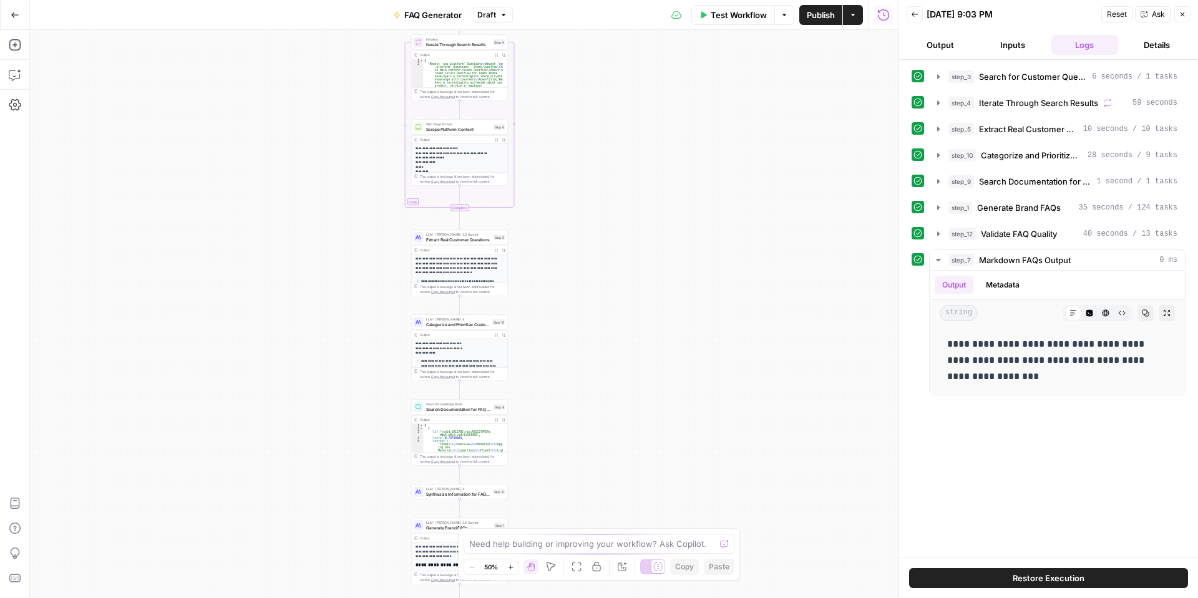
click at [1048, 581] on span "Restore Execution" at bounding box center [1049, 578] width 72 height 12
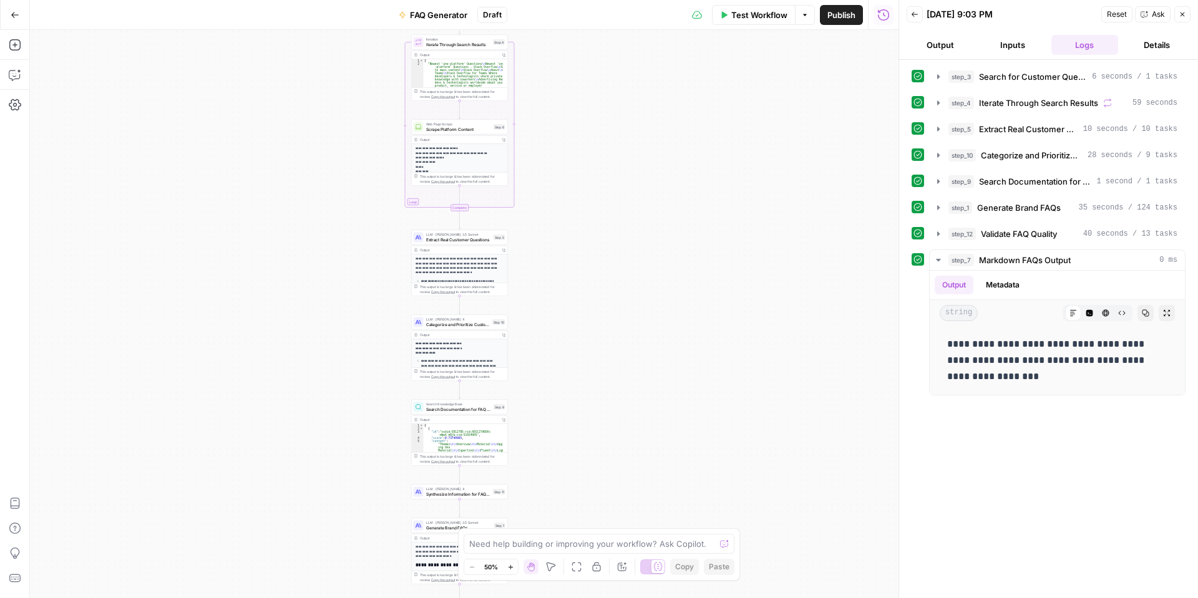
click at [1144, 14] on icon "button" at bounding box center [1144, 14] width 7 height 7
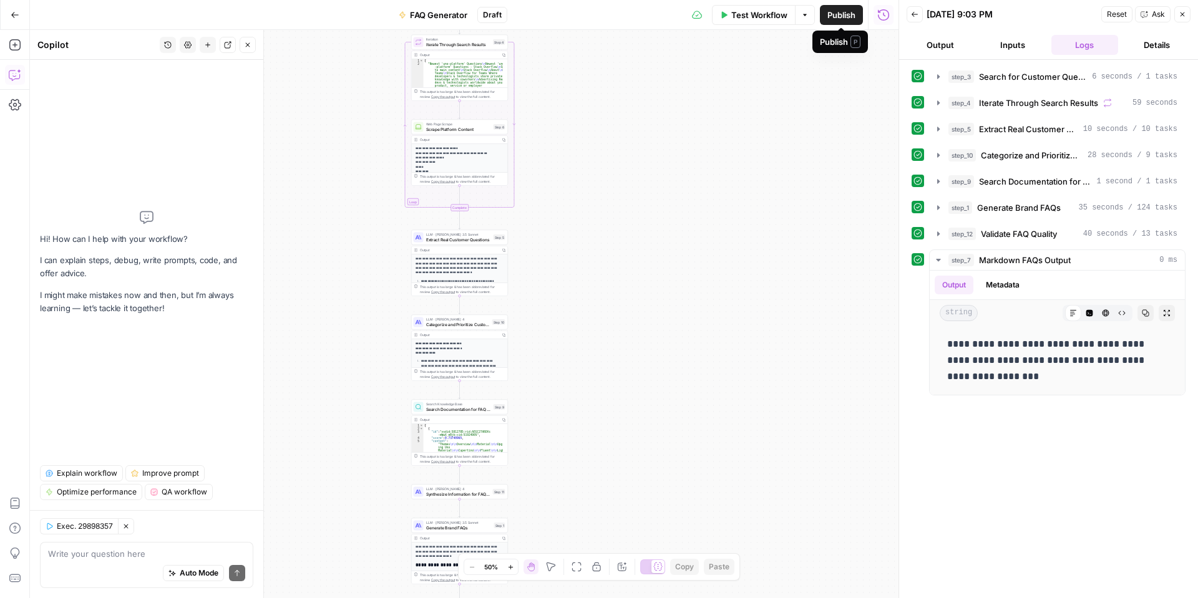
click at [845, 16] on span "Publish" at bounding box center [841, 15] width 28 height 12
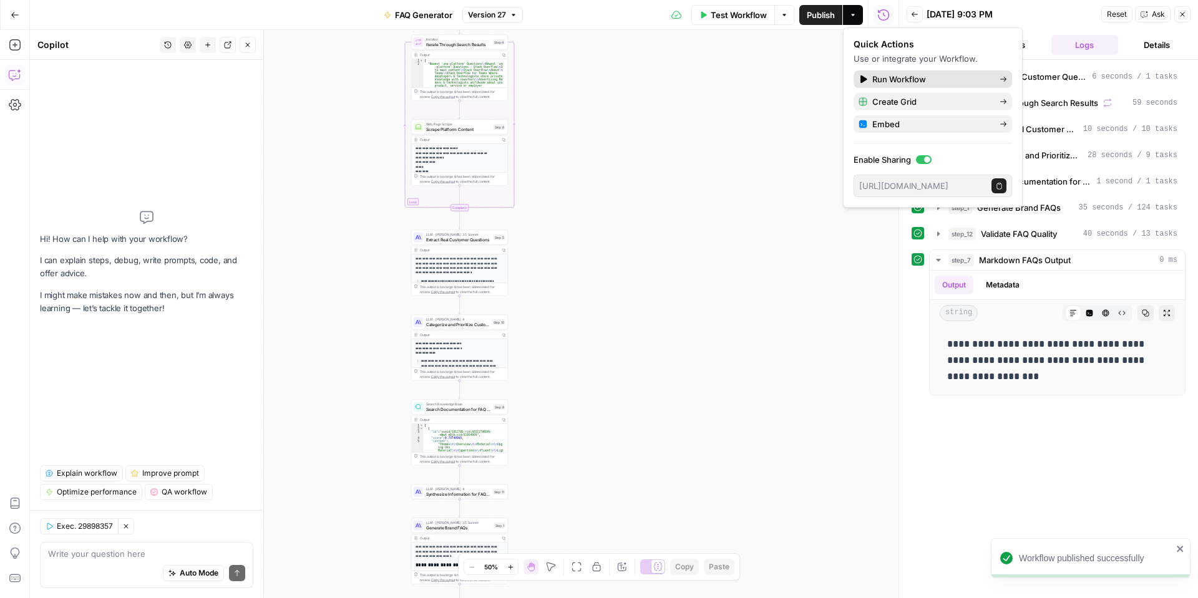
click at [927, 79] on span "Run Workflow" at bounding box center [930, 79] width 117 height 12
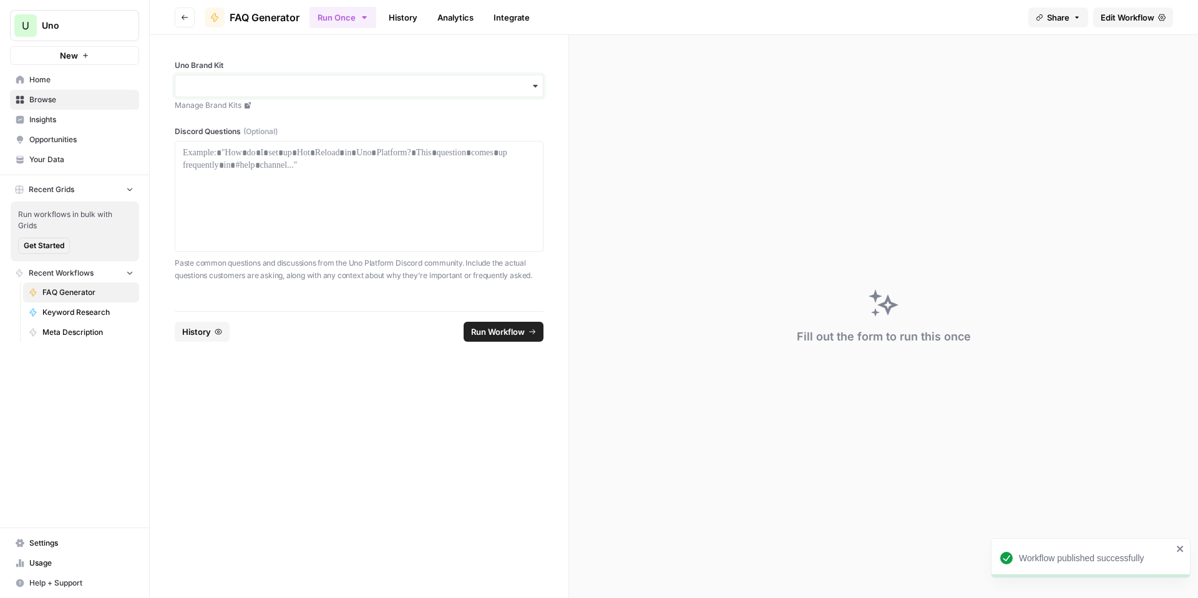
click at [440, 89] on input "Uno Brand Kit" at bounding box center [359, 86] width 353 height 12
click at [452, 124] on div "Uno Platform" at bounding box center [358, 120] width 367 height 24
click at [448, 178] on div at bounding box center [359, 197] width 353 height 100
click at [271, 333] on button "History" at bounding box center [244, 332] width 55 height 20
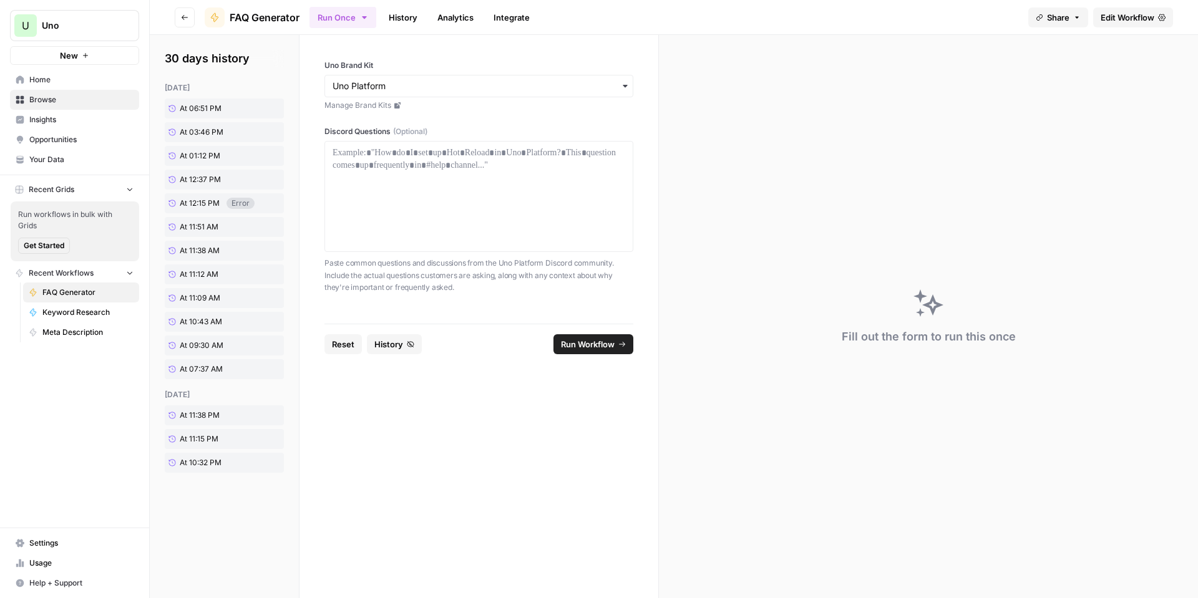
click at [390, 339] on span "History" at bounding box center [388, 344] width 29 height 12
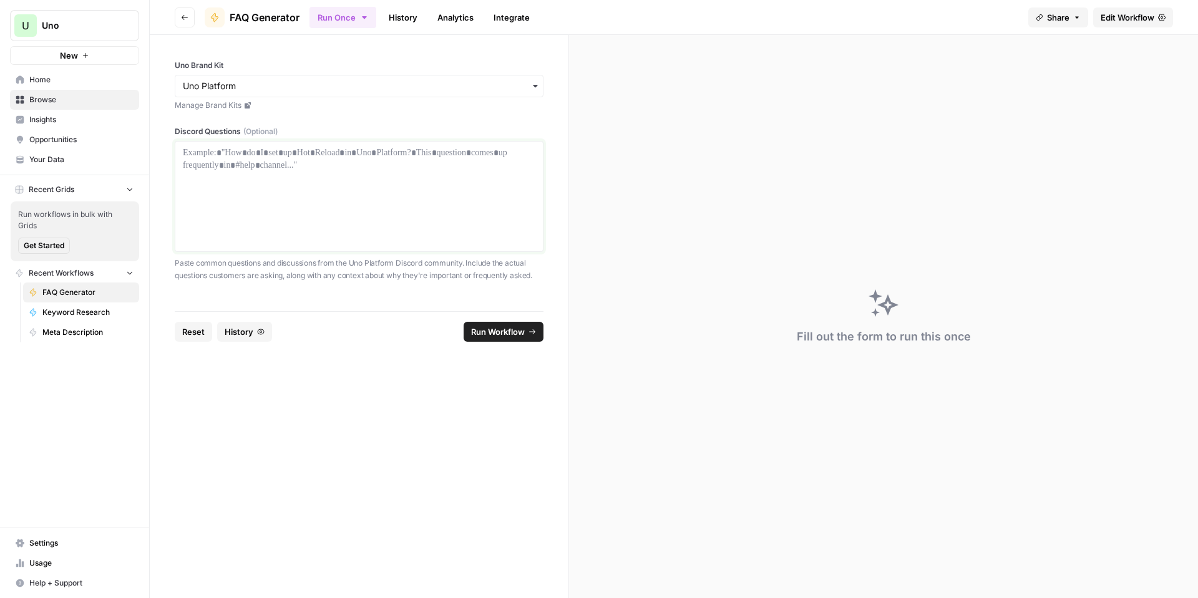
click at [412, 192] on div at bounding box center [359, 197] width 353 height 100
click at [267, 335] on button "History" at bounding box center [244, 332] width 55 height 20
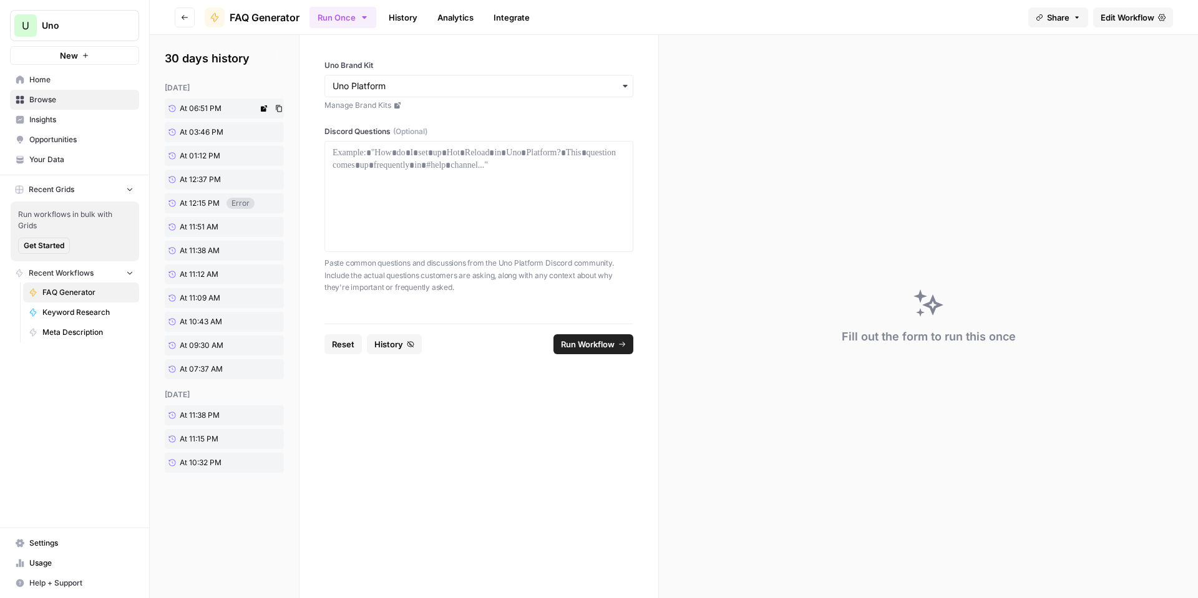
click at [228, 108] on link "At 06:51 PM" at bounding box center [211, 109] width 93 height 20
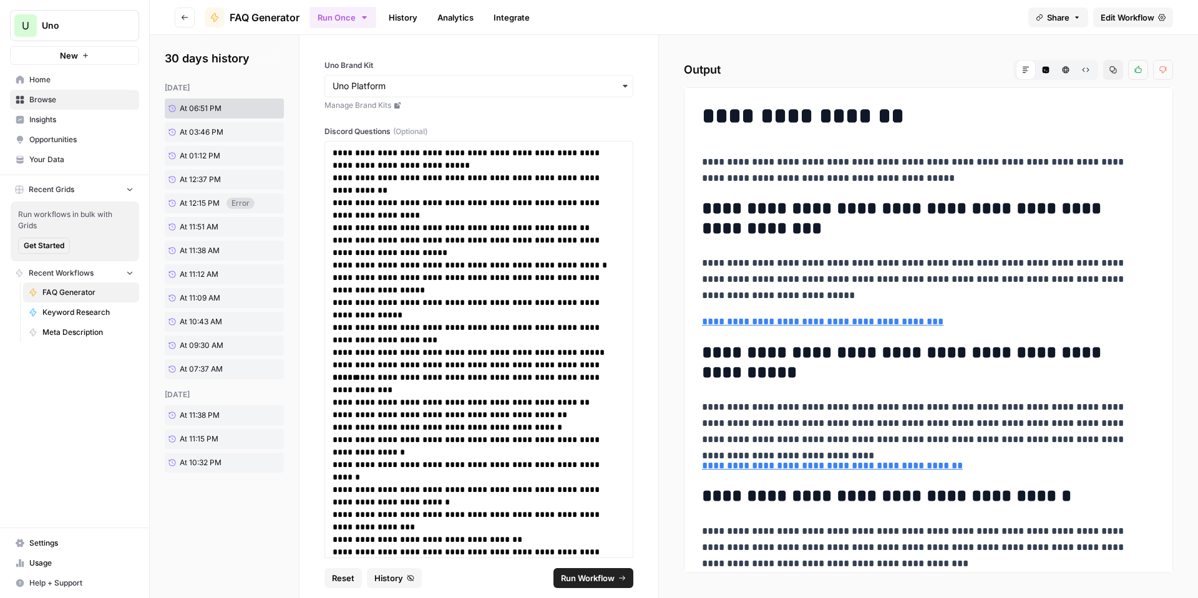
click at [353, 18] on button "Run Once" at bounding box center [342, 17] width 67 height 21
click at [358, 41] on link "Run Once Run this Workflow through your browser" at bounding box center [409, 56] width 187 height 34
click at [594, 139] on div "**********" at bounding box center [478, 478] width 309 height 704
click at [607, 573] on span "Run Workflow" at bounding box center [588, 578] width 54 height 12
